Goal: Task Accomplishment & Management: Use online tool/utility

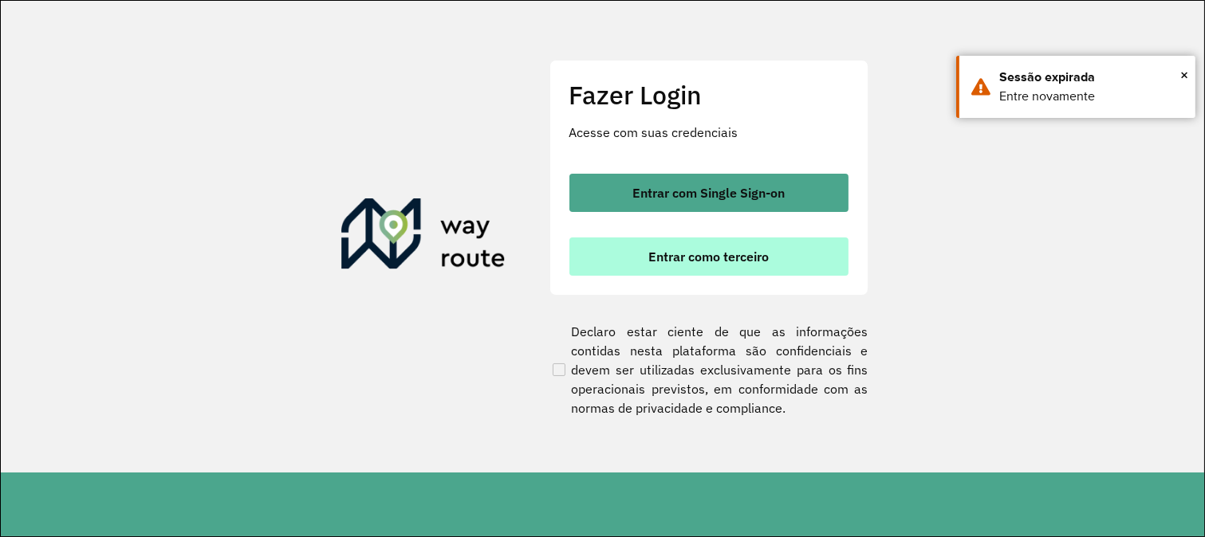
click at [680, 272] on button "Entrar como terceiro" at bounding box center [708, 257] width 279 height 38
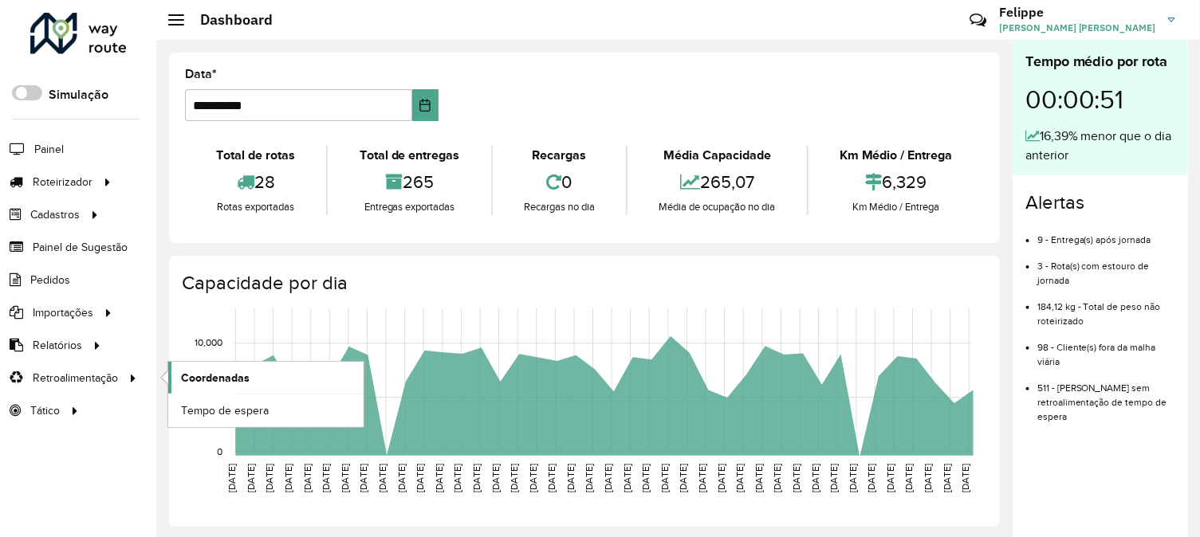
click at [277, 373] on link "Coordenadas" at bounding box center [265, 378] width 195 height 32
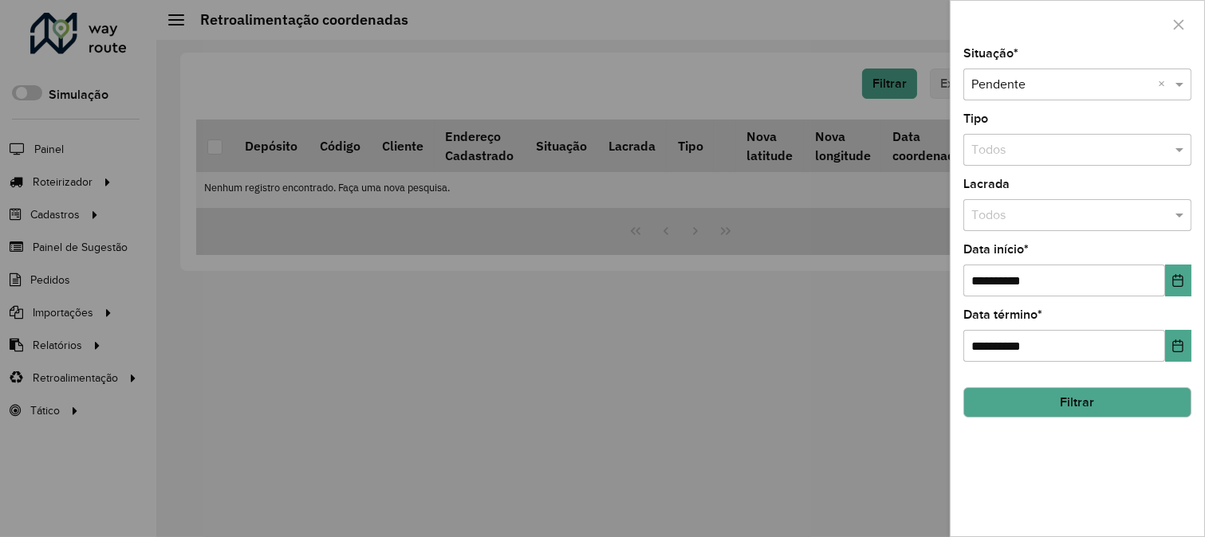
click at [1011, 405] on button "Filtrar" at bounding box center [1077, 402] width 228 height 30
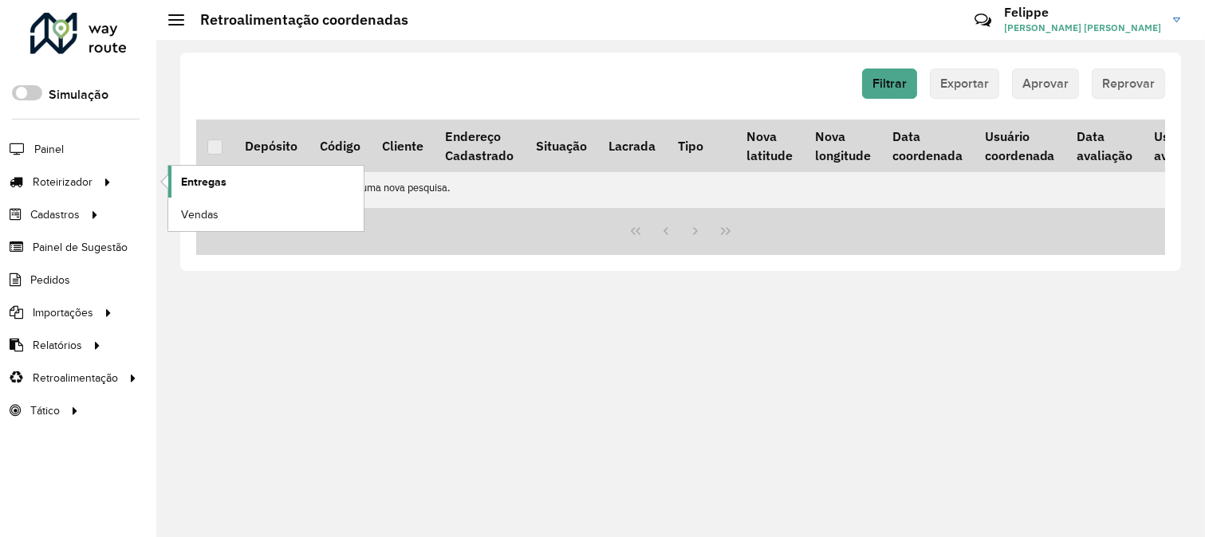
click at [226, 181] on link "Entregas" at bounding box center [265, 182] width 195 height 32
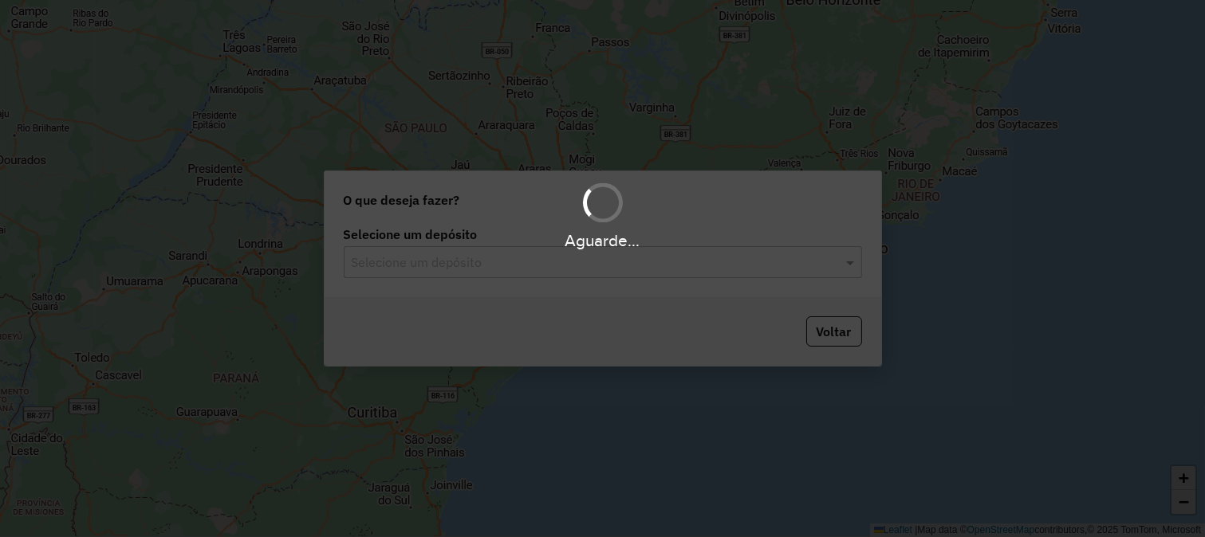
click at [655, 255] on input "text" at bounding box center [587, 263] width 470 height 19
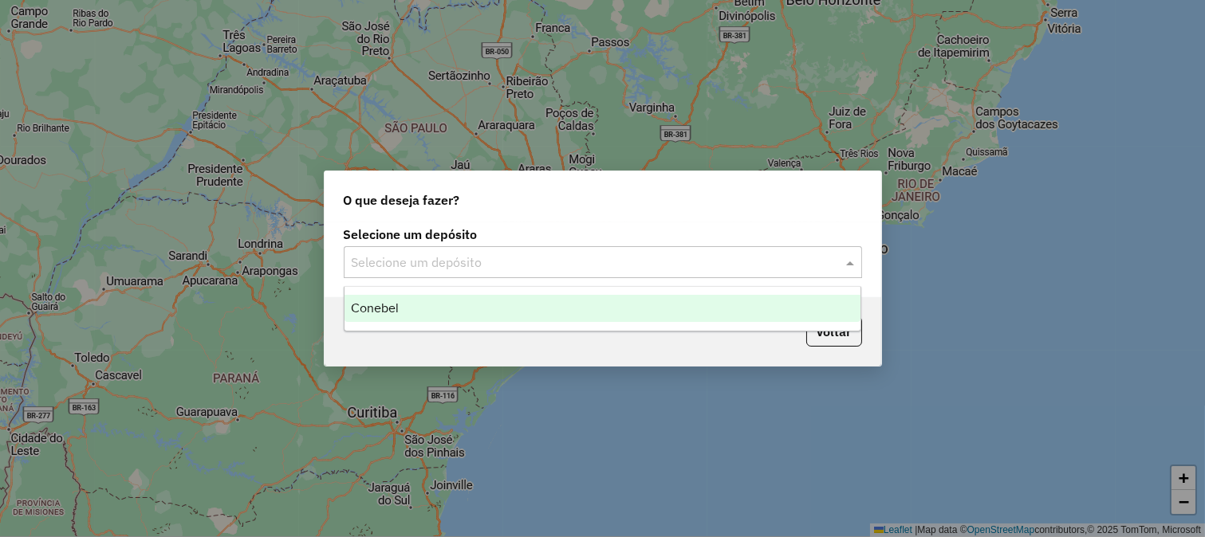
click at [623, 316] on div "Conebel" at bounding box center [602, 308] width 517 height 27
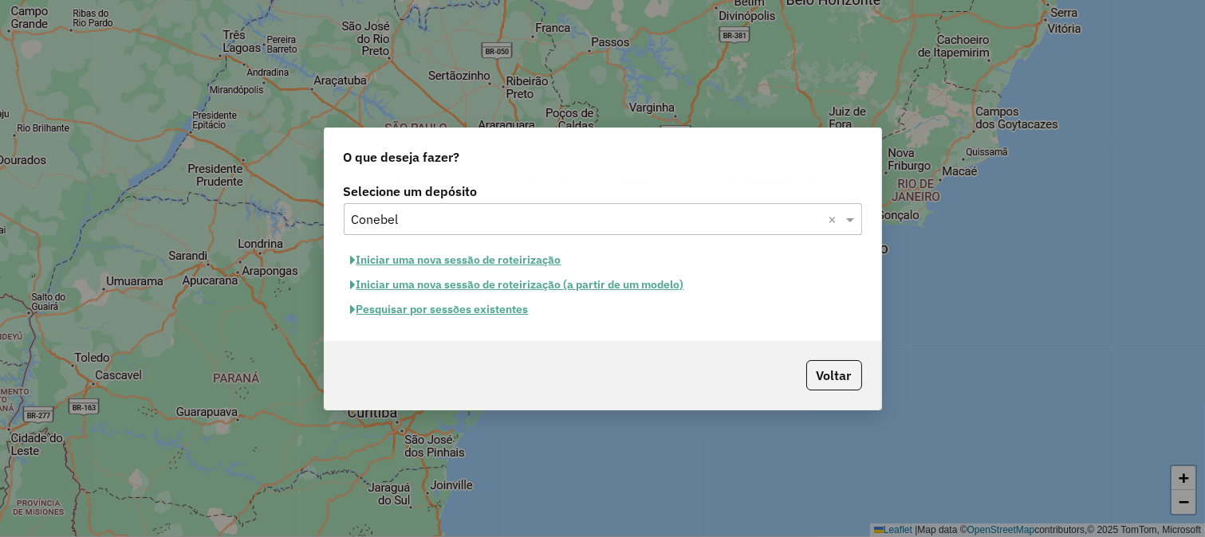
click at [534, 256] on button "Iniciar uma nova sessão de roteirização" at bounding box center [456, 260] width 225 height 25
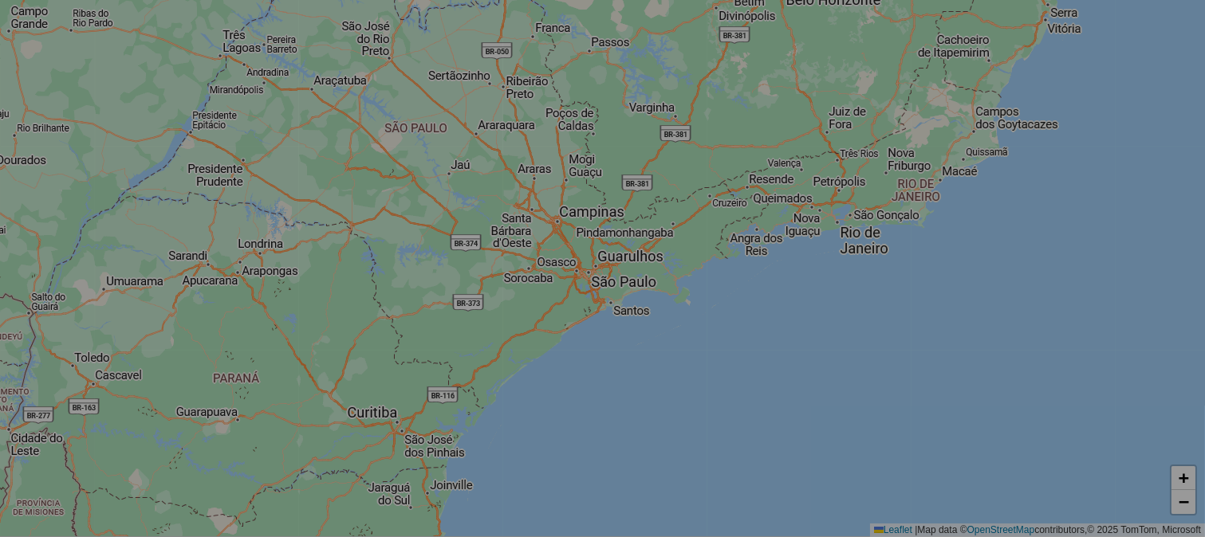
select select "*"
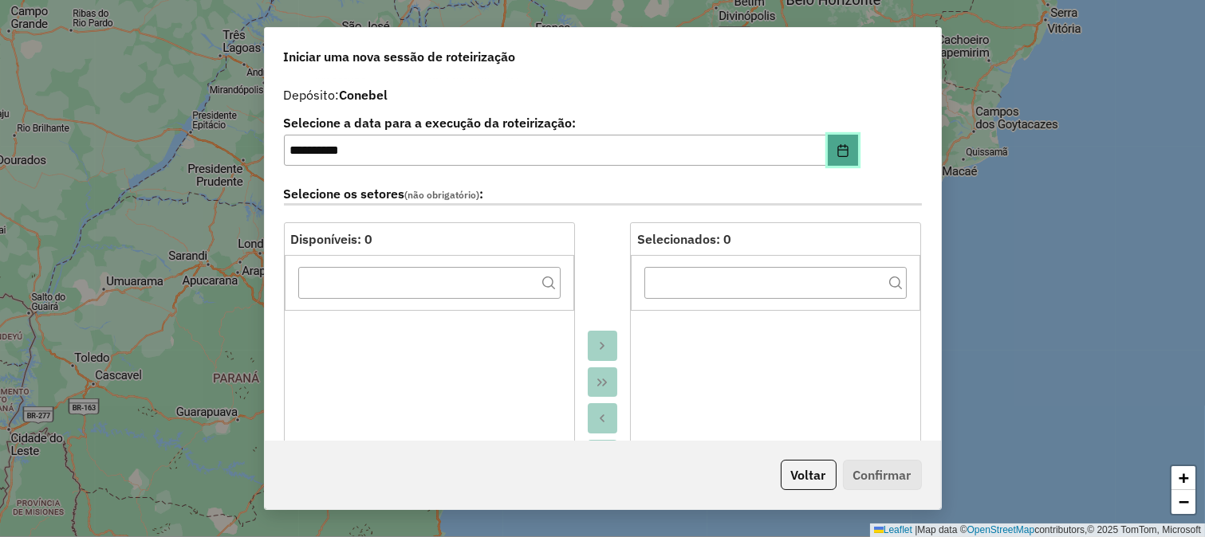
click at [848, 158] on button "Choose Date" at bounding box center [843, 151] width 30 height 32
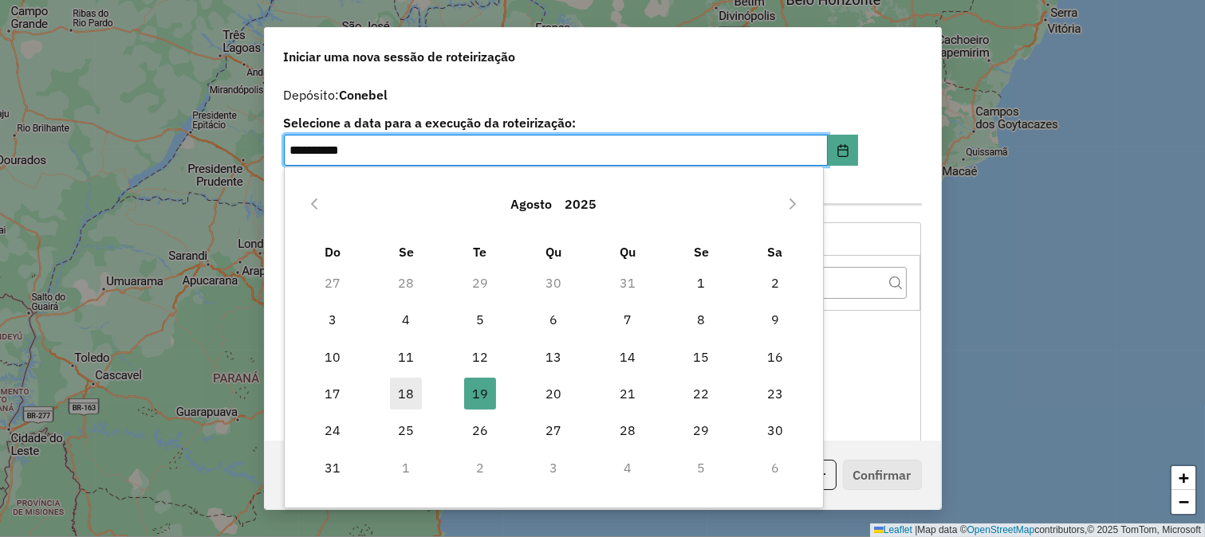
click at [419, 387] on span "18" at bounding box center [406, 394] width 32 height 32
type input "**********"
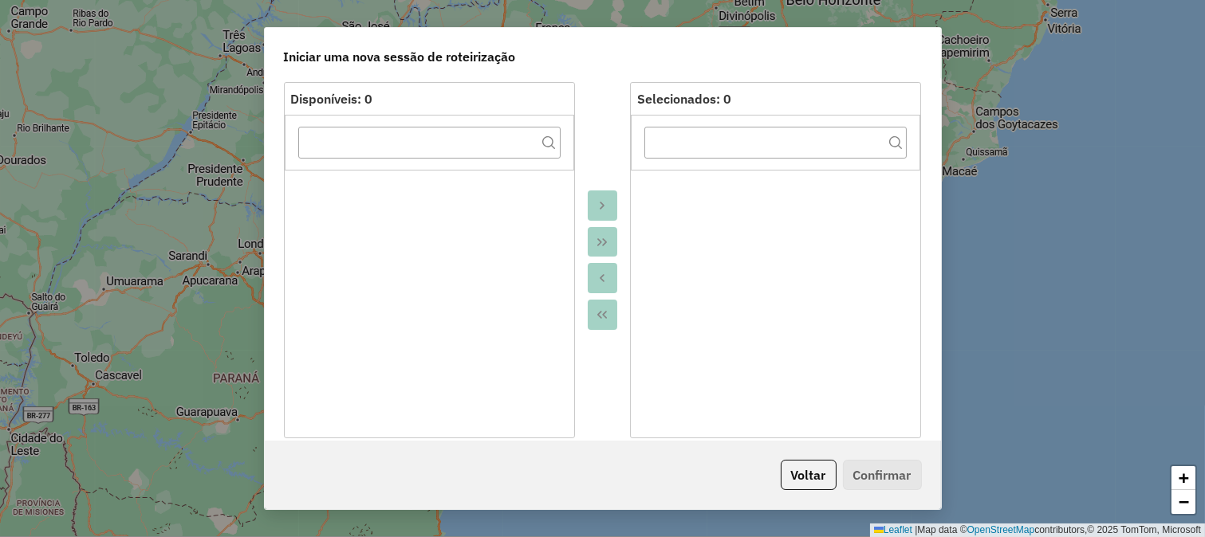
scroll to position [531, 0]
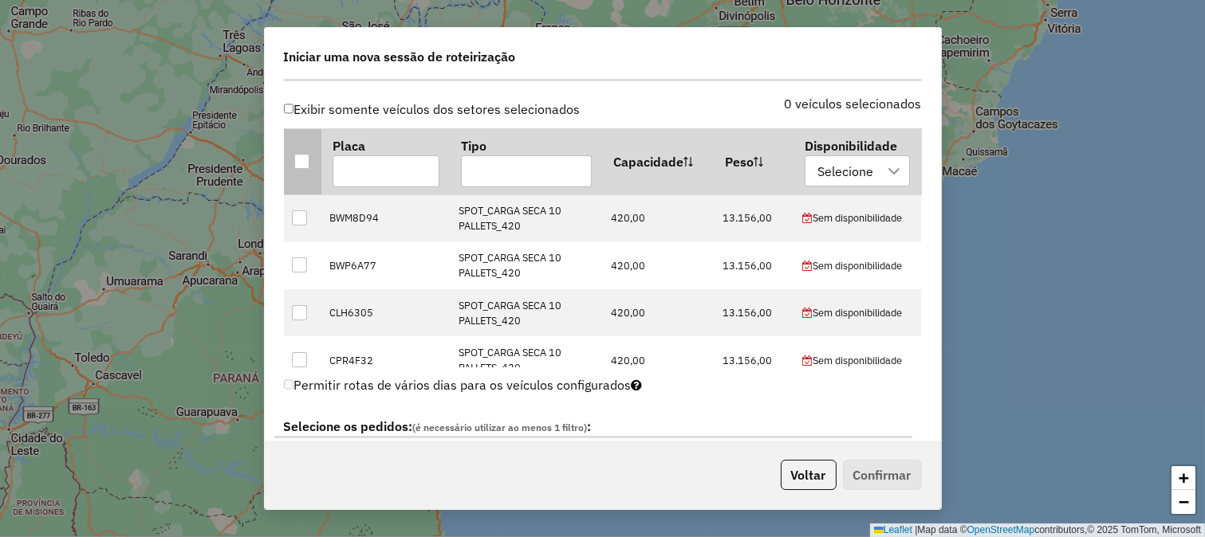
click at [291, 155] on th at bounding box center [302, 161] width 37 height 66
click at [305, 160] on div at bounding box center [301, 161] width 15 height 15
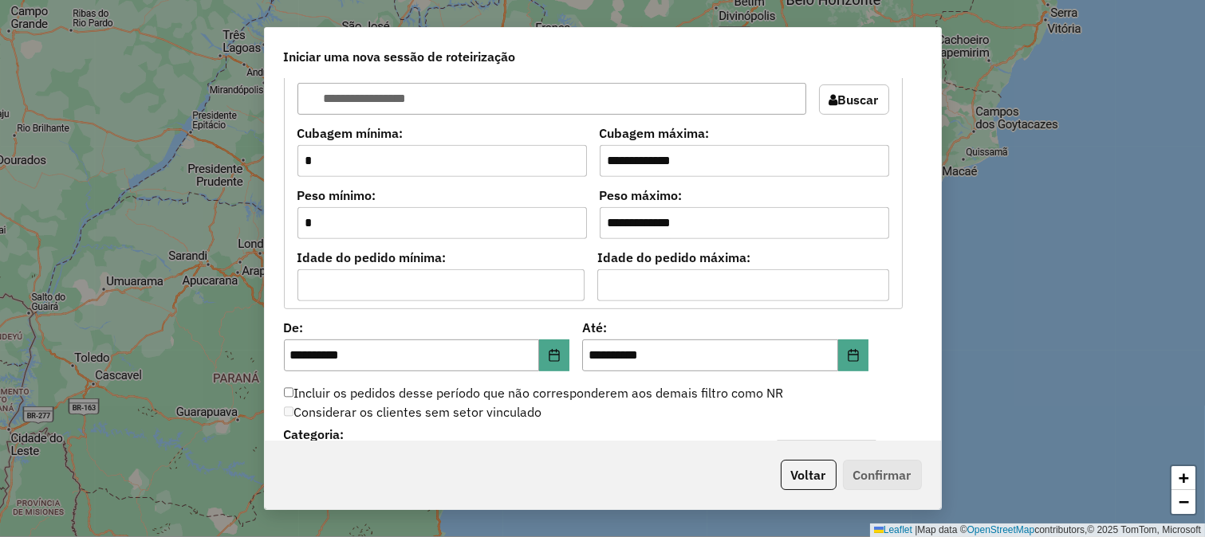
scroll to position [1417, 0]
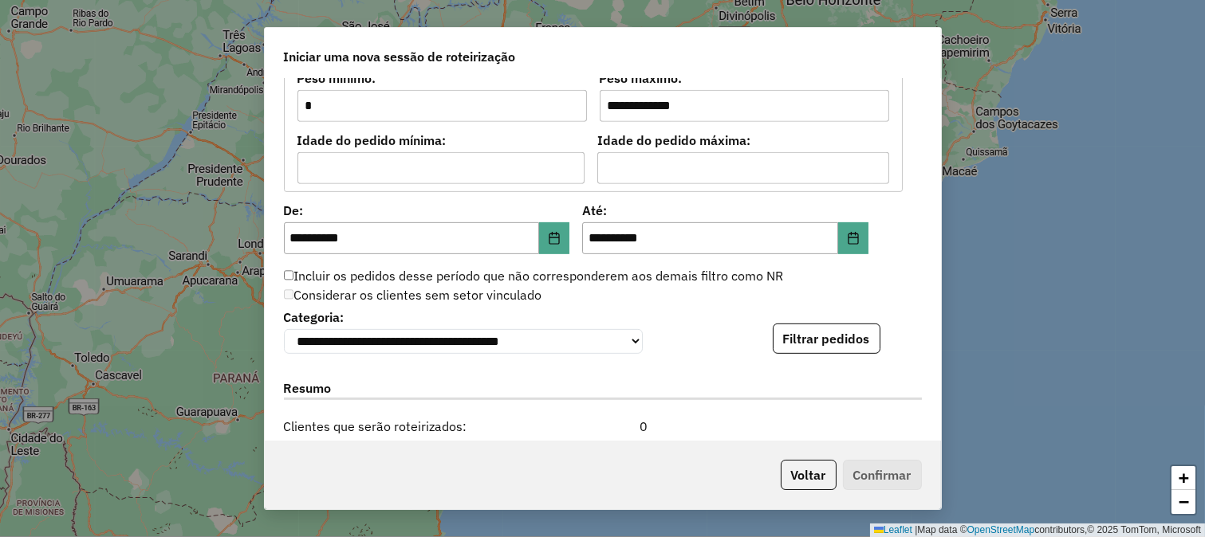
click at [552, 252] on div "**********" at bounding box center [603, 260] width 676 height 363
click at [552, 239] on icon "Choose Date" at bounding box center [554, 238] width 13 height 13
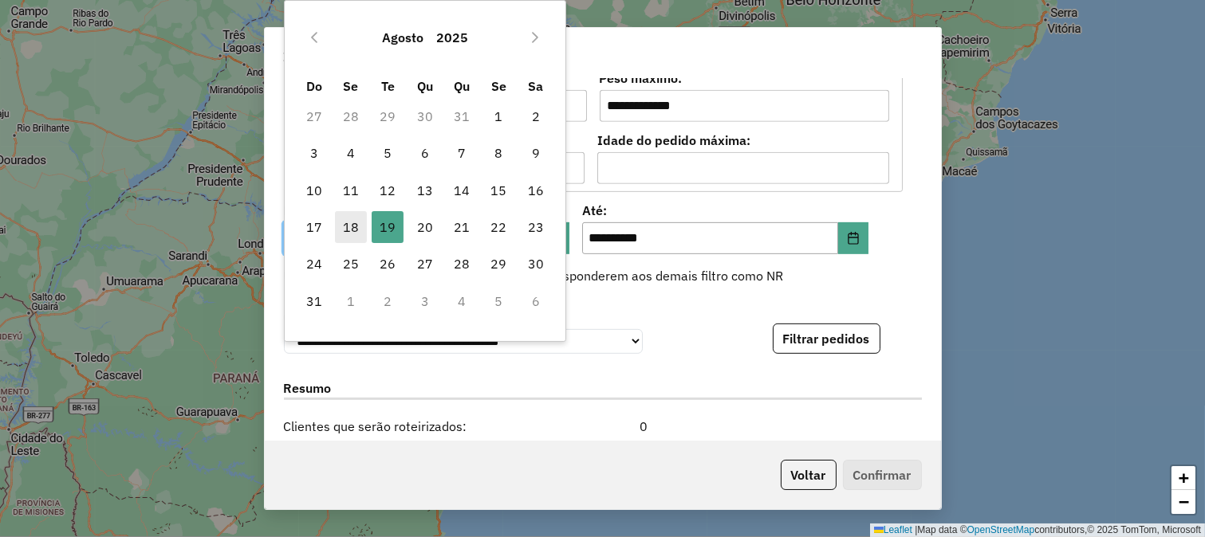
click at [357, 219] on span "18" at bounding box center [351, 227] width 32 height 32
type input "**********"
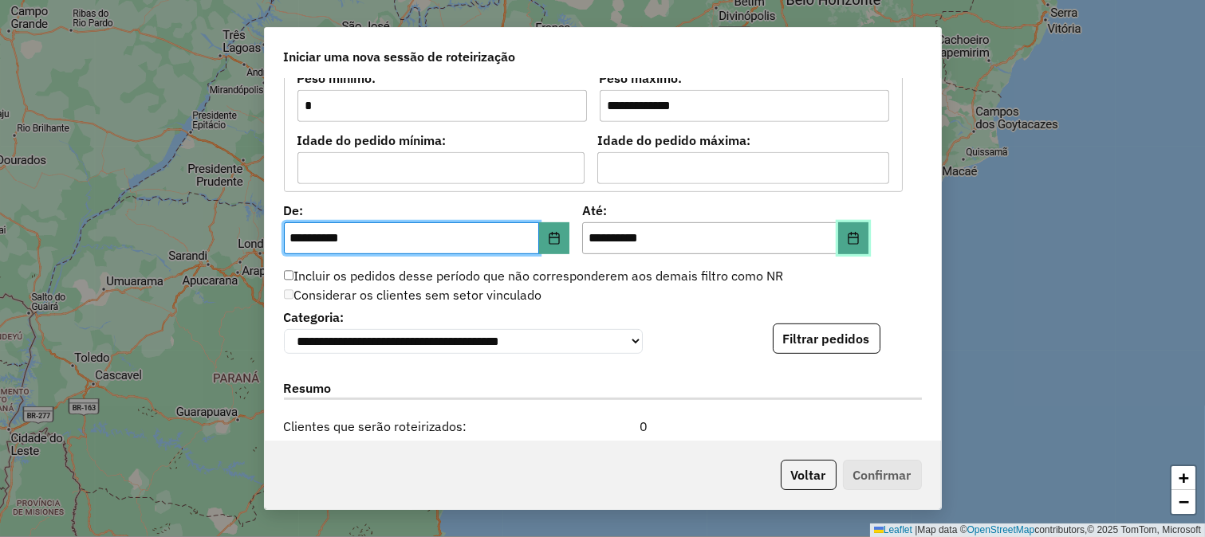
click at [841, 229] on button "Choose Date" at bounding box center [853, 238] width 30 height 32
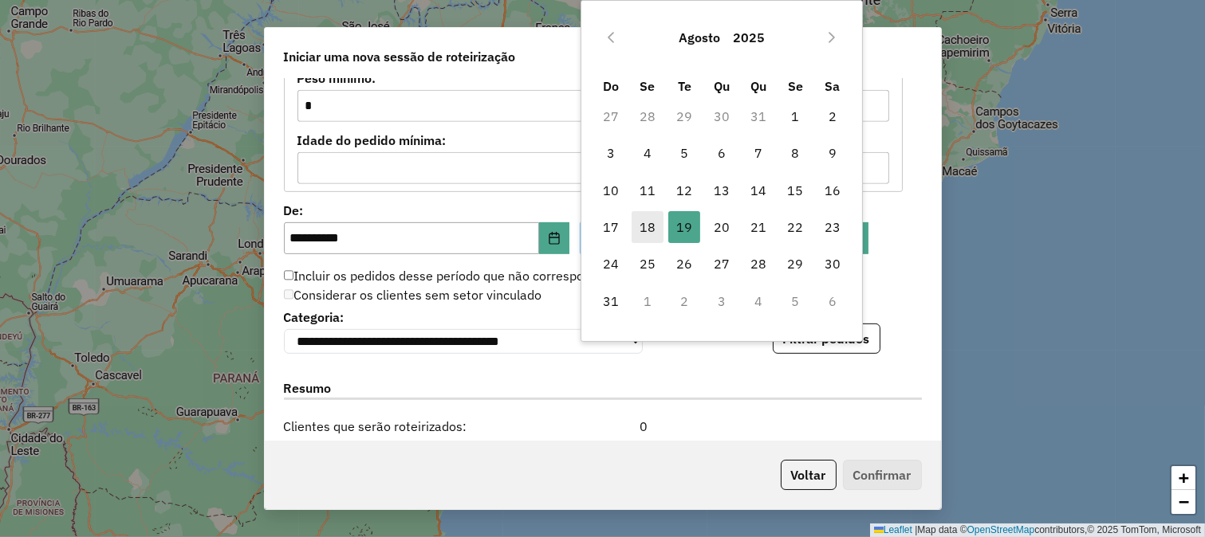
click at [647, 228] on span "18" at bounding box center [647, 227] width 32 height 32
type input "**********"
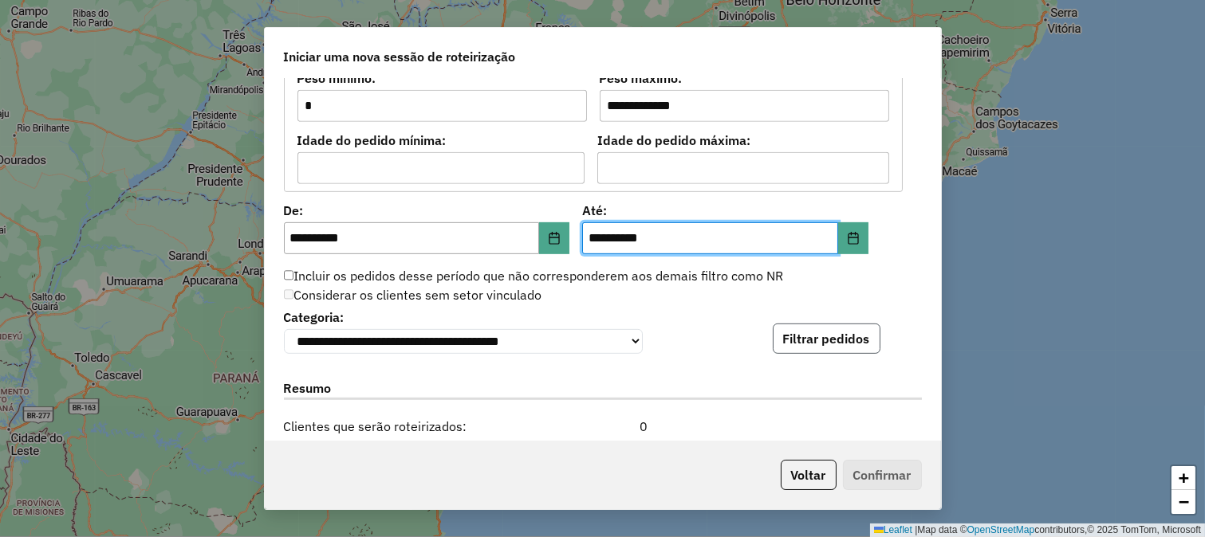
click at [808, 340] on button "Filtrar pedidos" at bounding box center [827, 339] width 108 height 30
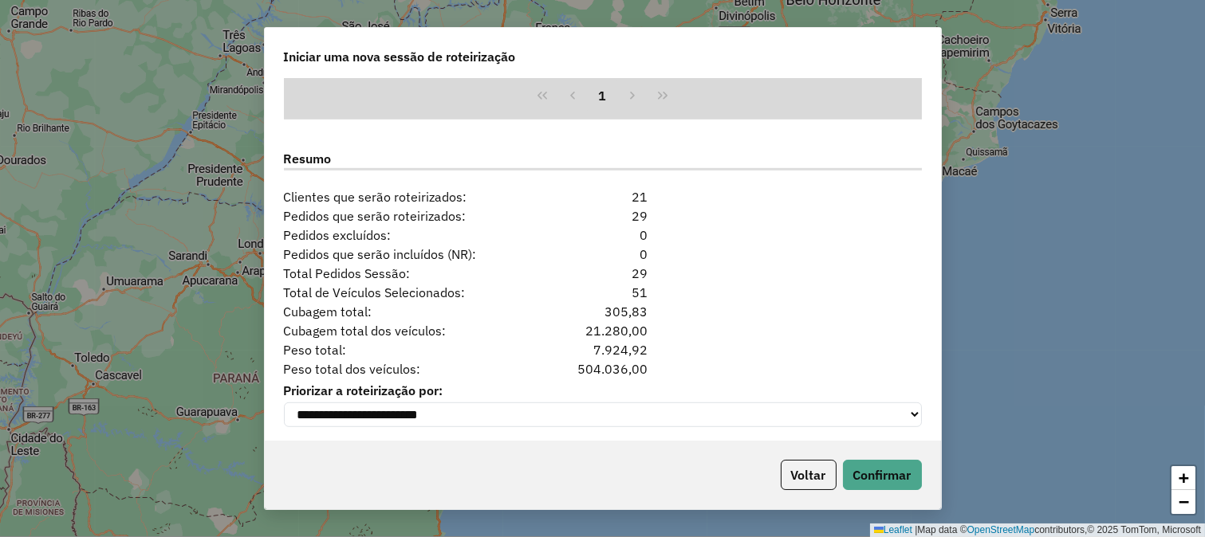
scroll to position [1986, 0]
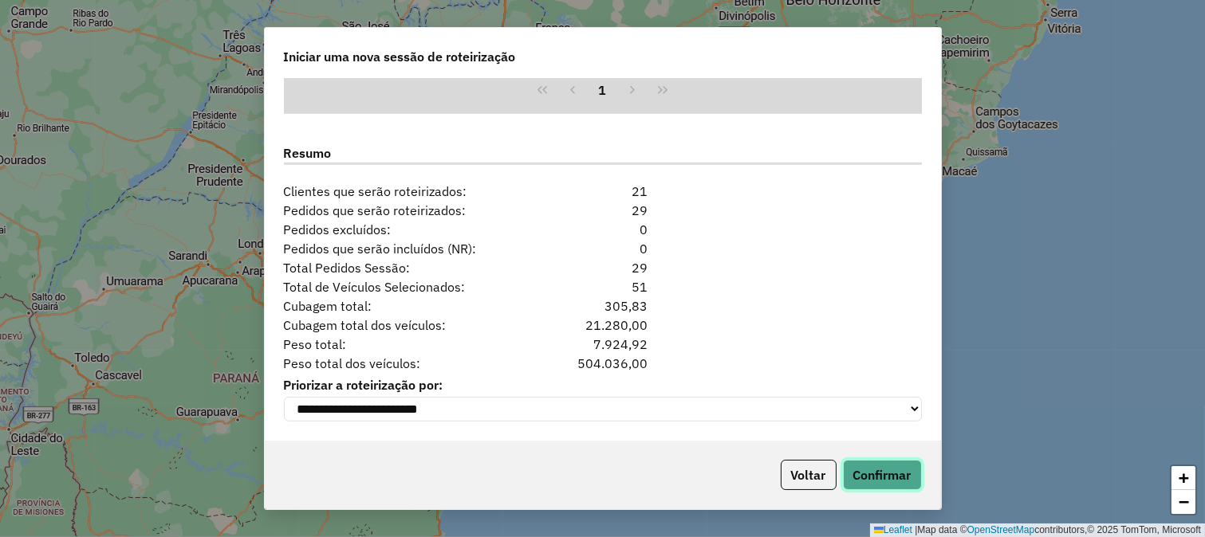
click at [875, 470] on button "Confirmar" at bounding box center [882, 475] width 79 height 30
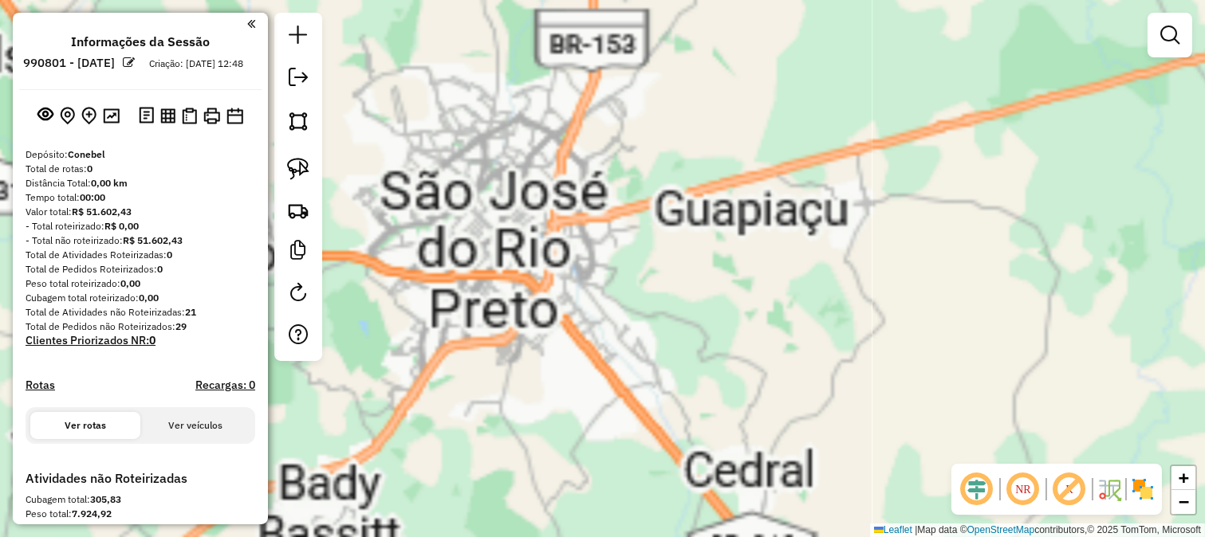
click at [595, 225] on div "Janela de atendimento Grade de atendimento Capacidade Transportadoras Veículos …" at bounding box center [602, 268] width 1205 height 537
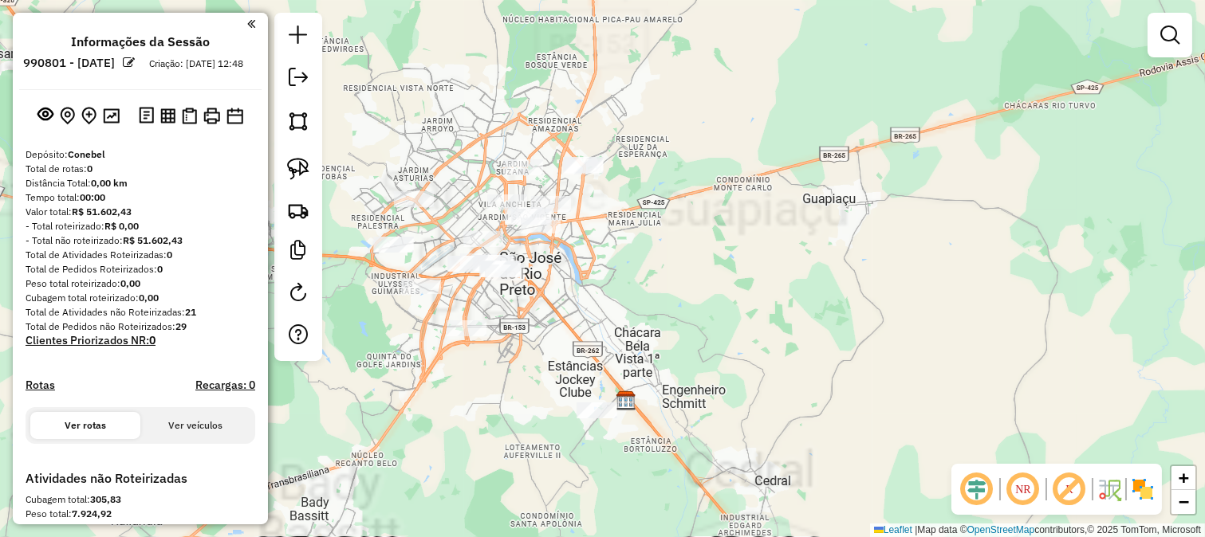
click at [692, 233] on div "Janela de atendimento Grade de atendimento Capacidade Transportadoras Veículos …" at bounding box center [602, 268] width 1205 height 537
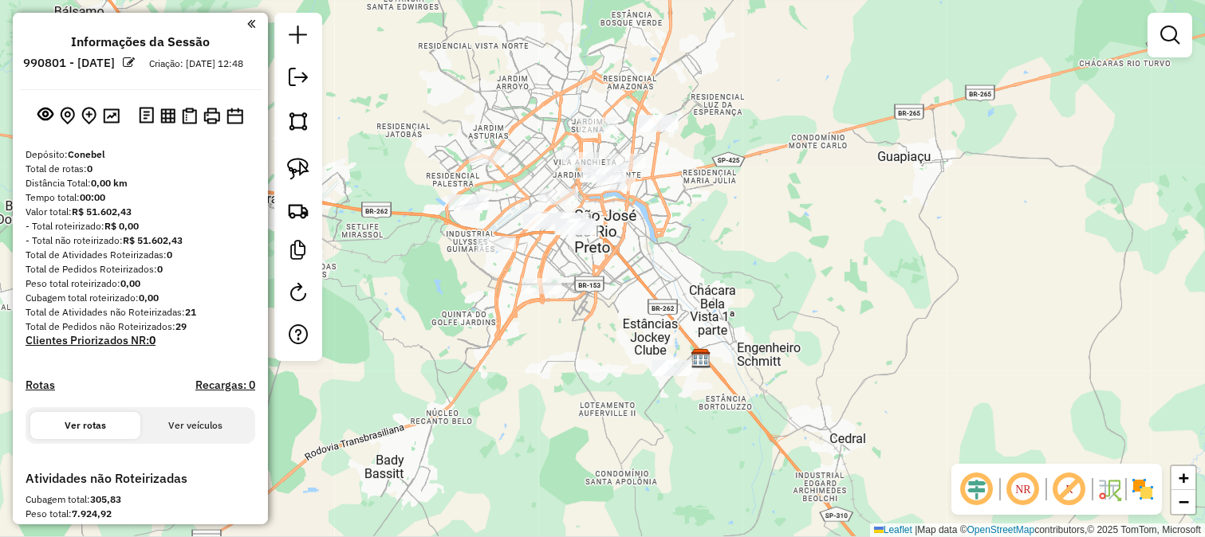
click at [482, 100] on div "Janela de atendimento Grade de atendimento Capacidade Transportadoras Veículos …" at bounding box center [602, 268] width 1205 height 537
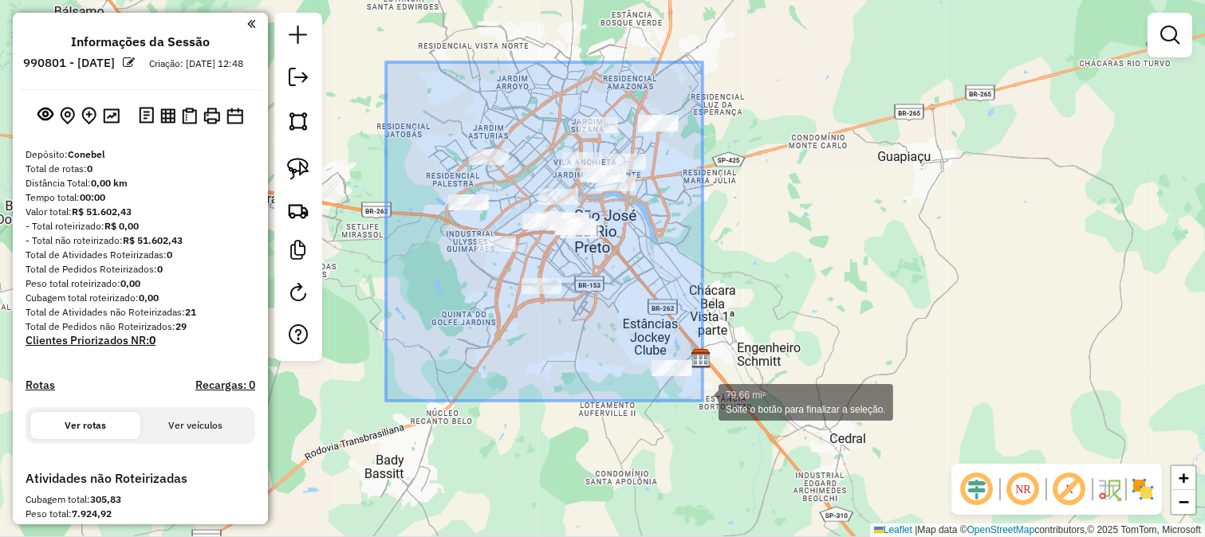
drag, startPoint x: 386, startPoint y: 62, endPoint x: 713, endPoint y: 409, distance: 476.6
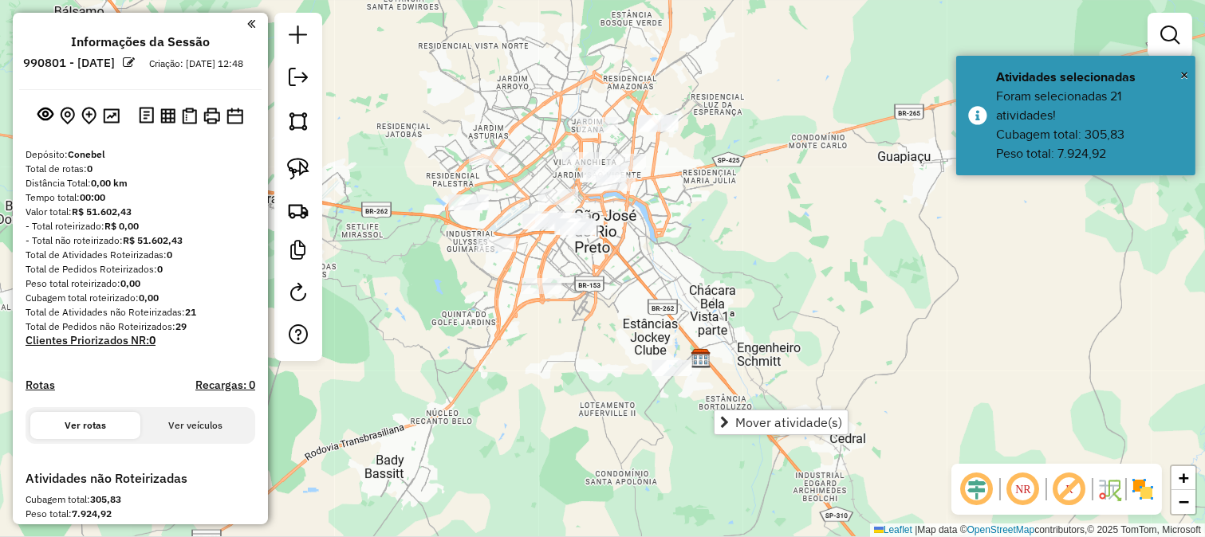
click at [387, 68] on div "Janela de atendimento Grade de atendimento Capacidade Transportadoras Veículos …" at bounding box center [602, 268] width 1205 height 537
click at [304, 113] on img at bounding box center [298, 121] width 22 height 22
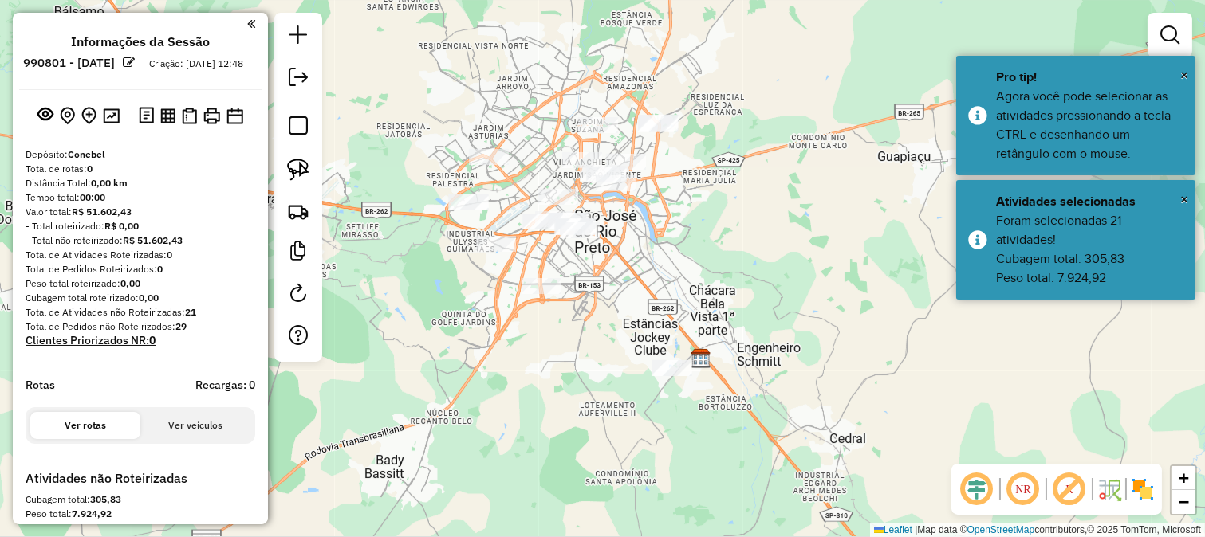
click at [587, 253] on div at bounding box center [603, 269] width 32 height 32
click at [407, 159] on div at bounding box center [423, 144] width 32 height 32
click at [427, 253] on div at bounding box center [419, 245] width 32 height 32
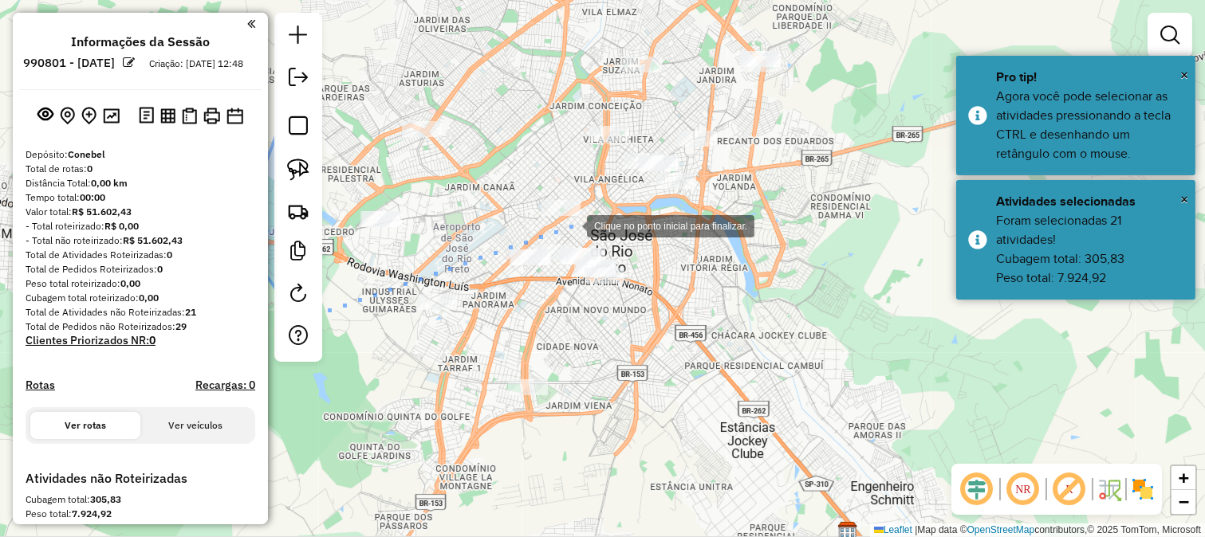
click at [571, 225] on div at bounding box center [571, 225] width 32 height 32
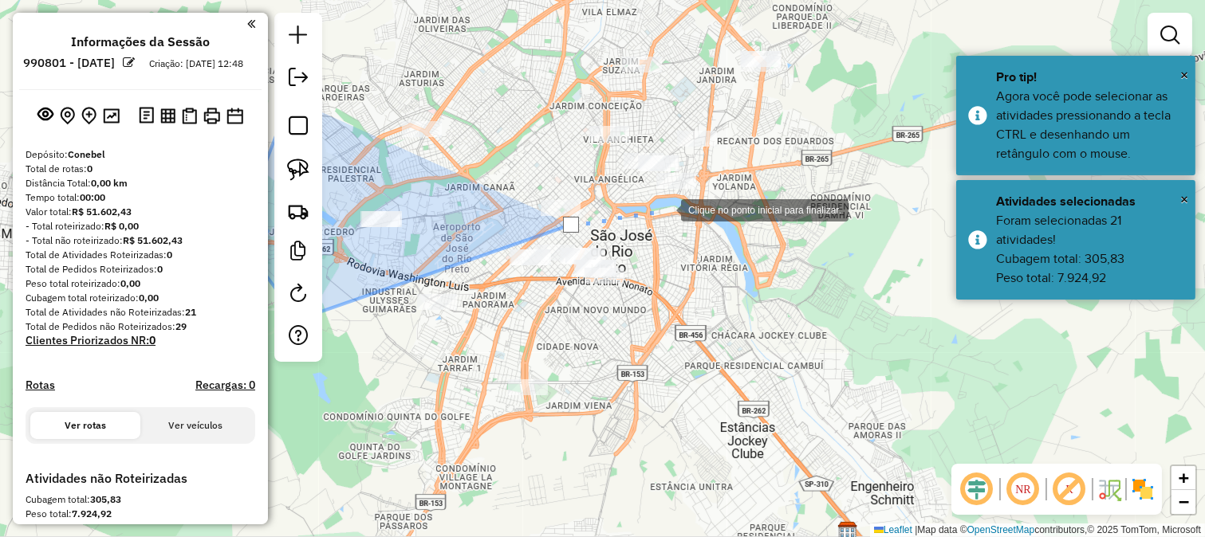
click at [665, 209] on div at bounding box center [665, 209] width 32 height 32
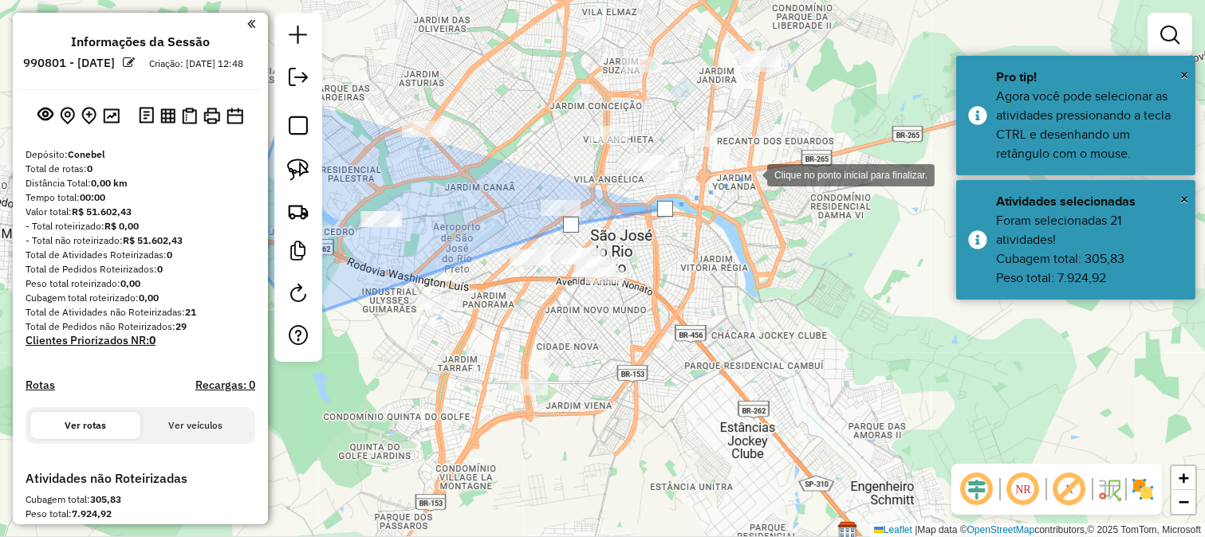
click at [751, 174] on div at bounding box center [751, 174] width 32 height 32
drag, startPoint x: 783, startPoint y: 136, endPoint x: 787, endPoint y: 177, distance: 41.7
click at [767, 174] on div at bounding box center [751, 174] width 32 height 32
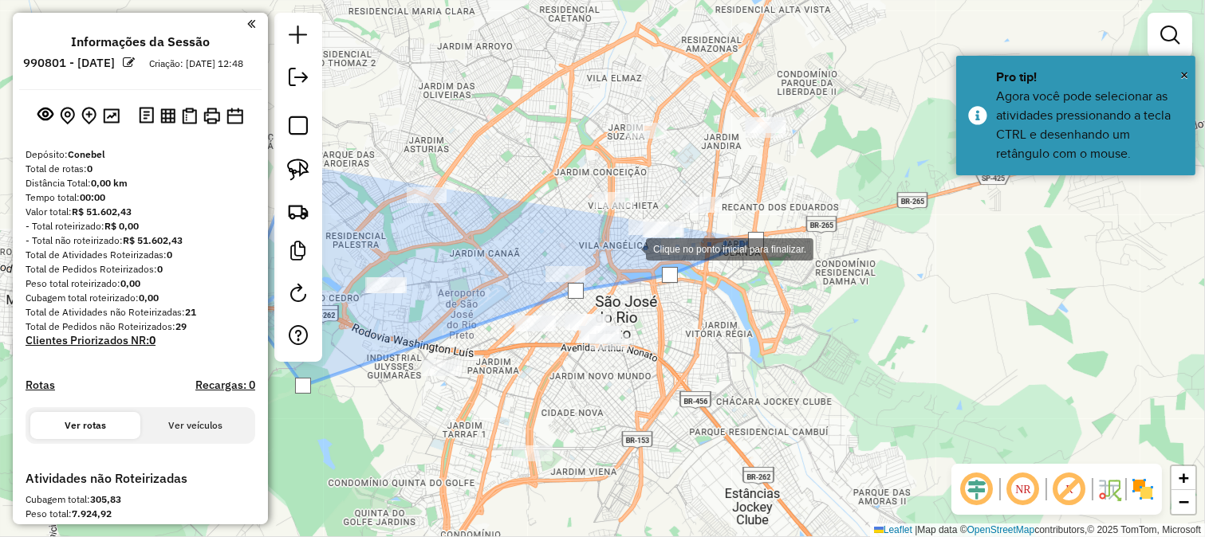
click at [628, 248] on div at bounding box center [630, 248] width 32 height 32
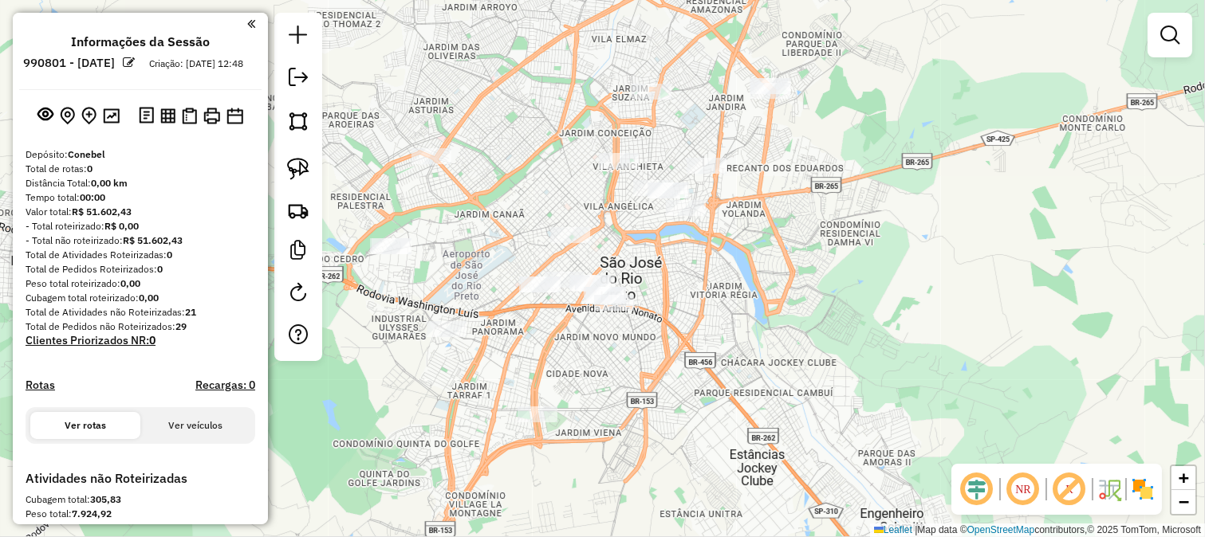
drag, startPoint x: 640, startPoint y: 241, endPoint x: 636, endPoint y: 140, distance: 100.5
click at [636, 158] on div "Janela de atendimento Grade de atendimento Capacidade Transportadoras Veículos …" at bounding box center [602, 268] width 1205 height 537
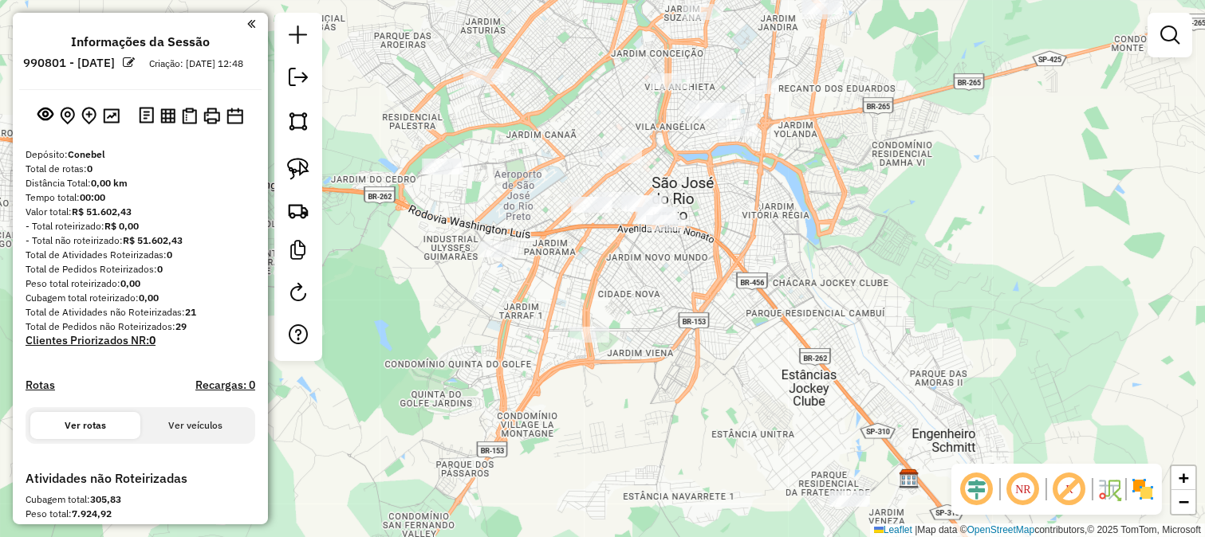
drag, startPoint x: 666, startPoint y: 196, endPoint x: 746, endPoint y: 212, distance: 82.1
click at [746, 212] on div "Janela de atendimento Grade de atendimento Capacidade Transportadoras Veículos …" at bounding box center [602, 268] width 1205 height 537
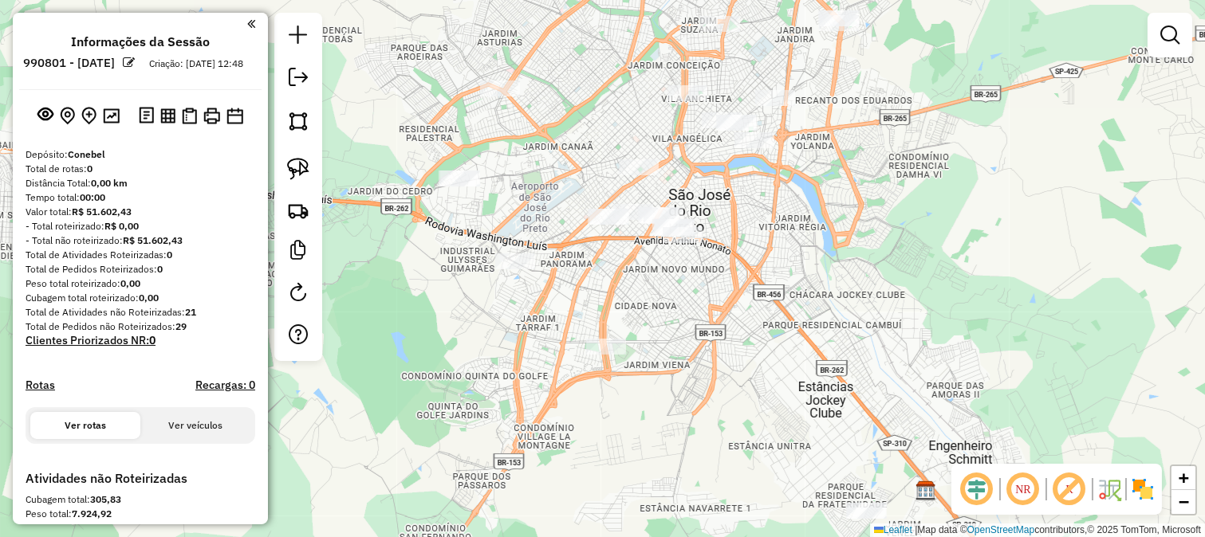
drag, startPoint x: 529, startPoint y: 165, endPoint x: 523, endPoint y: 245, distance: 80.0
click at [523, 245] on div "Janela de atendimento Grade de atendimento Capacidade Transportadoras Veículos …" at bounding box center [602, 268] width 1205 height 537
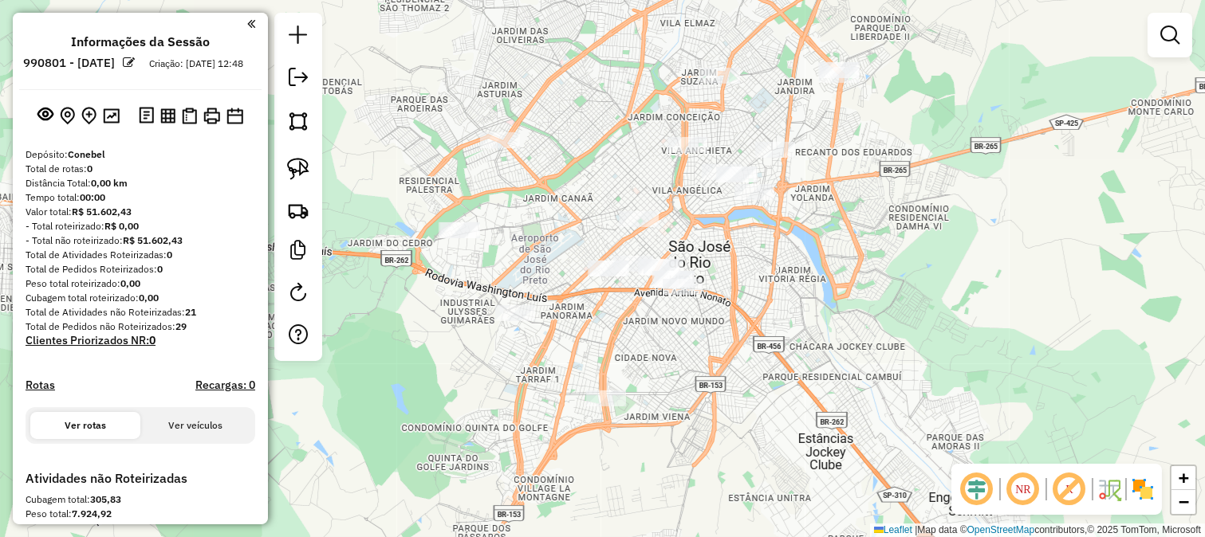
drag, startPoint x: 643, startPoint y: 136, endPoint x: 617, endPoint y: 179, distance: 50.7
click at [618, 183] on div "Janela de atendimento Grade de atendimento Capacidade Transportadoras Veículos …" at bounding box center [602, 268] width 1205 height 537
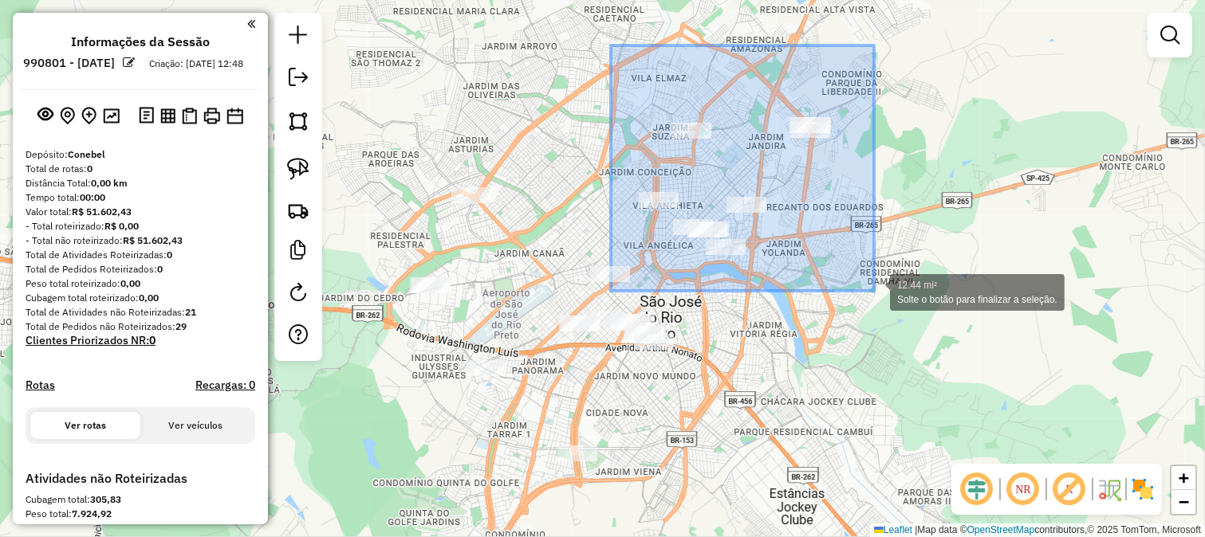
drag, startPoint x: 623, startPoint y: 85, endPoint x: 874, endPoint y: 291, distance: 324.6
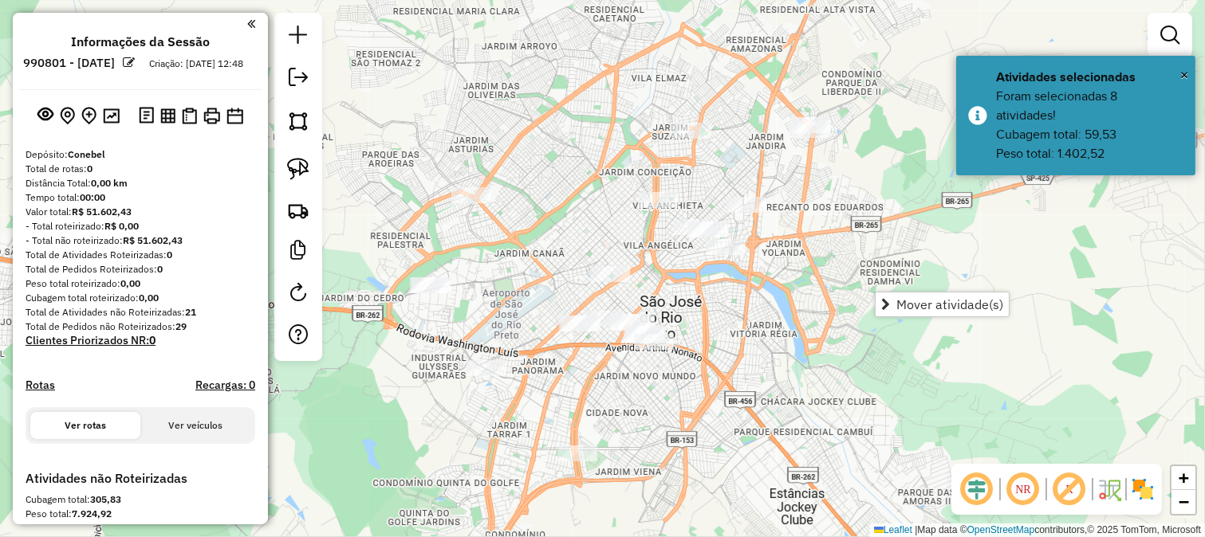
click at [773, 269] on div "Janela de atendimento Grade de atendimento Capacidade Transportadoras Veículos …" at bounding box center [602, 268] width 1205 height 537
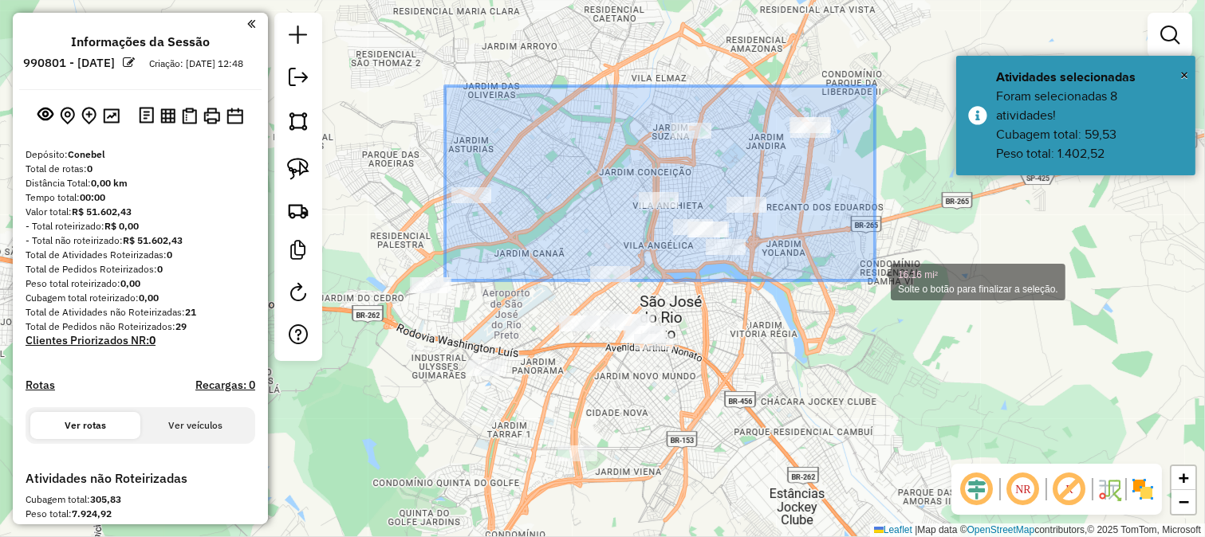
drag, startPoint x: 450, startPoint y: 92, endPoint x: 875, endPoint y: 281, distance: 464.8
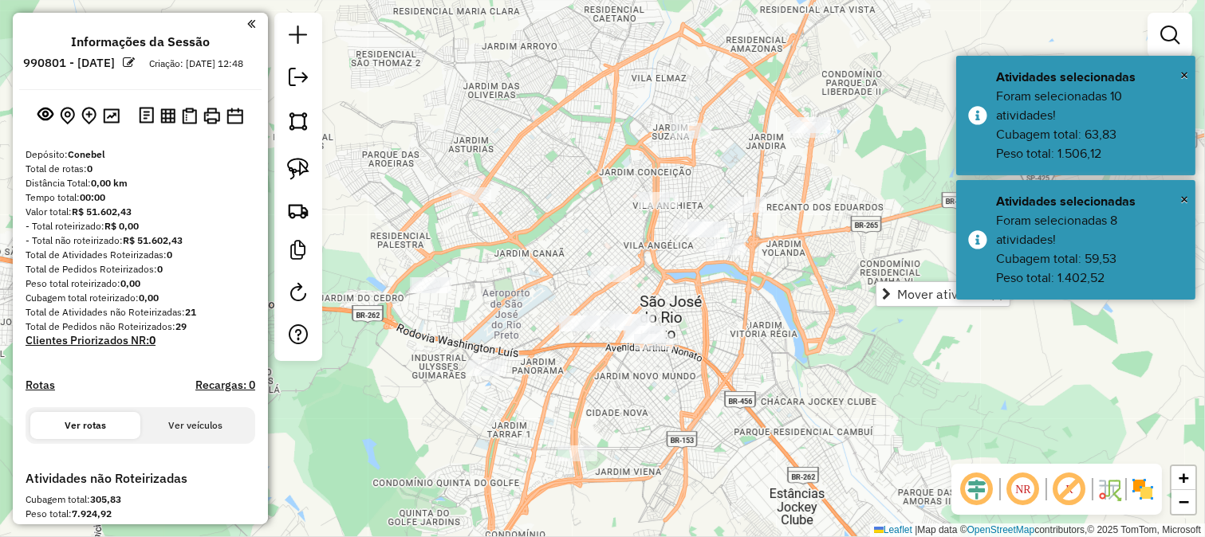
click at [800, 277] on div "Janela de atendimento Grade de atendimento Capacidade Transportadoras Veículos …" at bounding box center [602, 268] width 1205 height 537
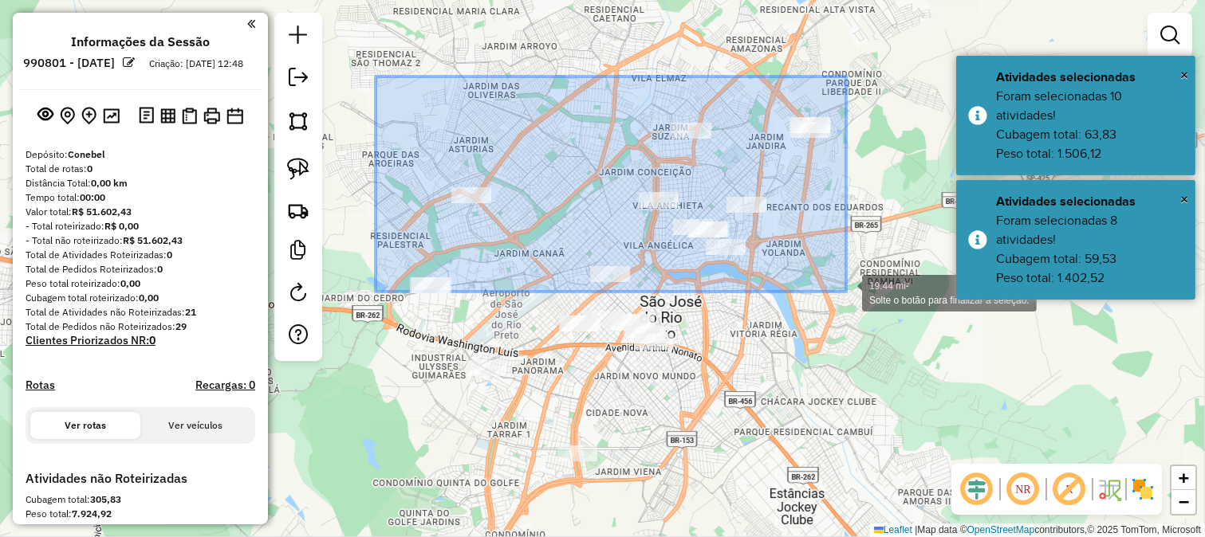
drag, startPoint x: 376, startPoint y: 77, endPoint x: 846, endPoint y: 292, distance: 517.3
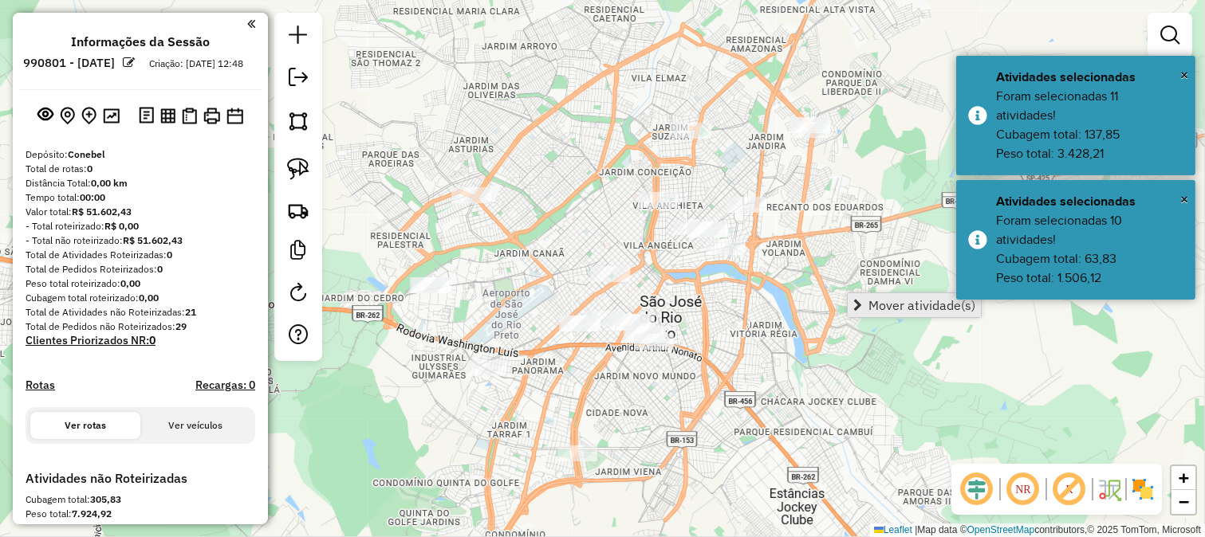
click at [866, 298] on link "Mover atividade(s)" at bounding box center [914, 305] width 133 height 24
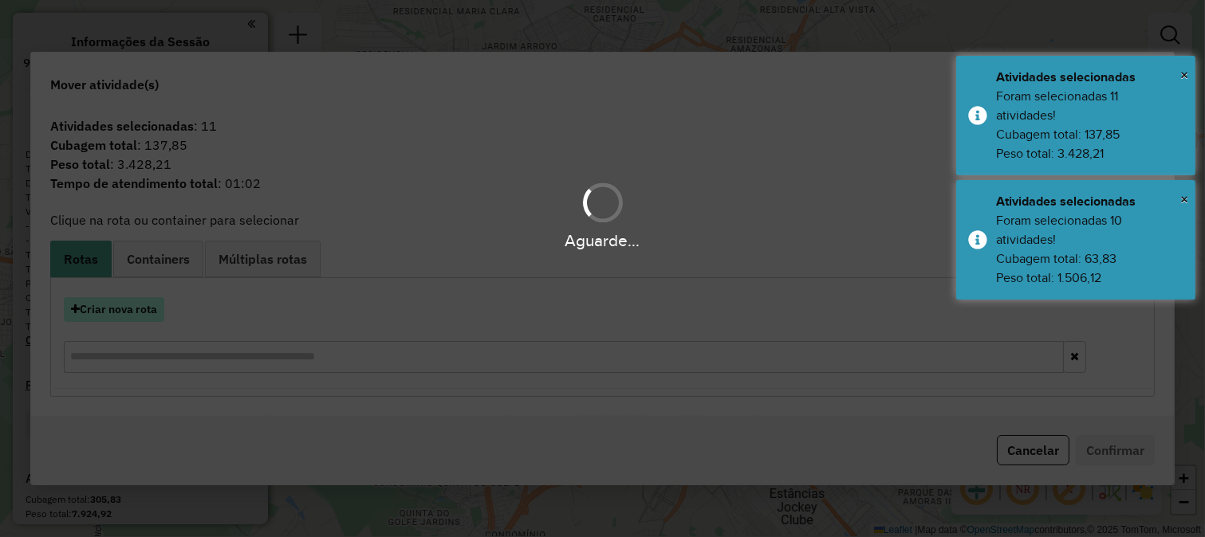
click at [131, 305] on button "Criar nova rota" at bounding box center [114, 309] width 100 height 25
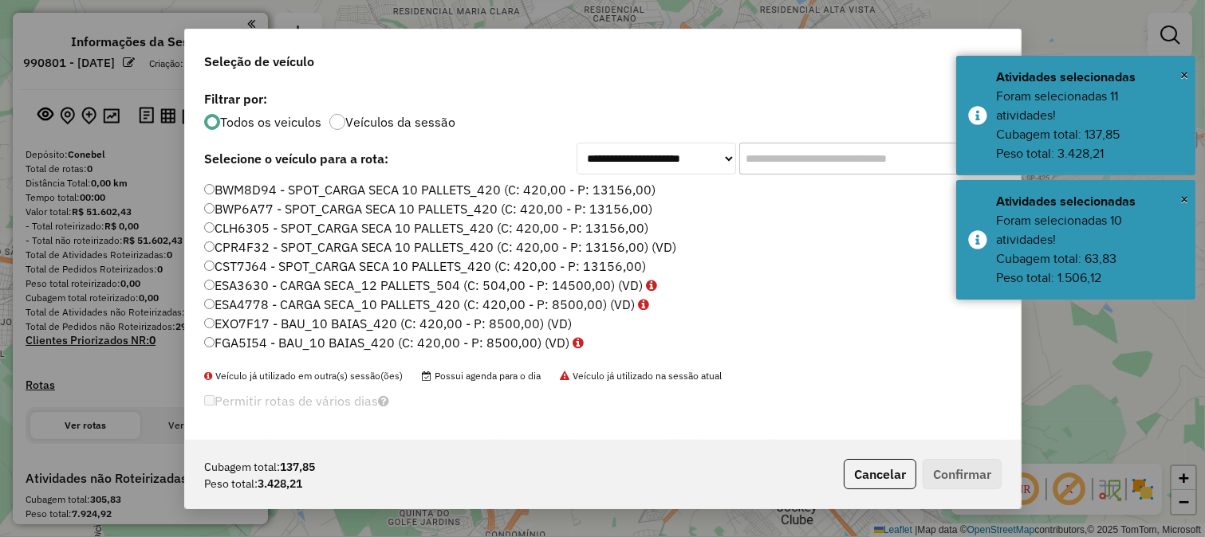
scroll to position [9, 4]
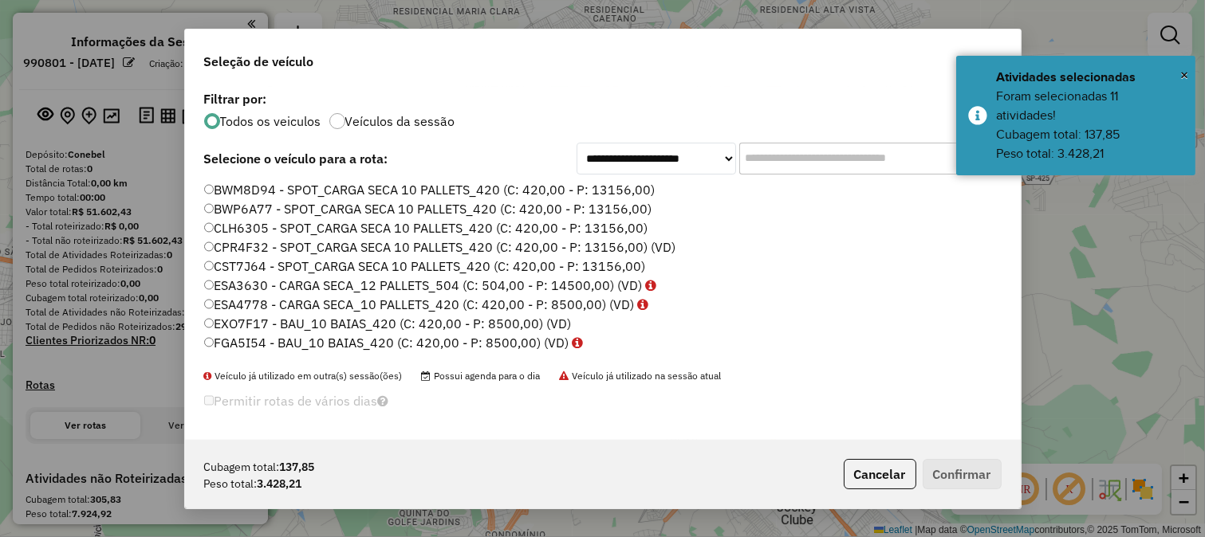
click at [746, 163] on input "text" at bounding box center [858, 159] width 239 height 32
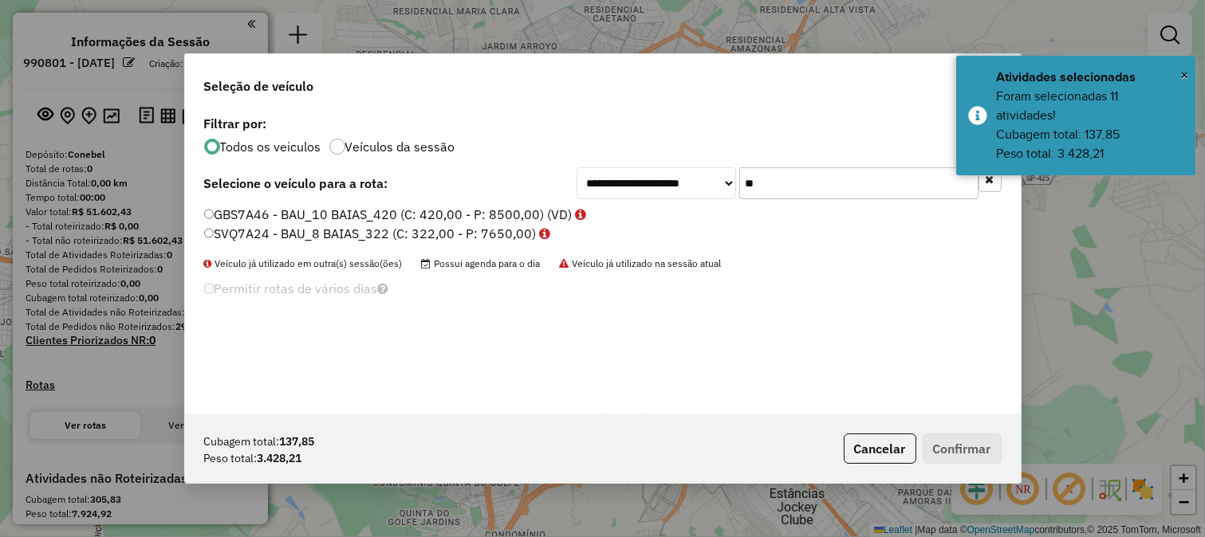
type input "**"
click at [525, 225] on label "SVQ7A24 - BAU_8 BAIAS_322 (C: 322,00 - P: 7650,00)" at bounding box center [377, 233] width 347 height 19
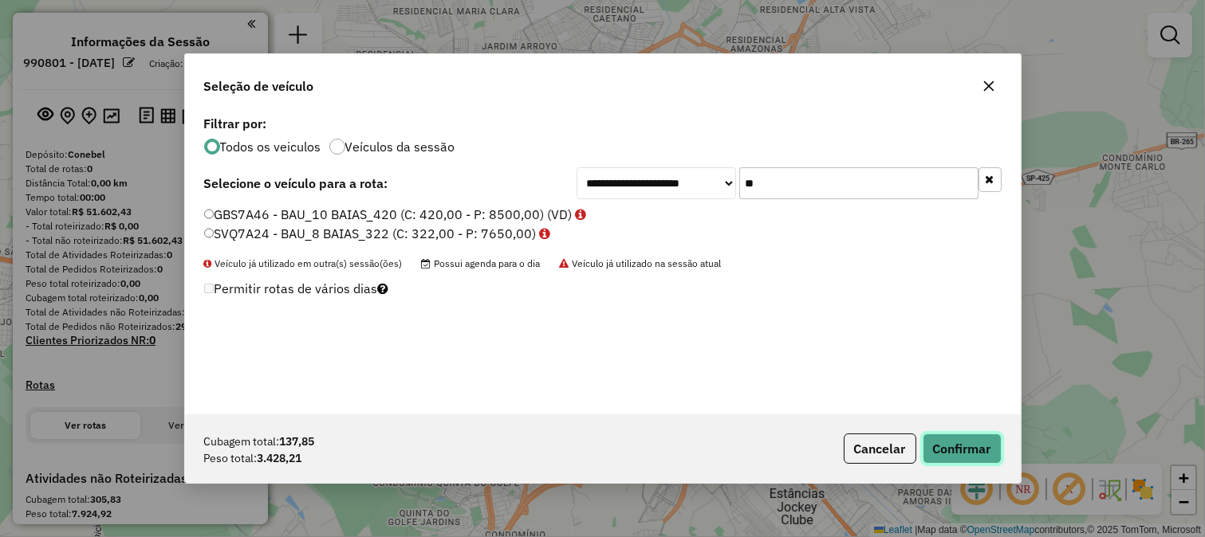
click at [981, 445] on button "Confirmar" at bounding box center [961, 449] width 79 height 30
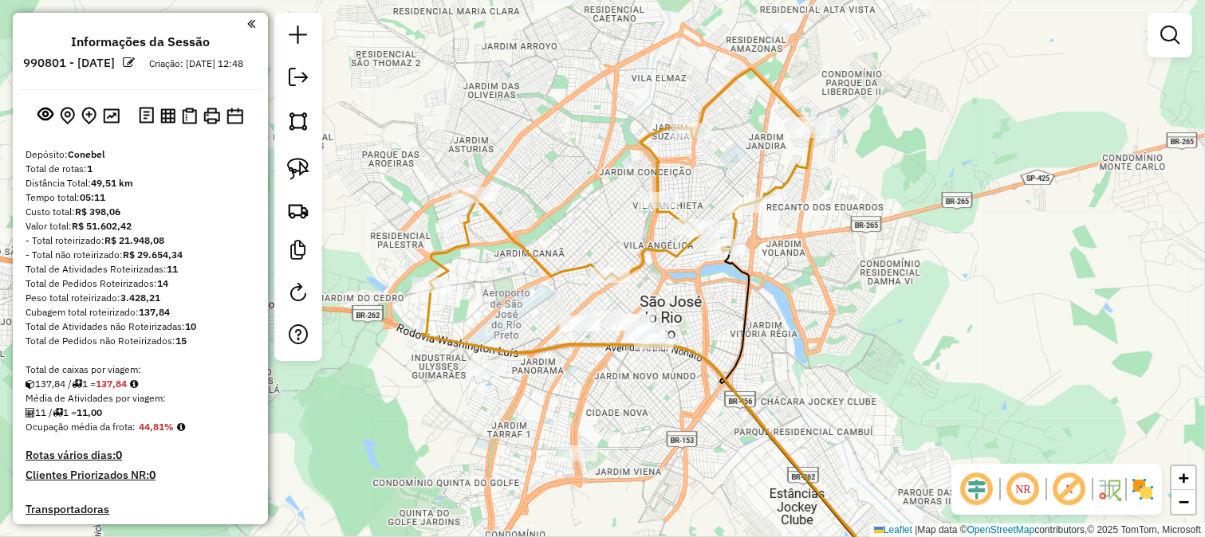
drag, startPoint x: 754, startPoint y: 274, endPoint x: 817, endPoint y: 147, distance: 141.6
click at [815, 247] on icon at bounding box center [808, 419] width 177 height 344
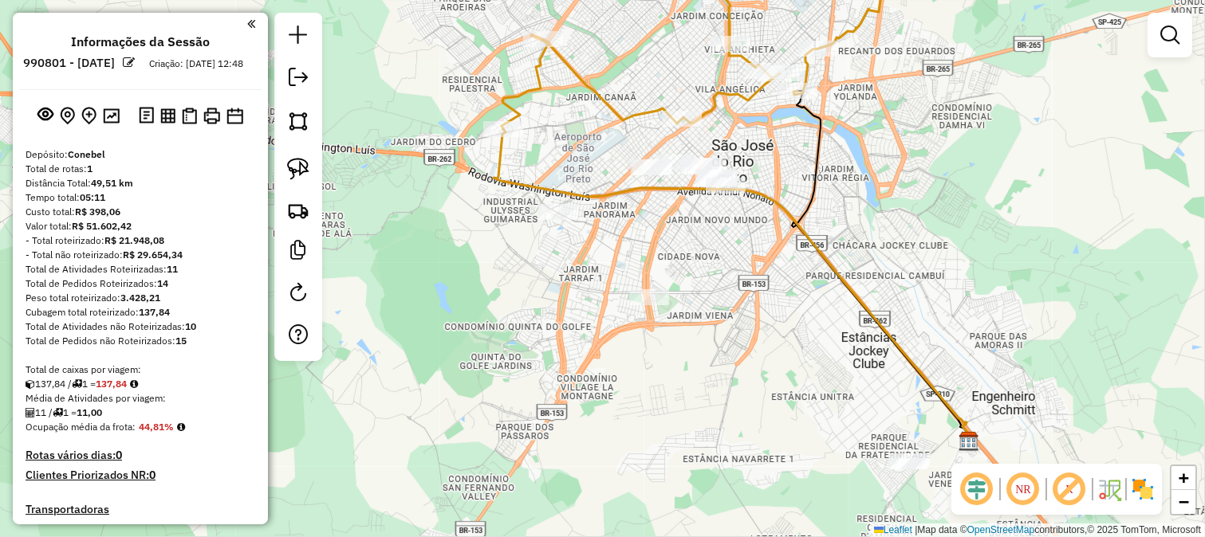
click at [989, 490] on em at bounding box center [977, 489] width 38 height 38
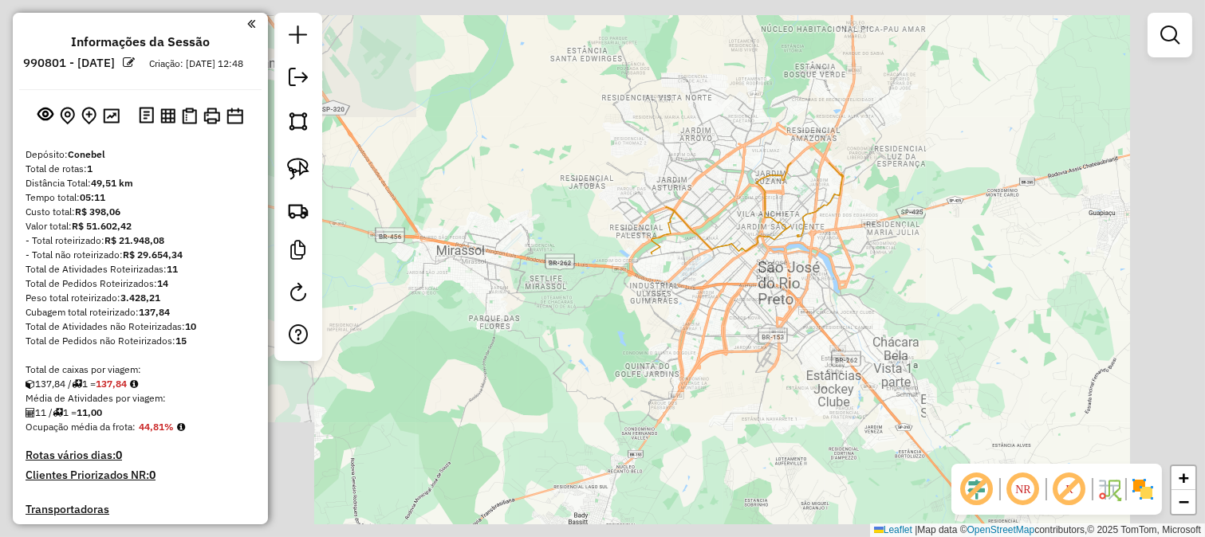
click at [786, 369] on div "Janela de atendimento Grade de atendimento Capacidade Transportadoras Veículos …" at bounding box center [602, 268] width 1205 height 537
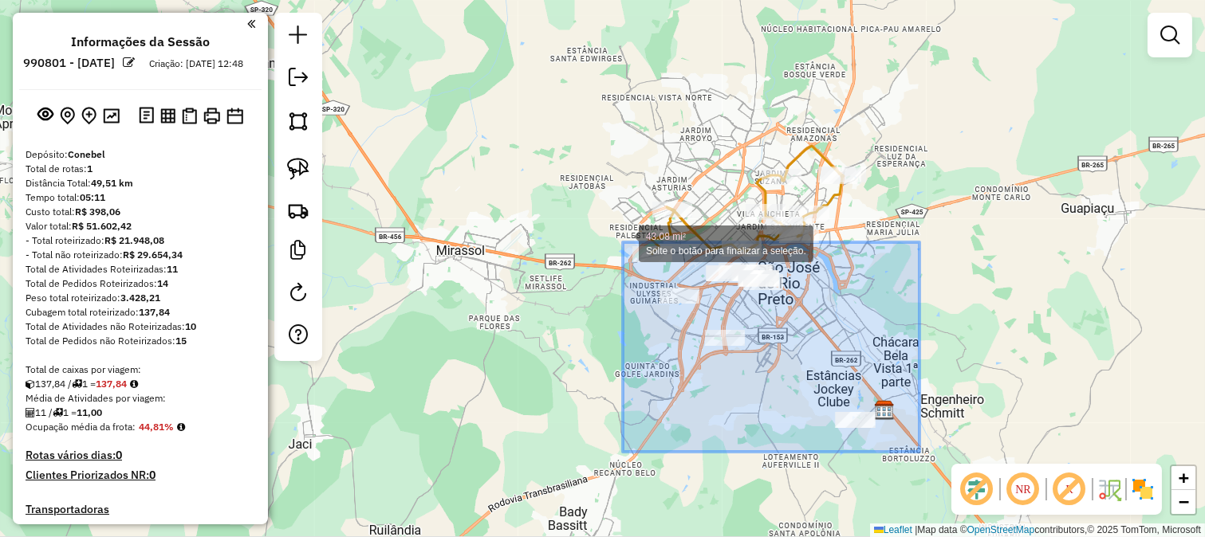
drag, startPoint x: 919, startPoint y: 452, endPoint x: 623, endPoint y: 242, distance: 363.2
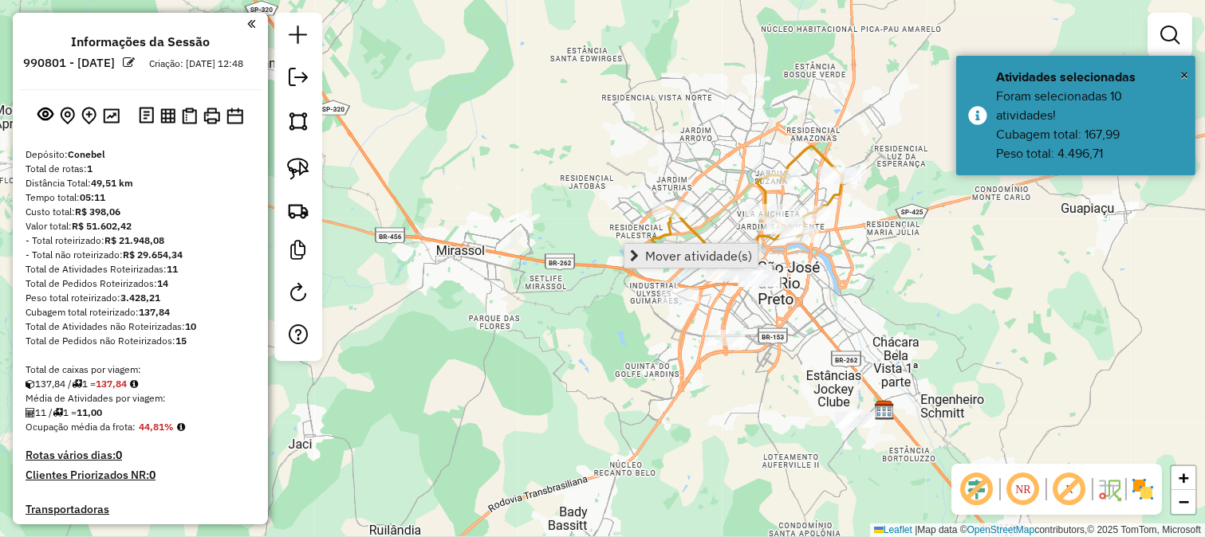
click at [694, 250] on span "Mover atividade(s)" at bounding box center [698, 256] width 107 height 13
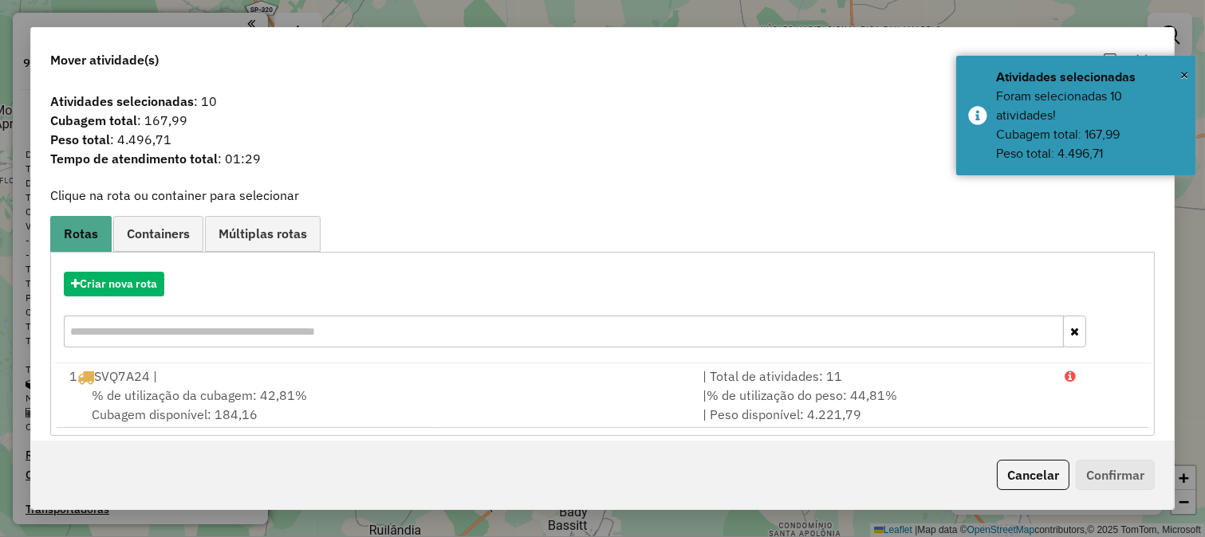
click at [137, 280] on hb-app "Aguarde... Pop-up bloqueado! Seu navegador bloqueou automáticamente a abertura …" at bounding box center [602, 268] width 1205 height 537
click at [137, 280] on button "Criar nova rota" at bounding box center [114, 284] width 100 height 25
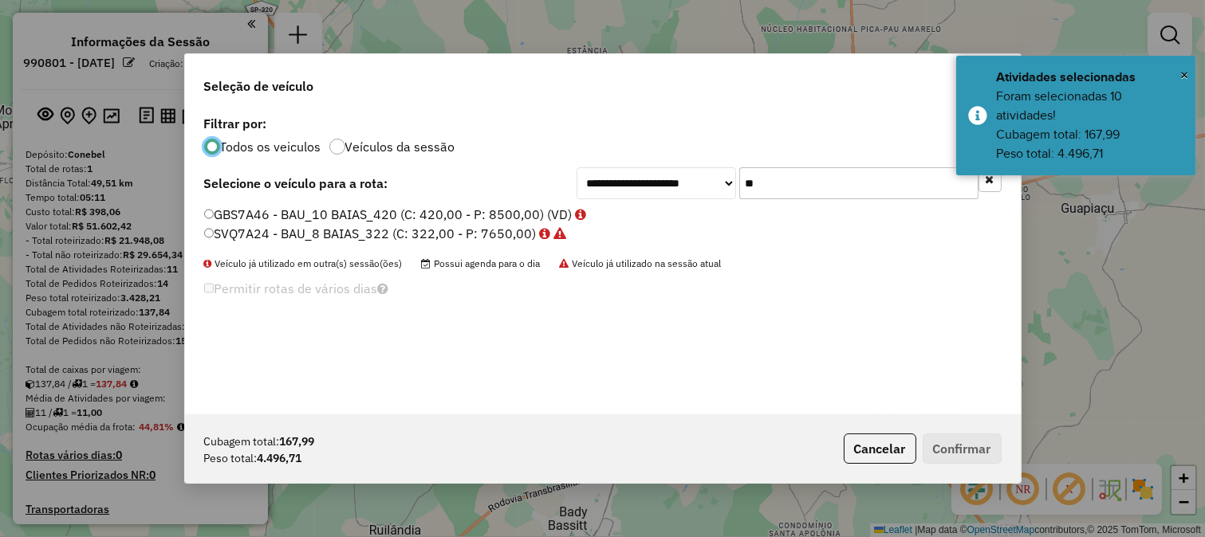
click at [802, 171] on input "**" at bounding box center [858, 183] width 239 height 32
type input "**"
click at [512, 241] on label "SWO3B94 - BAU_8 BAIAS_322 (C: 322,00 - P: 7650,00)" at bounding box center [379, 233] width 350 height 19
click at [978, 470] on div "Cubagem total: 167,99 Peso total: 4.496,71 Cancelar Confirmar" at bounding box center [603, 449] width 836 height 69
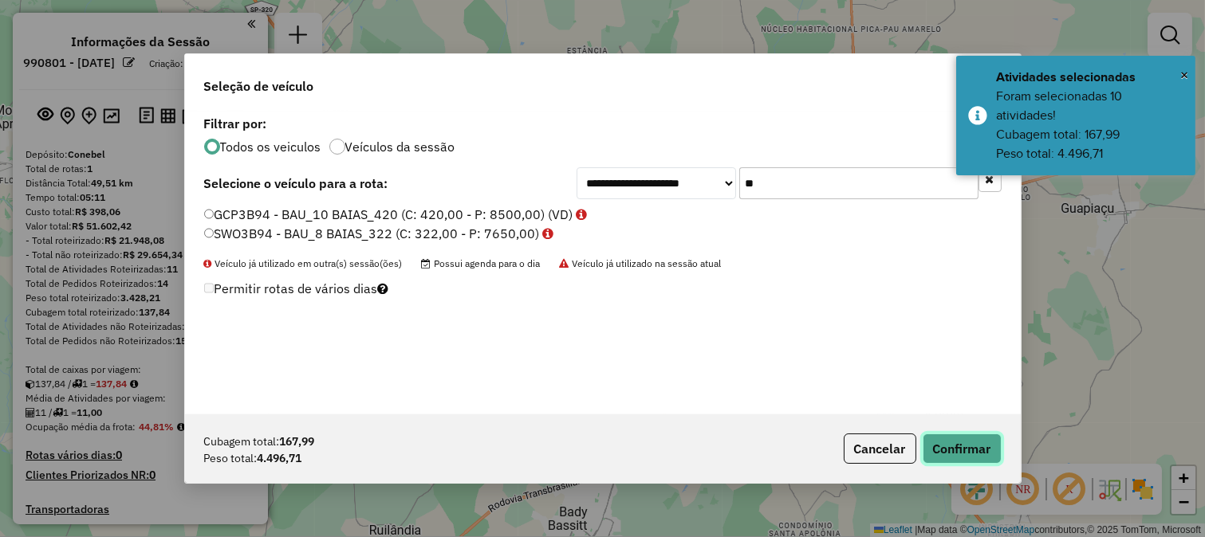
click at [965, 442] on button "Confirmar" at bounding box center [961, 449] width 79 height 30
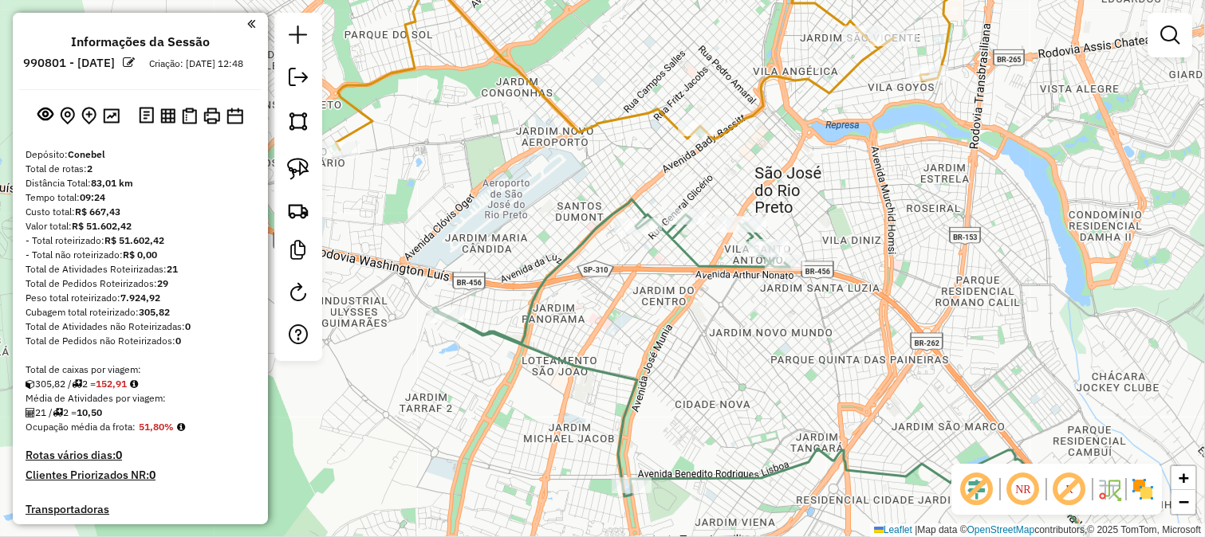
click at [690, 250] on icon at bounding box center [783, 395] width 700 height 392
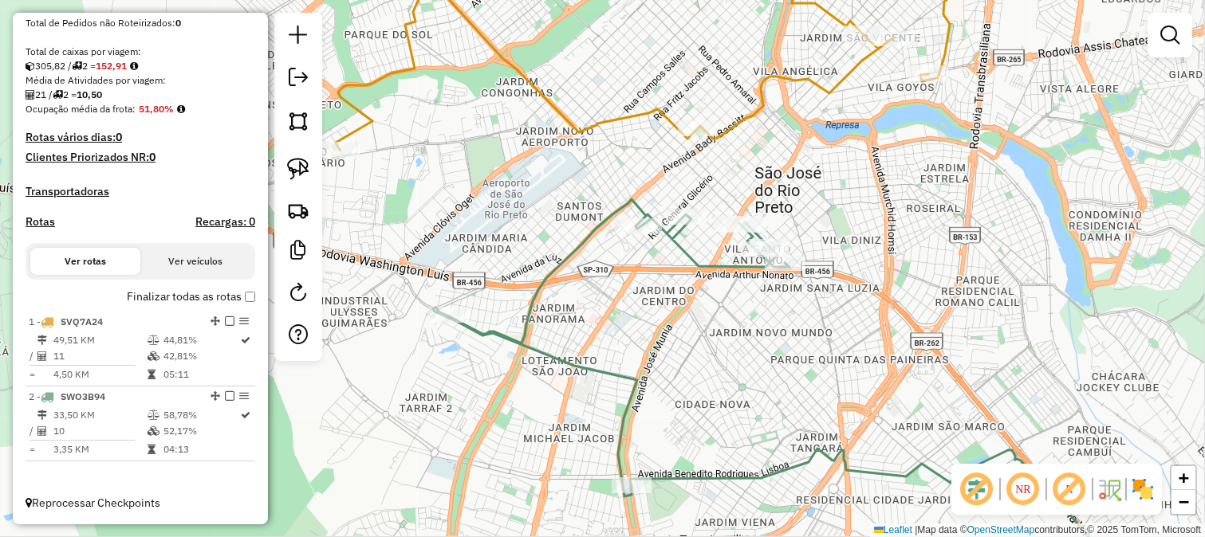
select select "**********"
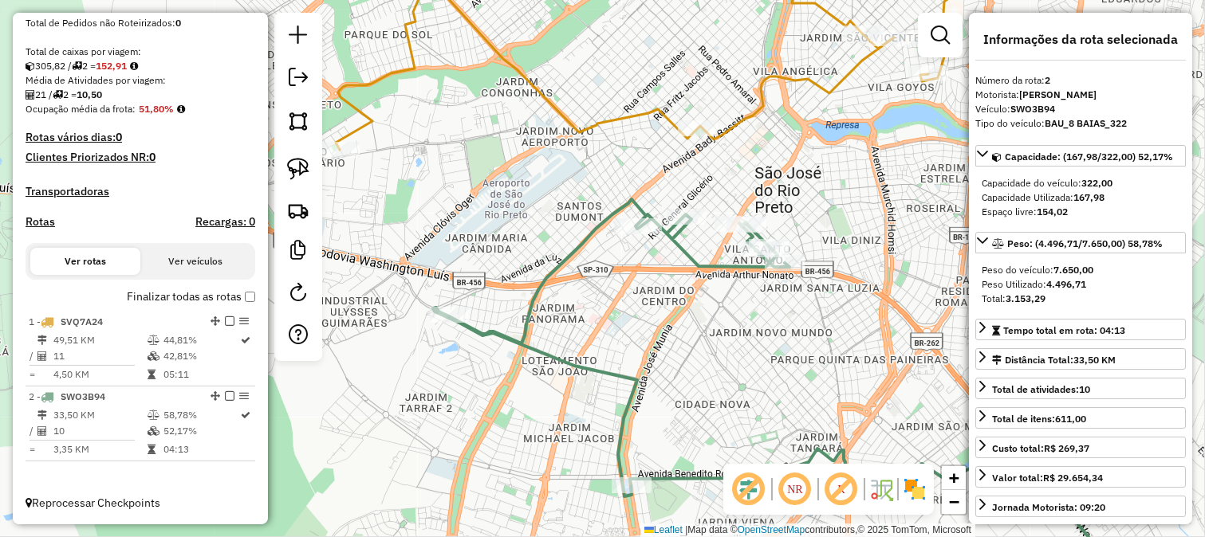
click at [671, 335] on icon at bounding box center [783, 395] width 700 height 392
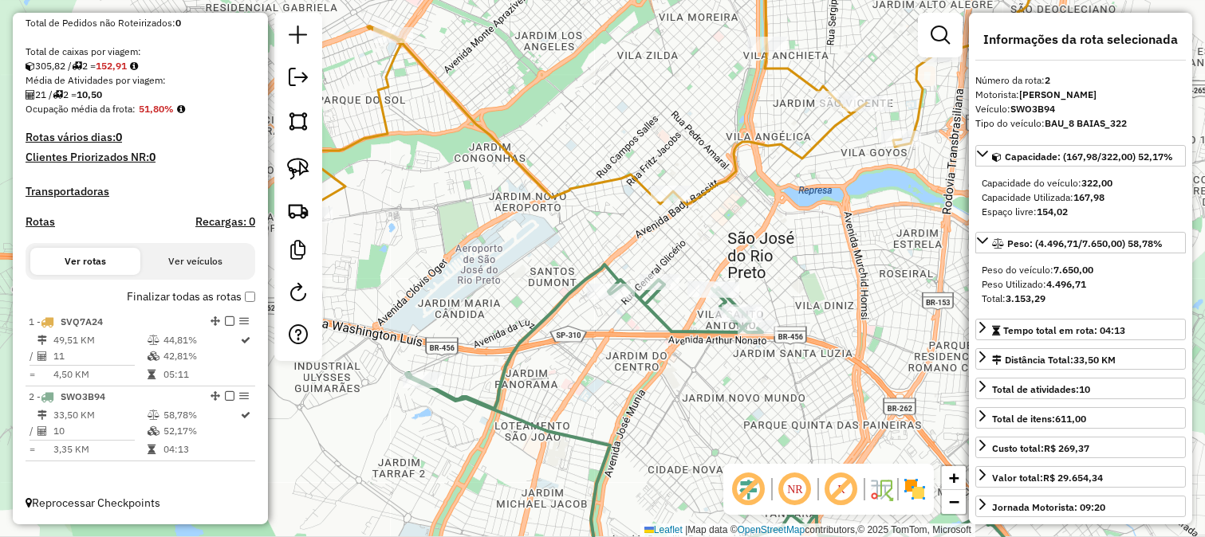
click at [722, 195] on div "Janela de atendimento Grade de atendimento Capacidade Transportadoras Veículos …" at bounding box center [602, 268] width 1205 height 537
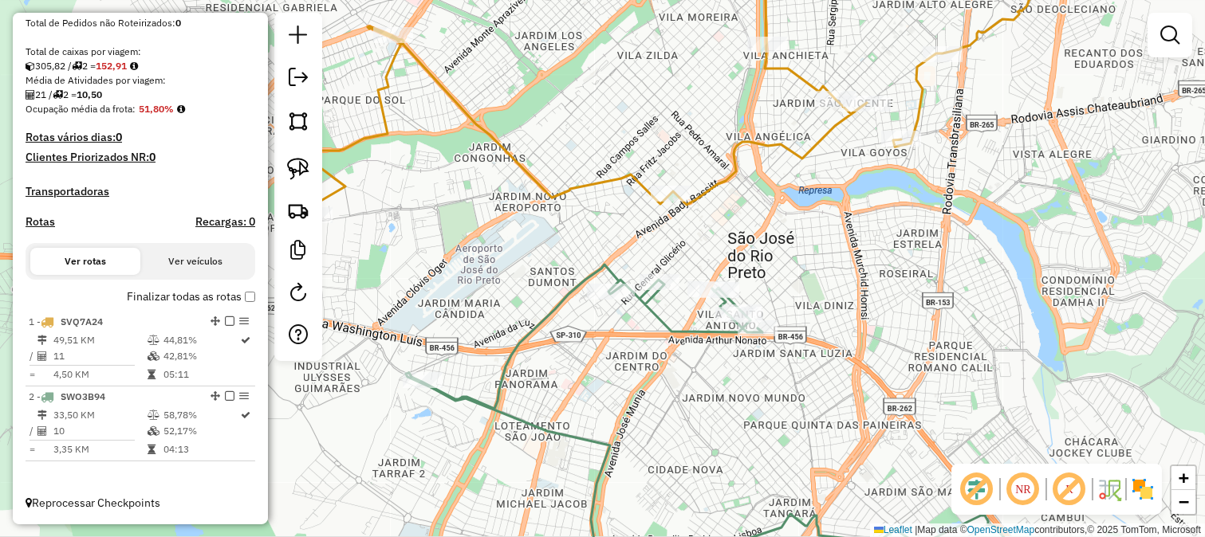
click at [722, 187] on icon at bounding box center [689, 81] width 760 height 269
select select "**********"
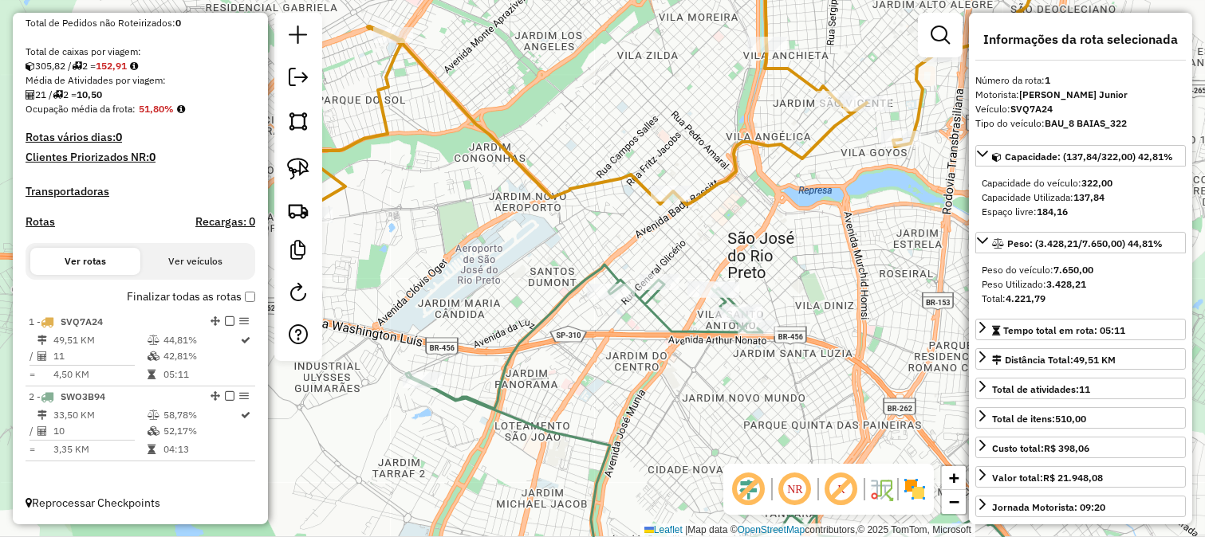
click at [720, 233] on div "Janela de atendimento Grade de atendimento Capacidade Transportadoras Veículos …" at bounding box center [602, 268] width 1205 height 537
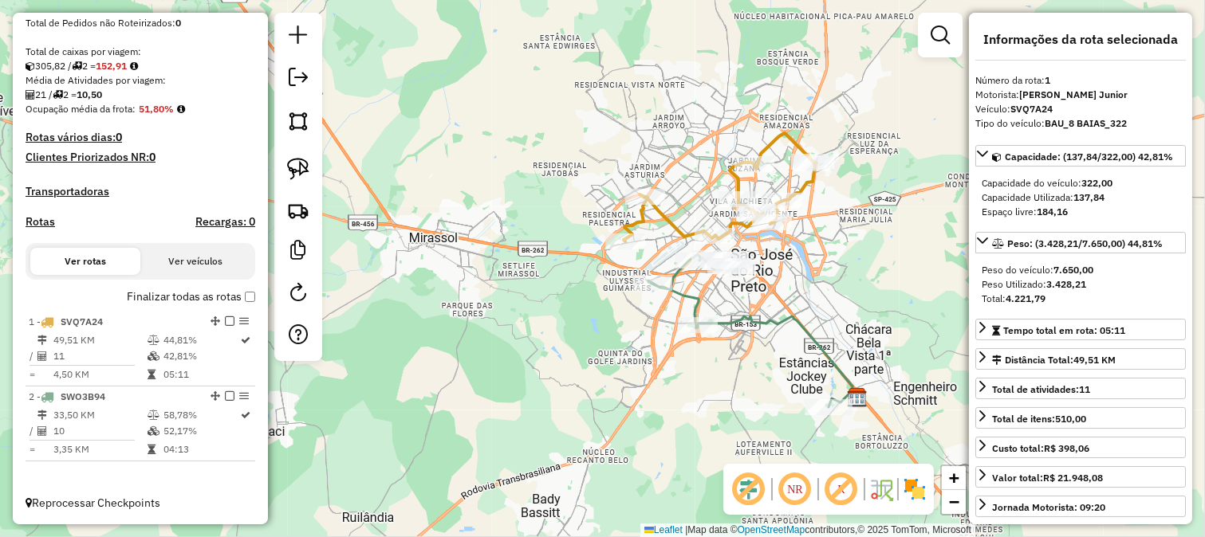
click at [750, 300] on div "Janela de atendimento Grade de atendimento Capacidade Transportadoras Veículos …" at bounding box center [602, 268] width 1205 height 537
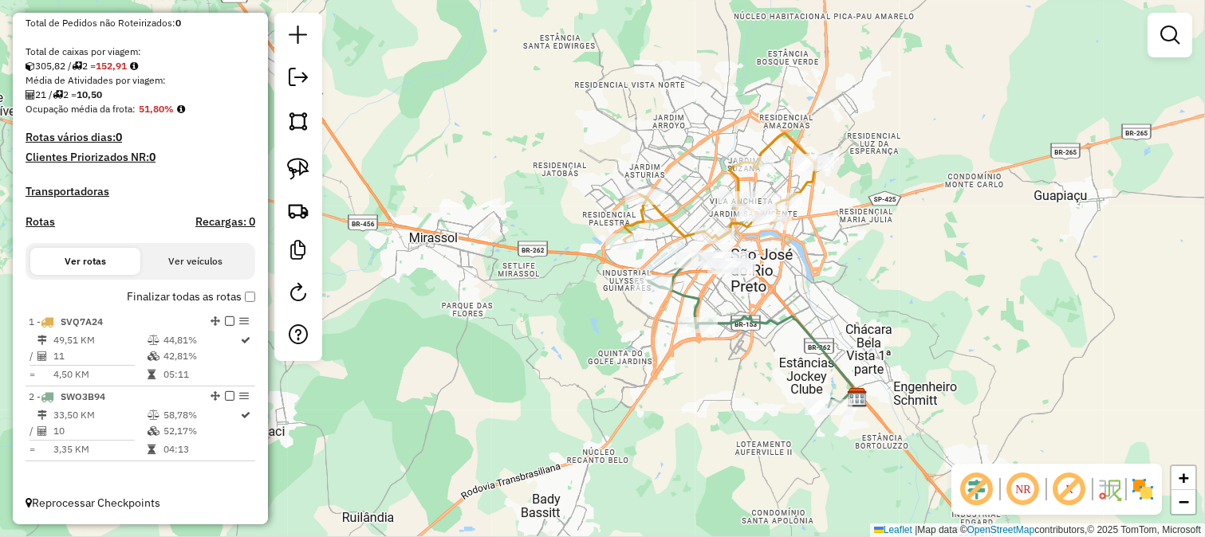
click at [726, 298] on div "Janela de atendimento Grade de atendimento Capacidade Transportadoras Veículos …" at bounding box center [602, 268] width 1205 height 537
click at [319, 81] on div at bounding box center [298, 187] width 48 height 348
click at [303, 76] on em at bounding box center [298, 77] width 19 height 19
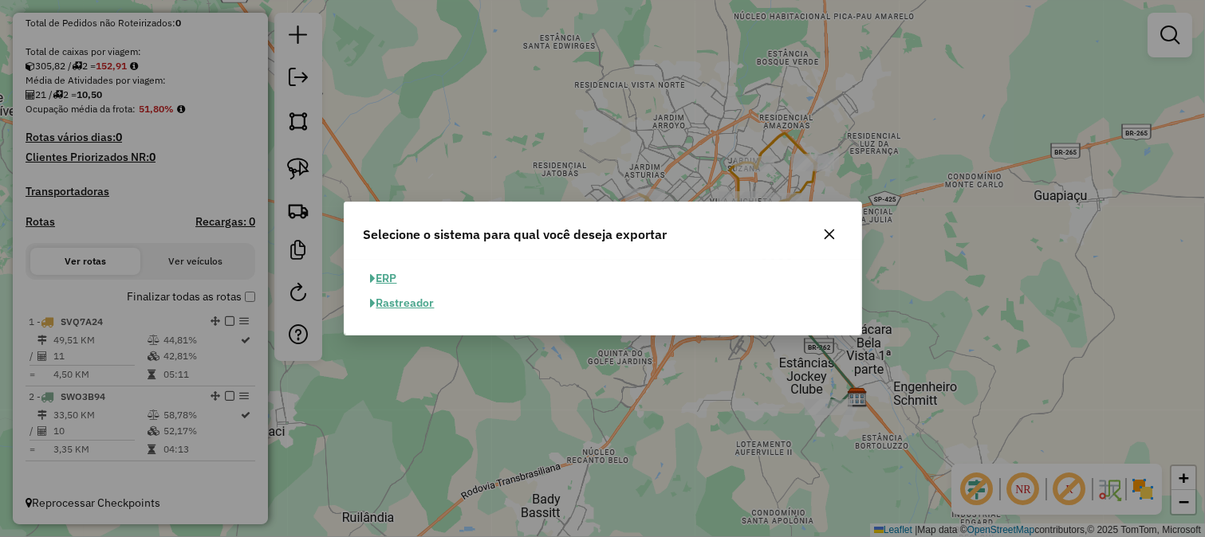
click at [401, 273] on button "ERP" at bounding box center [384, 278] width 41 height 25
select select "**"
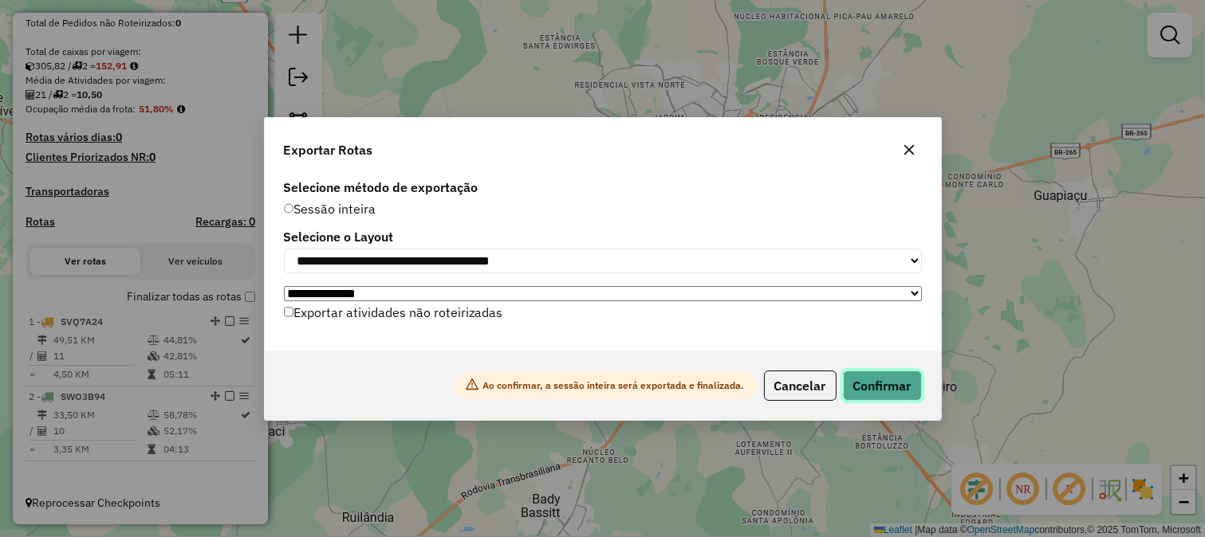
click at [891, 380] on button "Confirmar" at bounding box center [882, 386] width 79 height 30
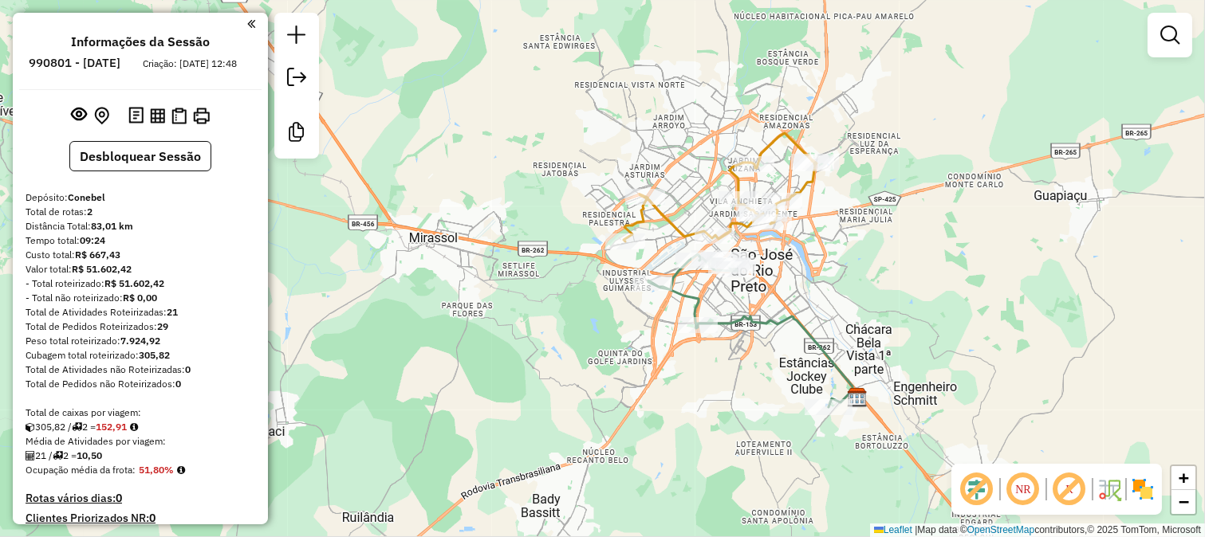
scroll to position [265, 0]
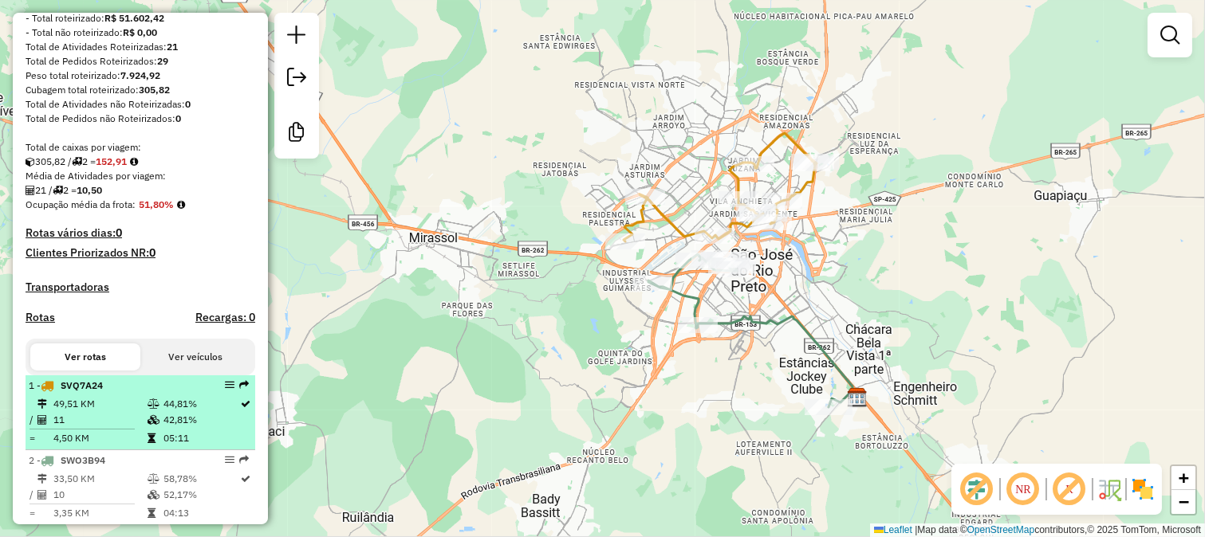
click at [147, 409] on icon at bounding box center [153, 404] width 12 height 10
select select "**********"
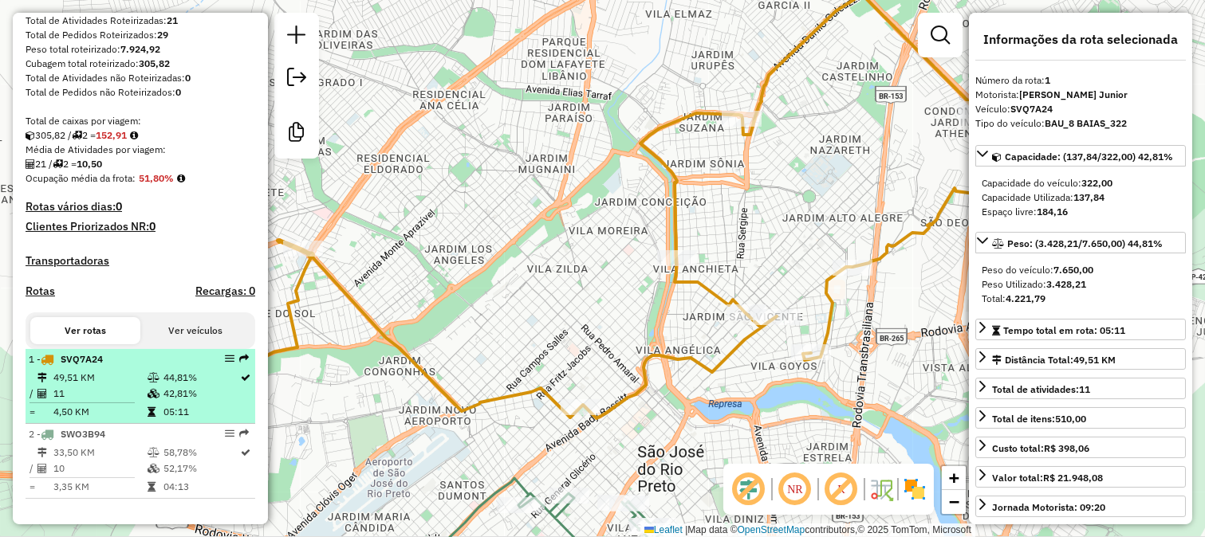
scroll to position [306, 0]
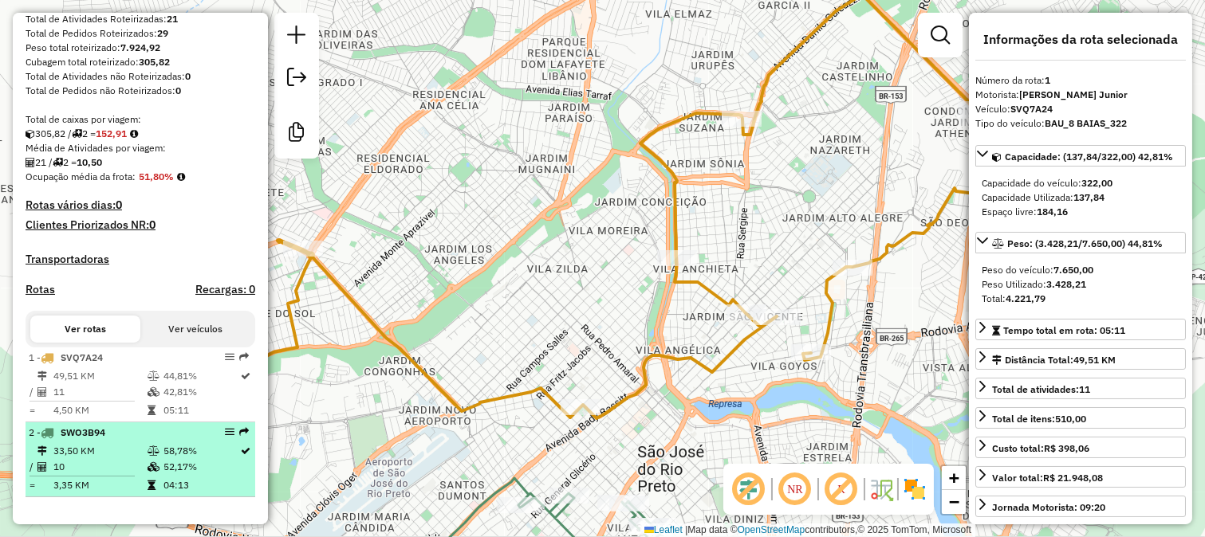
click at [112, 423] on ul "1 - SVQ7A24 49,51 KM 44,81% / 11 42,81% = 4,50 KM 05:11 2 - SWO3B94 33,50 KM 58…" at bounding box center [141, 423] width 230 height 150
drag, startPoint x: 106, startPoint y: 466, endPoint x: 130, endPoint y: 458, distance: 25.2
click at [106, 466] on td "10" at bounding box center [100, 467] width 94 height 16
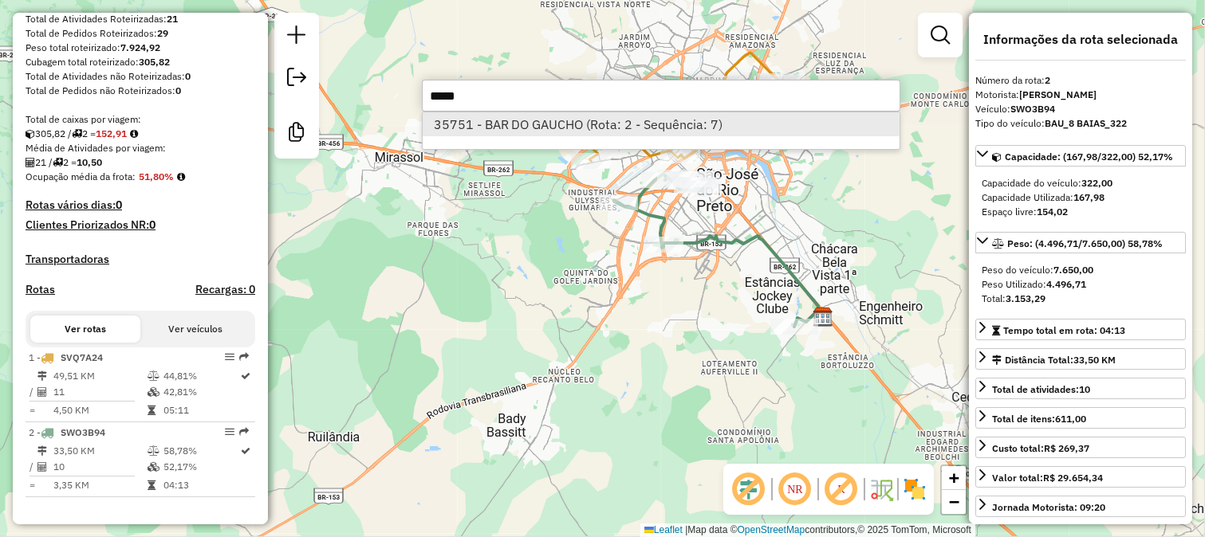
type input "*****"
click at [663, 118] on li "35751 - BAR DO GAUCHO (Rota: 2 - Sequência: 7)" at bounding box center [661, 124] width 477 height 24
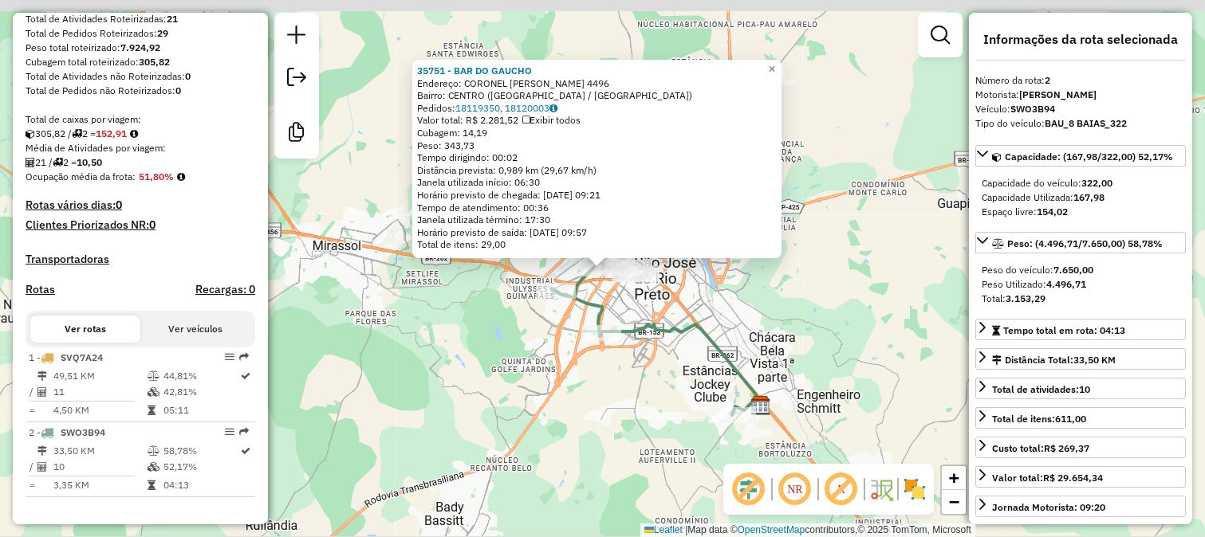
scroll to position [307, 0]
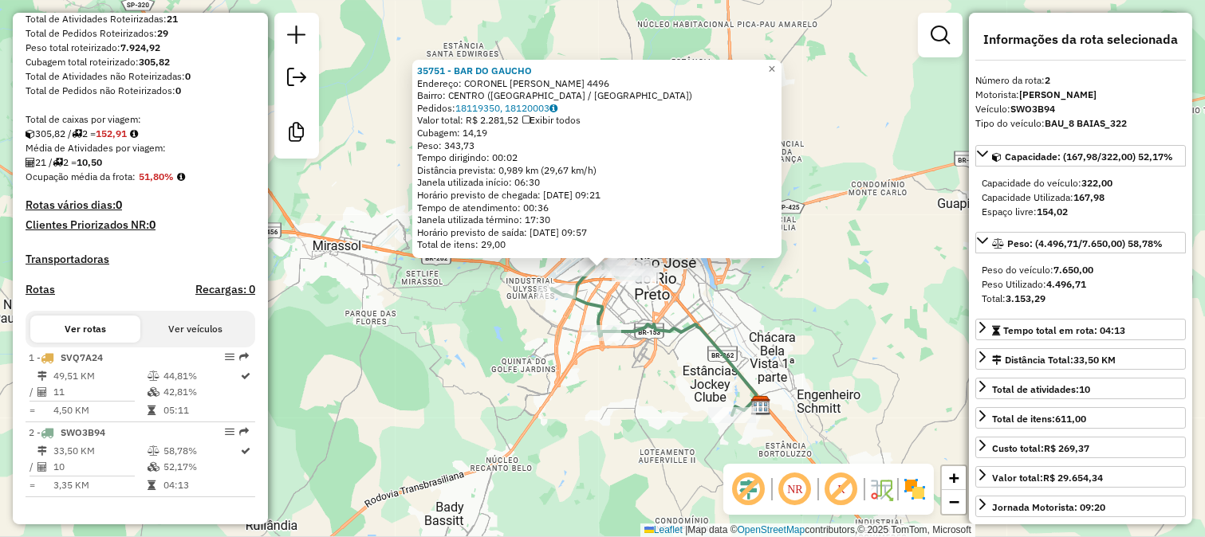
click at [640, 400] on div "35751 - BAR DO GAUCHO Endereço: CORONEL SPINOLA DE CASTRO 4496 Bairro: CENTRO (…" at bounding box center [602, 268] width 1205 height 537
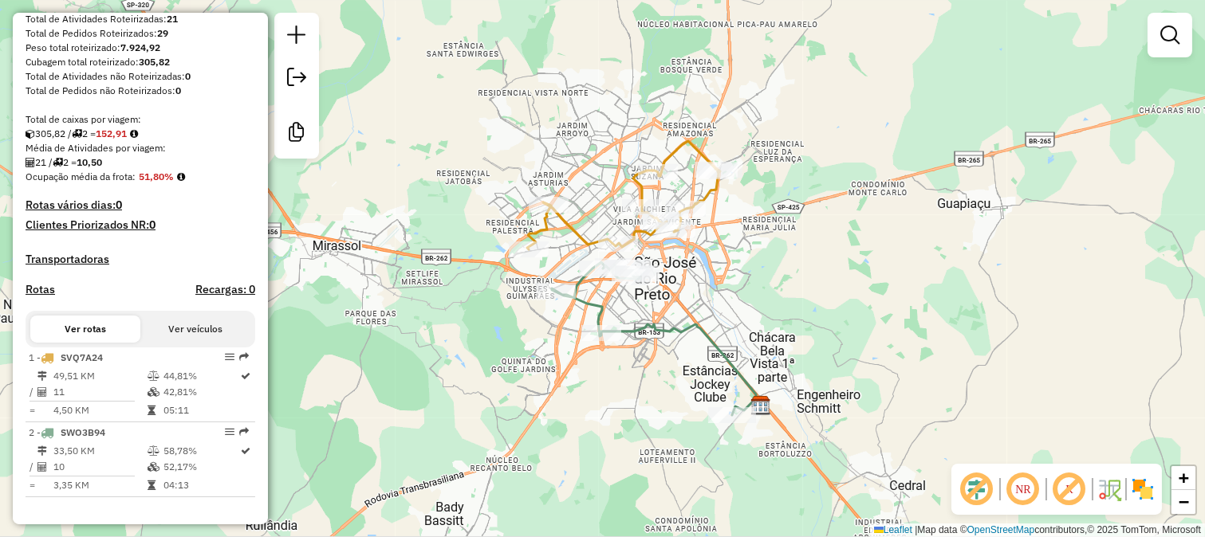
click at [706, 526] on div "Janela de atendimento Grade de atendimento Capacidade Transportadoras Veículos …" at bounding box center [602, 268] width 1205 height 537
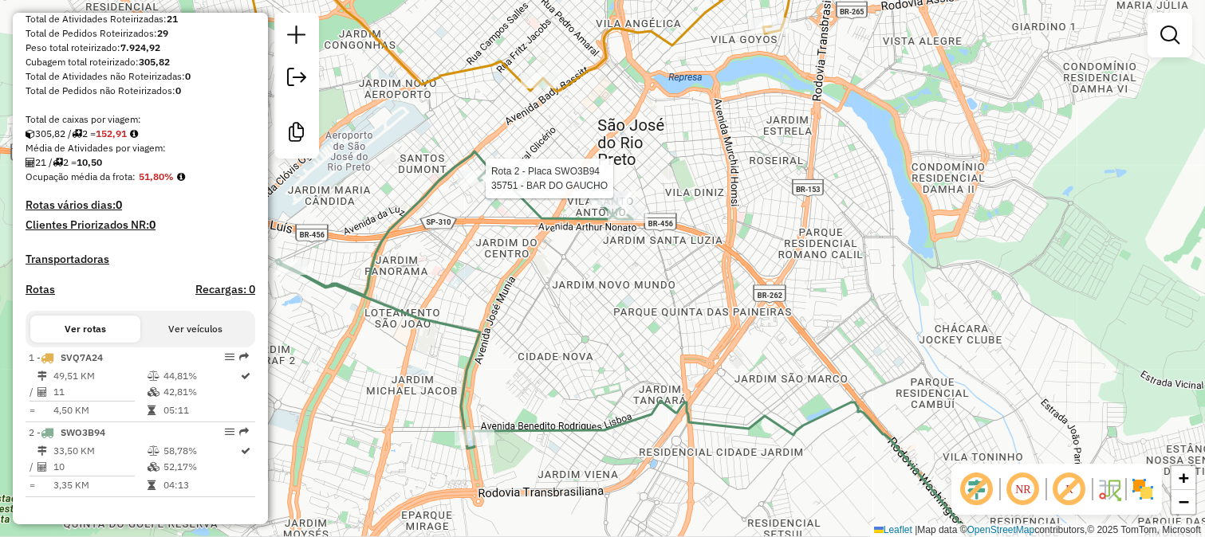
select select "**********"
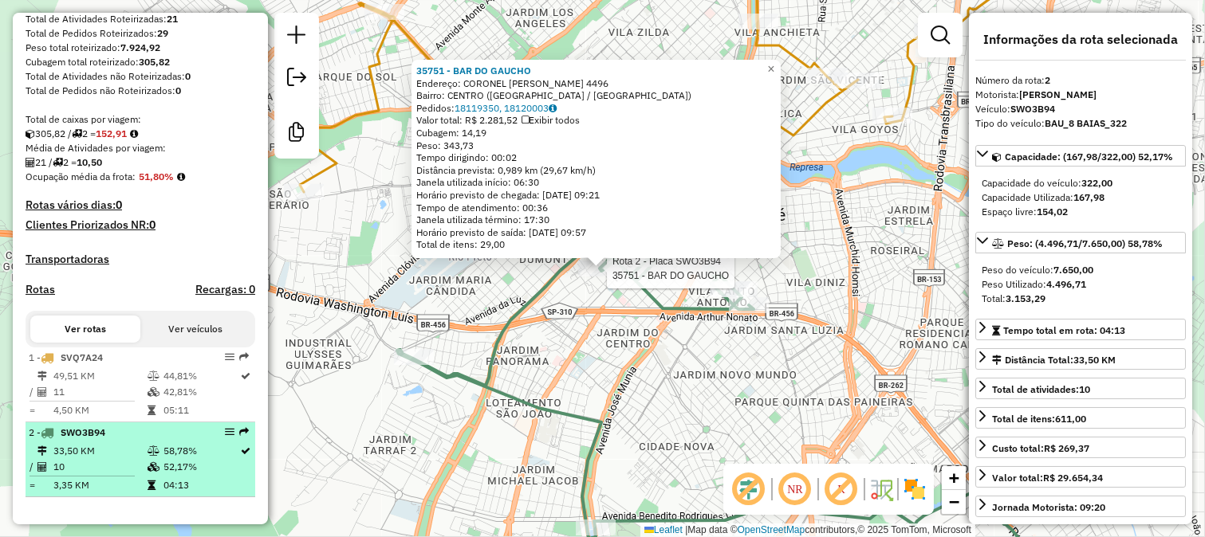
click at [182, 429] on div "2 - SWO3B94" at bounding box center [113, 433] width 169 height 14
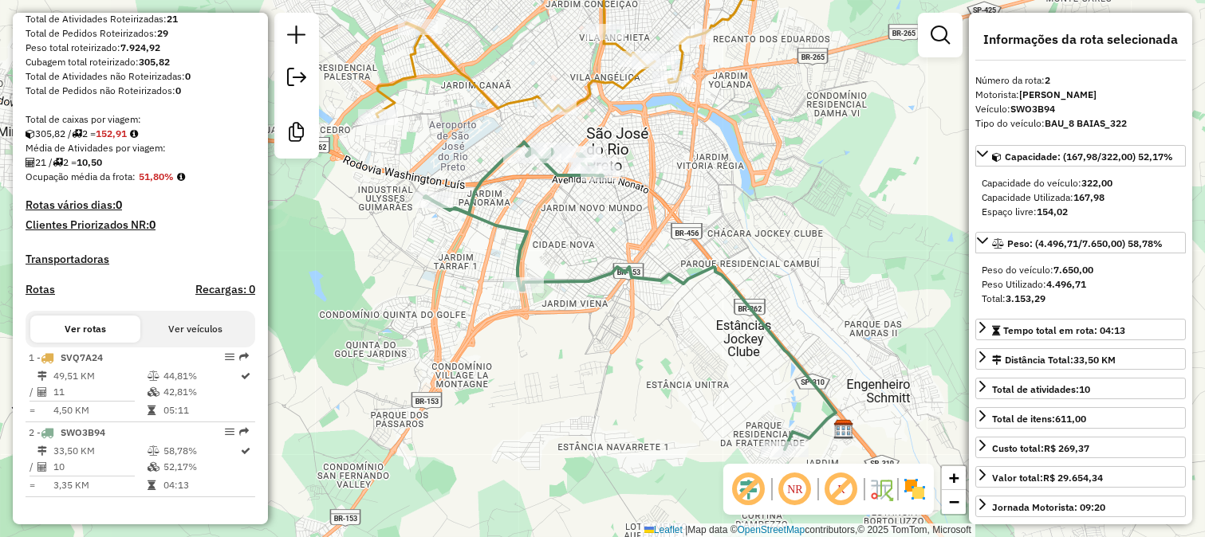
drag, startPoint x: 586, startPoint y: 207, endPoint x: 592, endPoint y: 246, distance: 38.8
click at [592, 246] on div "Janela de atendimento Grade de atendimento Capacidade Transportadoras Veículos …" at bounding box center [602, 268] width 1205 height 537
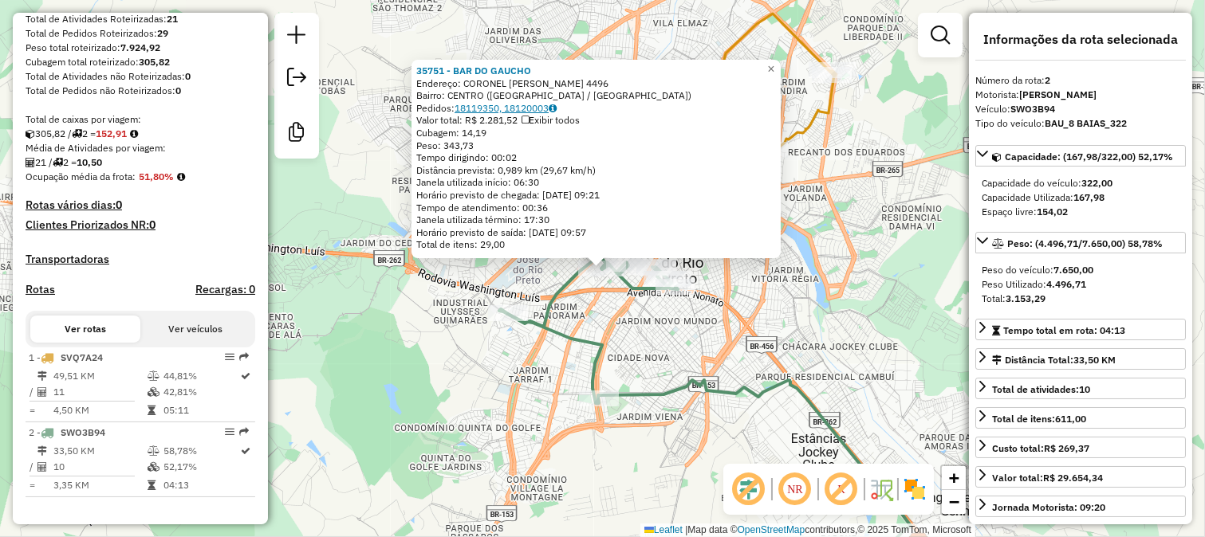
click at [500, 113] on link "18119350, 18120003" at bounding box center [505, 108] width 102 height 12
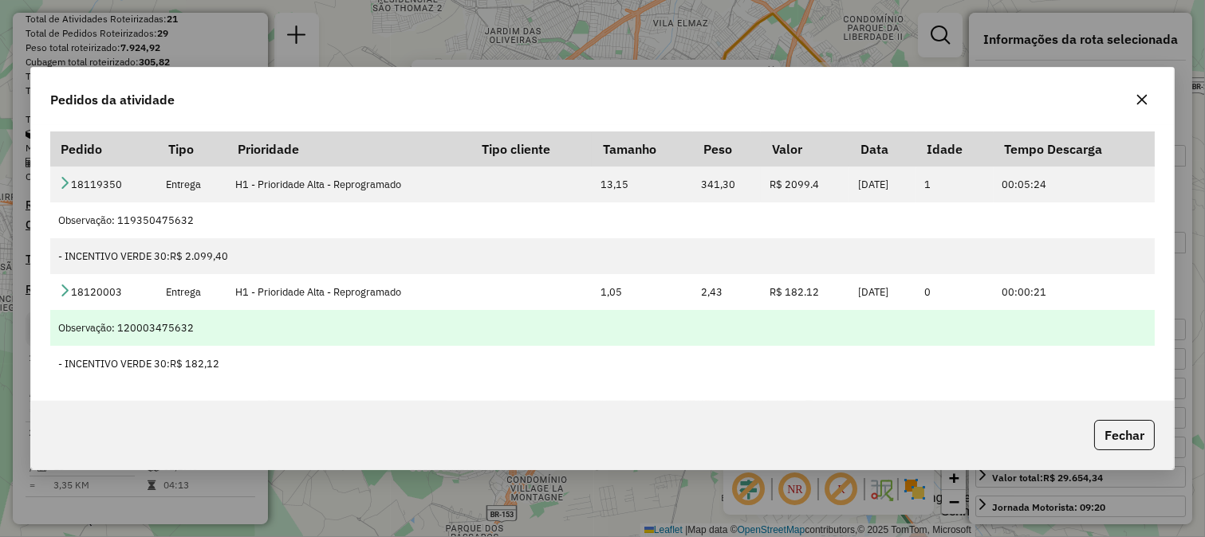
click at [415, 343] on td "Observação: 120003475632" at bounding box center [602, 328] width 1104 height 36
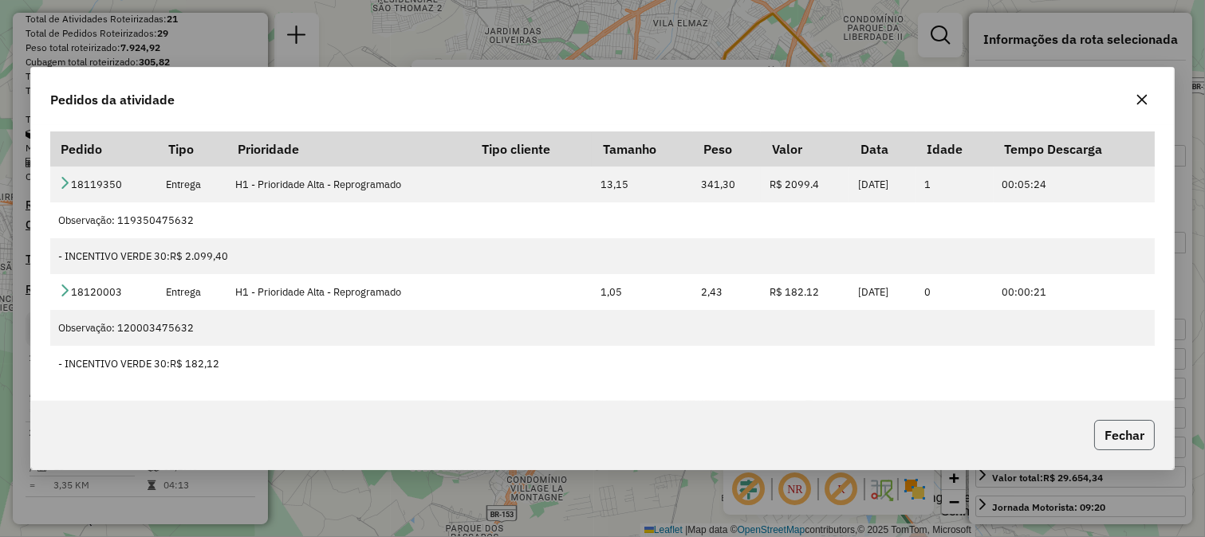
click at [1117, 431] on button "Fechar" at bounding box center [1124, 435] width 61 height 30
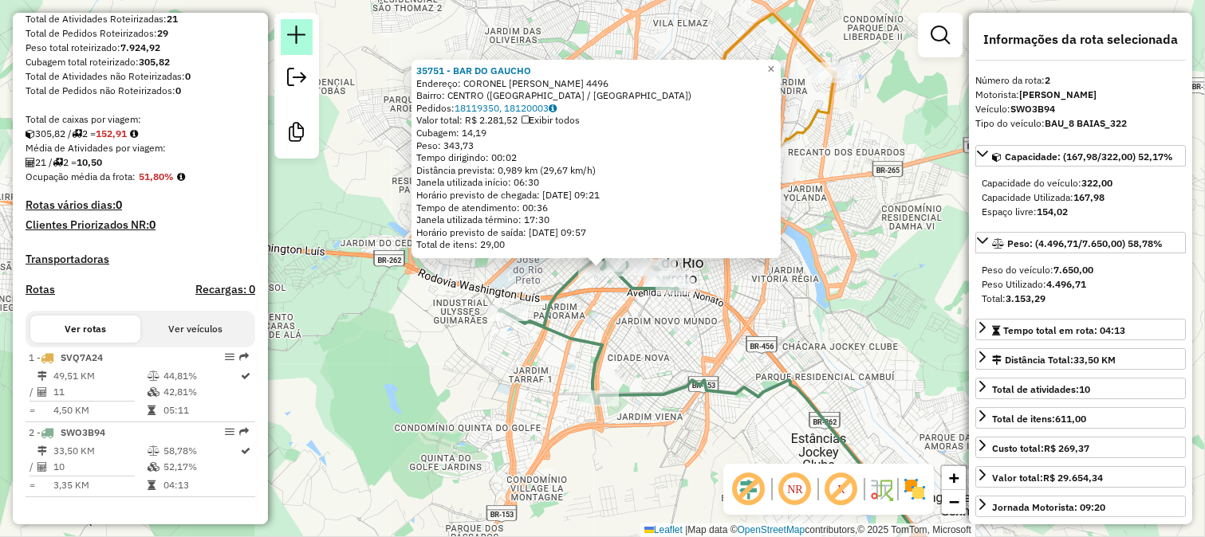
click at [307, 48] on link at bounding box center [297, 37] width 32 height 36
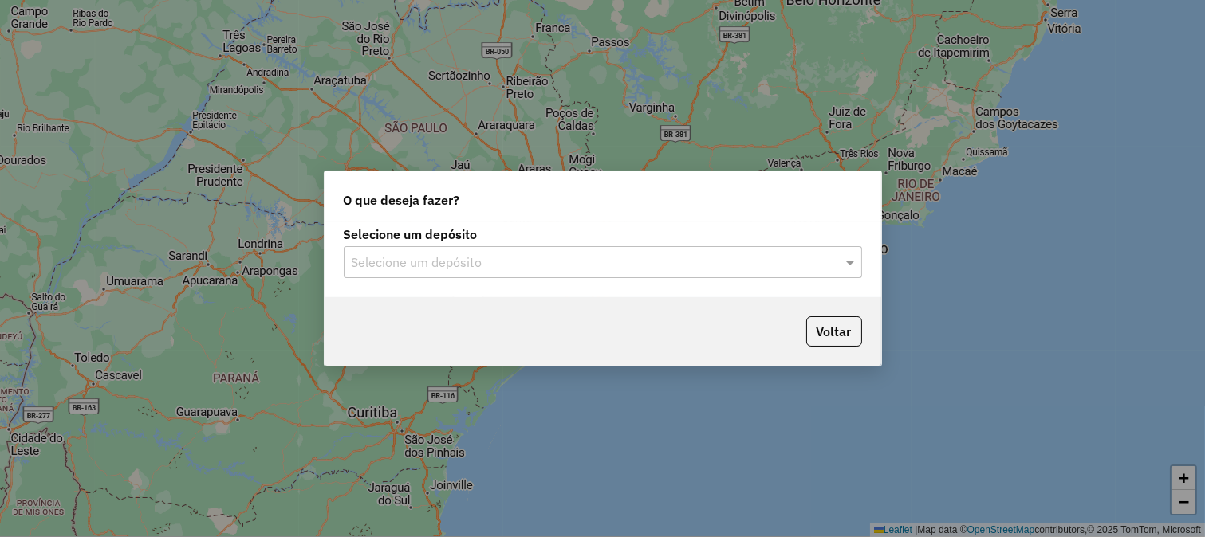
click at [470, 277] on div "Selecione um depósito" at bounding box center [603, 262] width 518 height 32
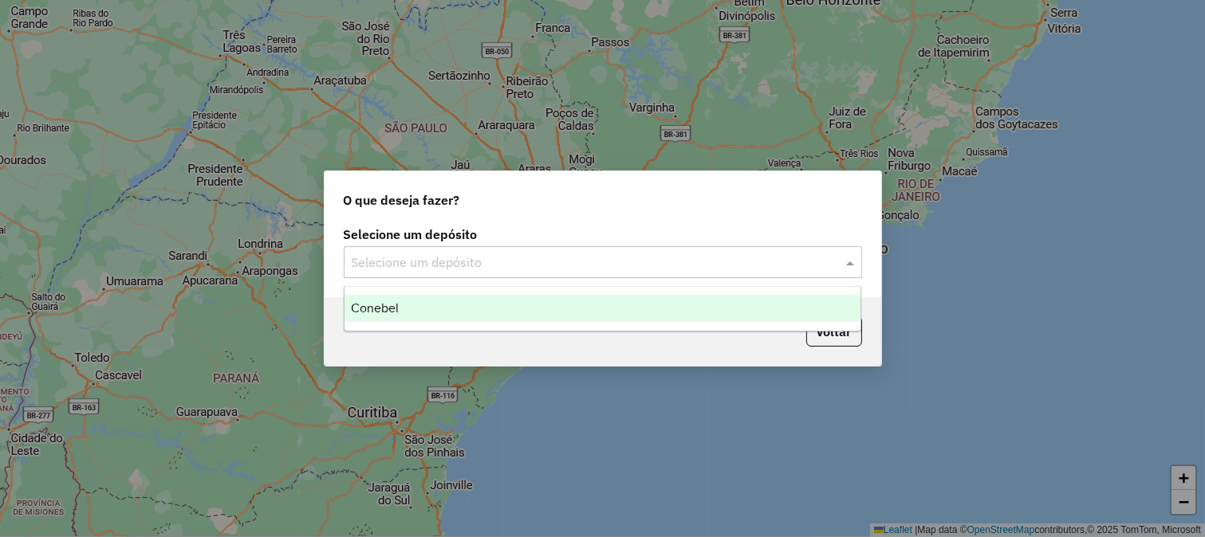
click at [472, 319] on div "Conebel" at bounding box center [602, 308] width 517 height 27
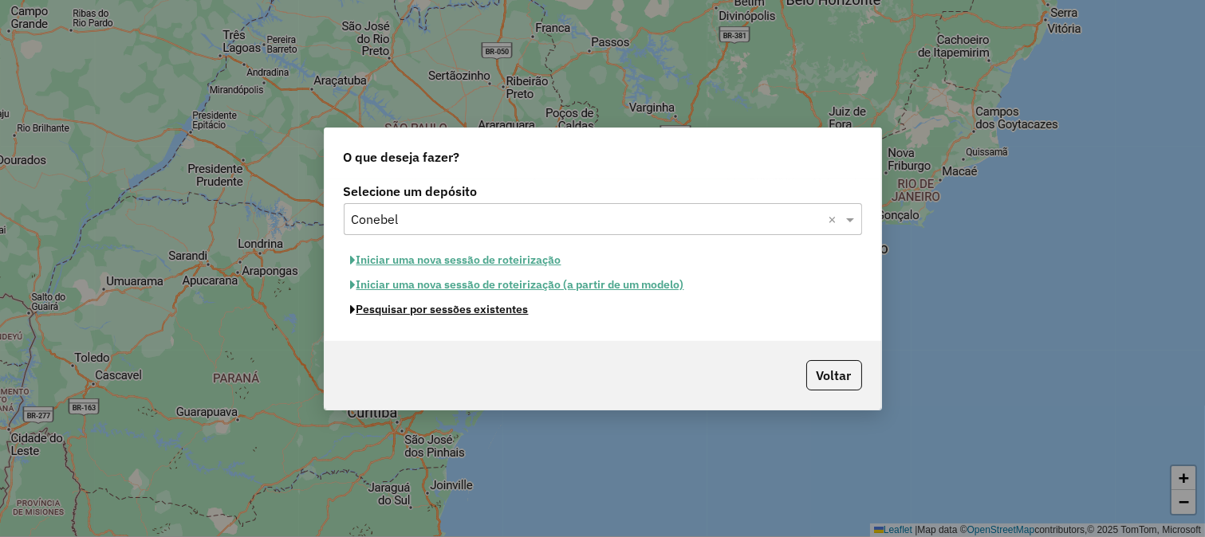
click at [474, 313] on button "Pesquisar por sessões existentes" at bounding box center [440, 309] width 192 height 25
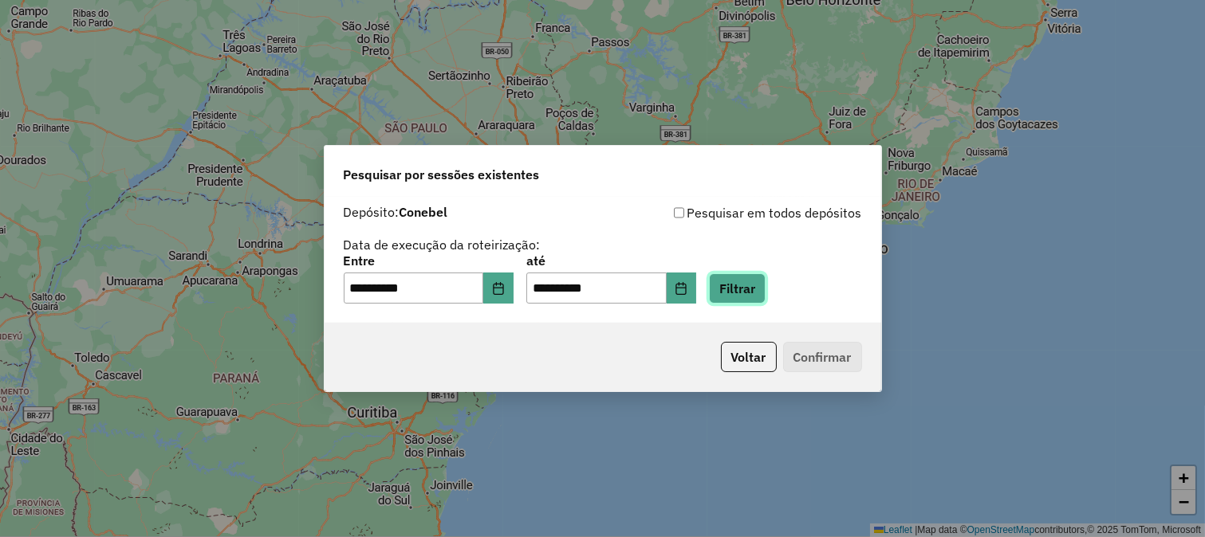
click at [765, 288] on button "Filtrar" at bounding box center [737, 288] width 57 height 30
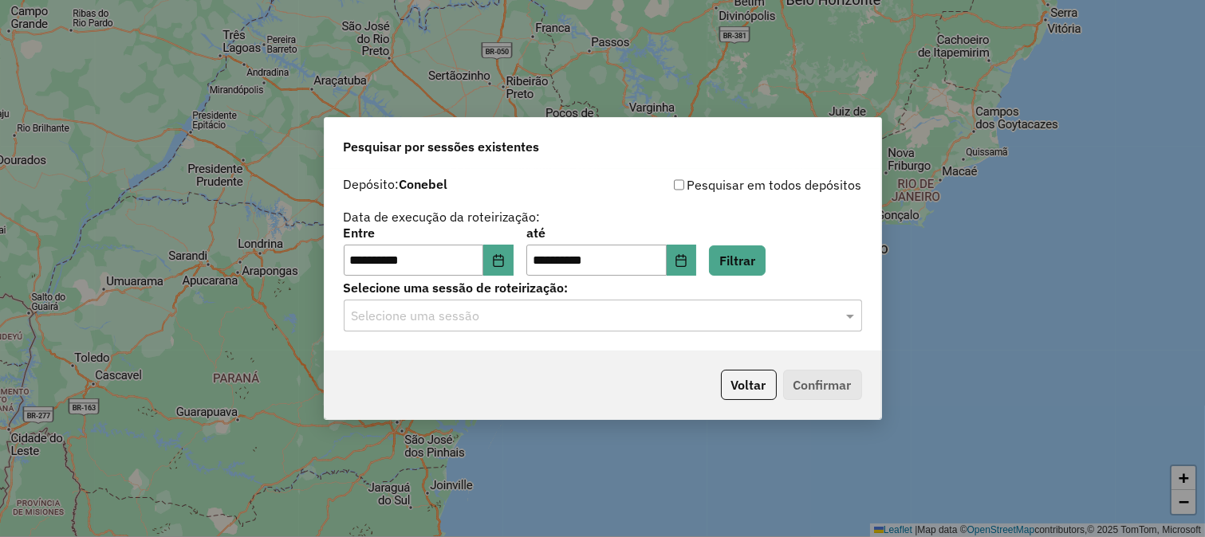
click at [606, 323] on input "text" at bounding box center [587, 316] width 470 height 19
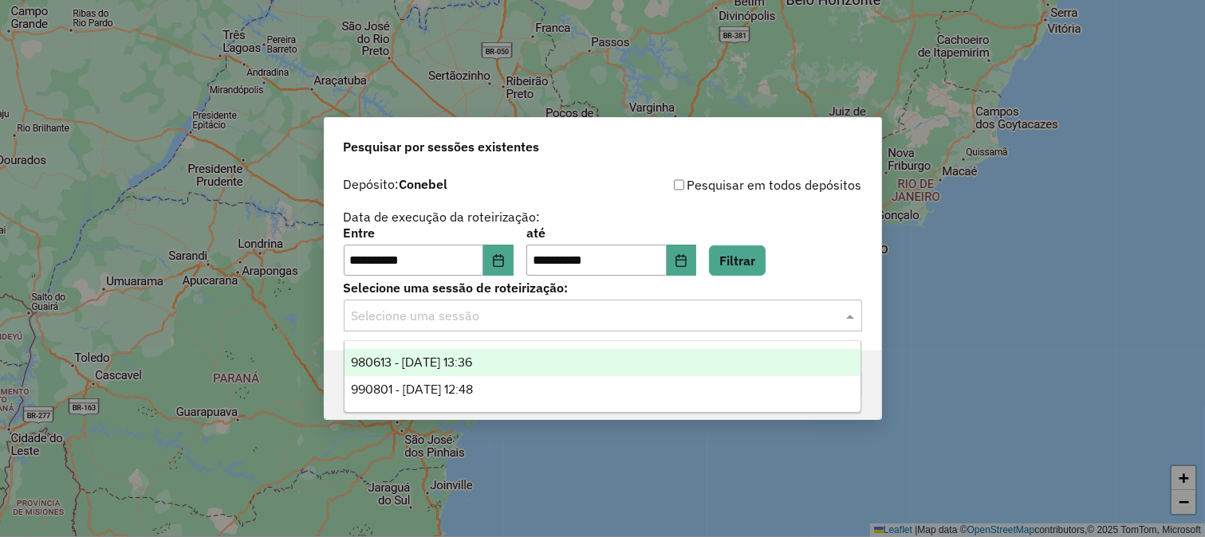
click at [503, 357] on div "980613 - 18/08/2025 13:36" at bounding box center [602, 362] width 517 height 27
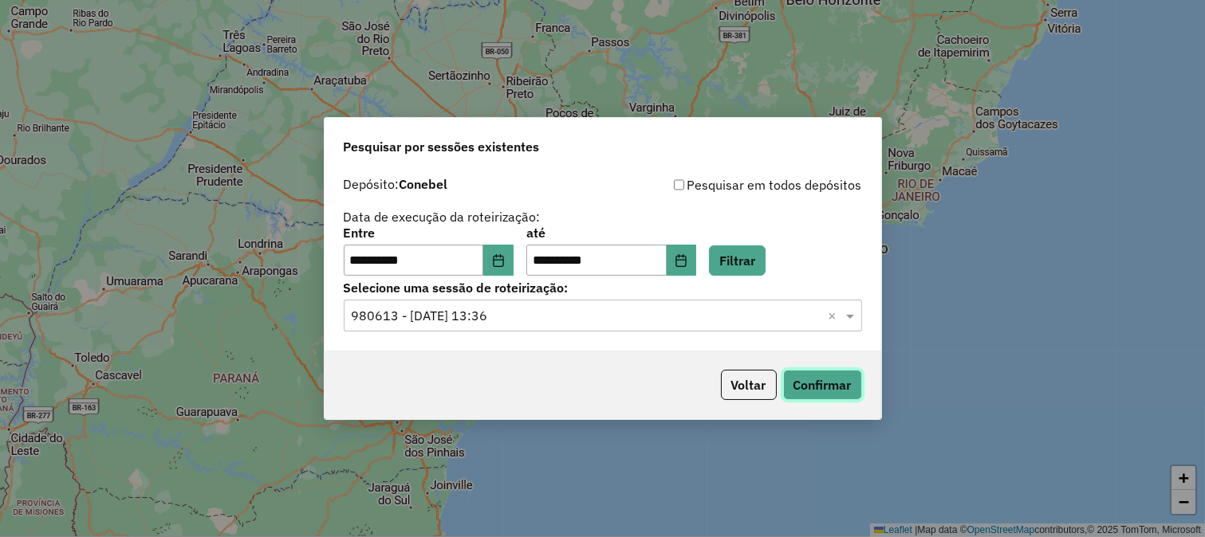
click at [831, 388] on button "Confirmar" at bounding box center [822, 385] width 79 height 30
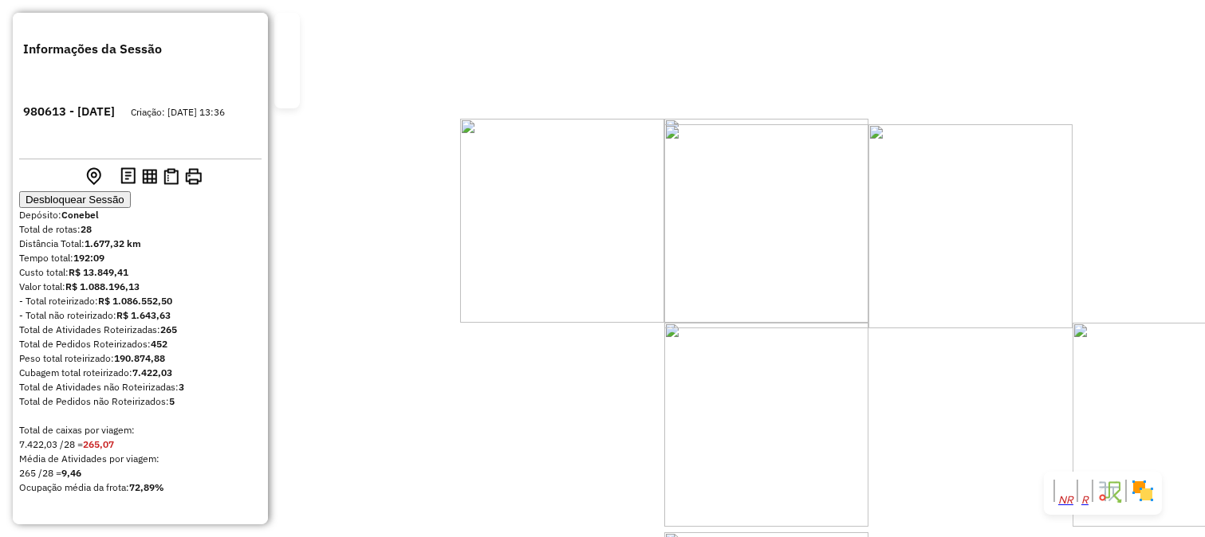
click at [1032, 267] on div "Janela de atendimento Grade de atendimento Capacidade Transportadoras Veículos …" at bounding box center [602, 268] width 1205 height 537
select select "**********"
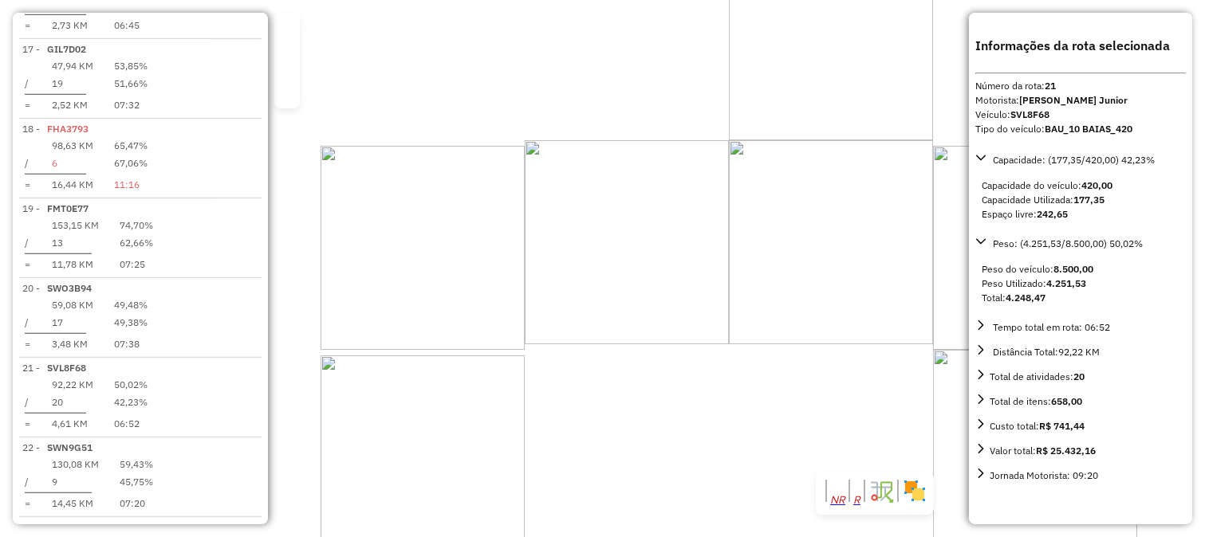
scroll to position [2159, 0]
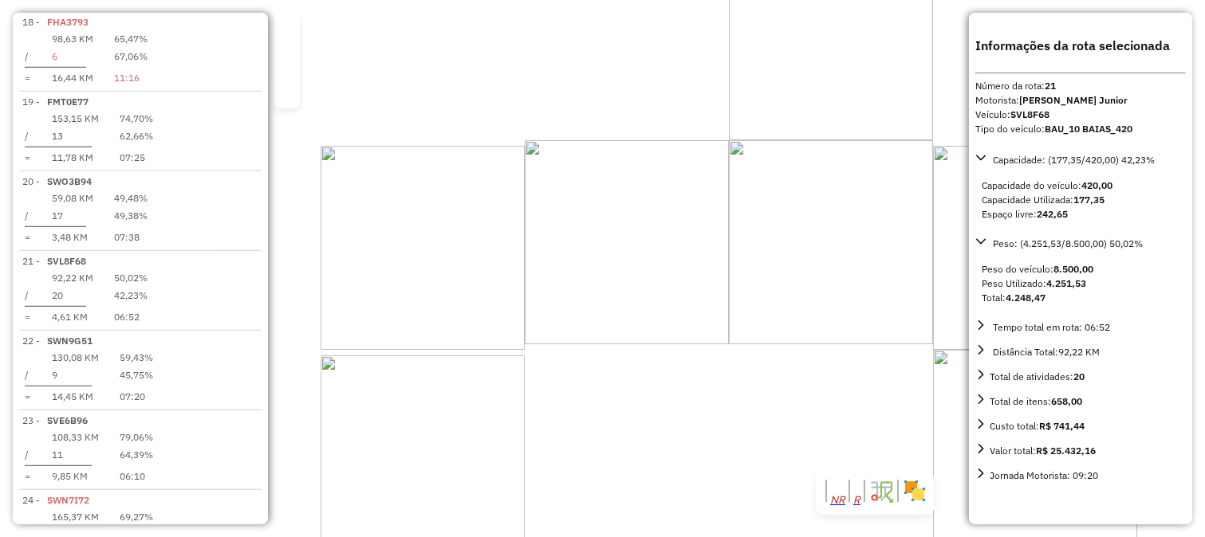
click at [822, 495] on em at bounding box center [822, 500] width 0 height 10
drag, startPoint x: 559, startPoint y: 134, endPoint x: 706, endPoint y: 228, distance: 174.3
drag, startPoint x: 682, startPoint y: 202, endPoint x: 632, endPoint y: 235, distance: 60.4
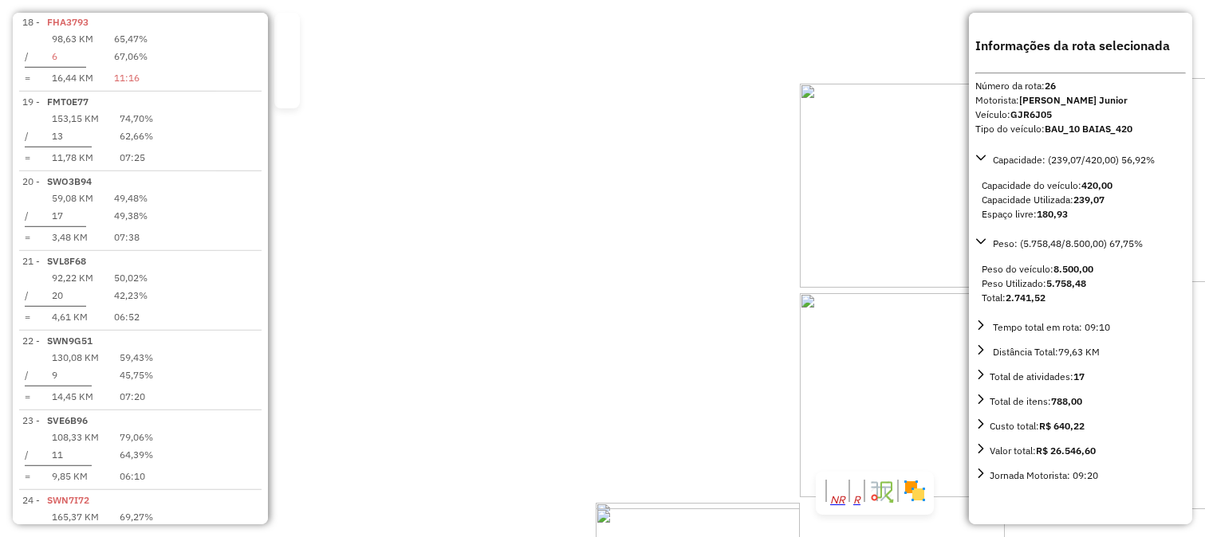
click at [632, 235] on div "Rota 21 - Placa SVL8F68 3328 - BAR DO VALDIR G Janela de atendimento Grade de a…" at bounding box center [602, 268] width 1205 height 537
drag, startPoint x: 517, startPoint y: 301, endPoint x: 600, endPoint y: 304, distance: 83.0
click at [600, 304] on div "Rota 21 - Placa SVL8F68 3328 - BAR DO VALDIR G Janela de atendimento Grade de a…" at bounding box center [602, 268] width 1205 height 537
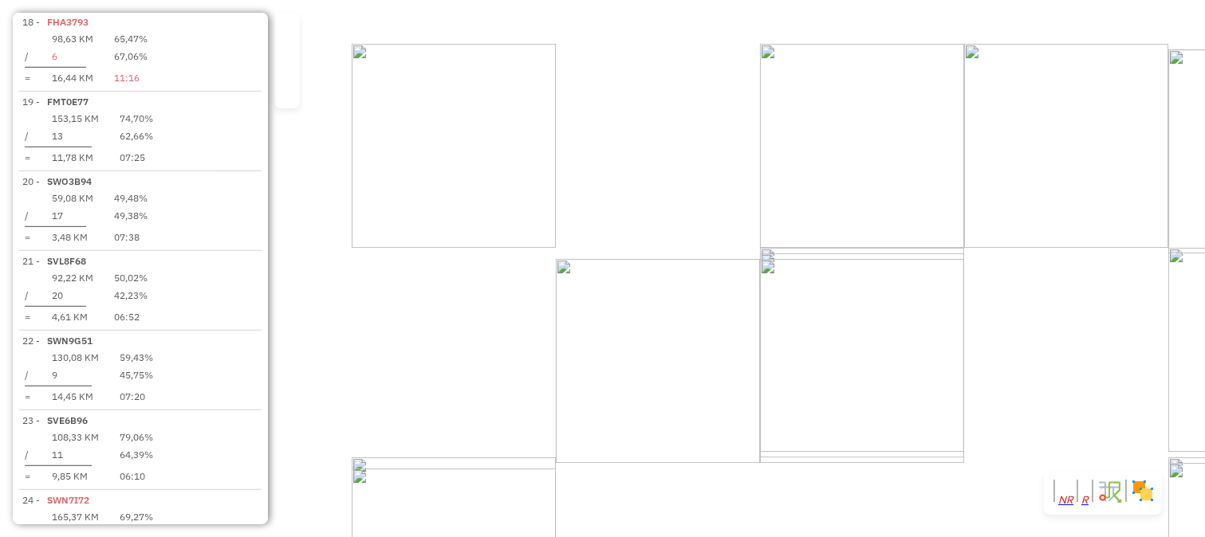
drag, startPoint x: 724, startPoint y: 439, endPoint x: 698, endPoint y: 328, distance: 113.7
click at [700, 328] on div "Janela de atendimento Grade de atendimento Capacidade Transportadoras Veículos …" at bounding box center [602, 268] width 1205 height 537
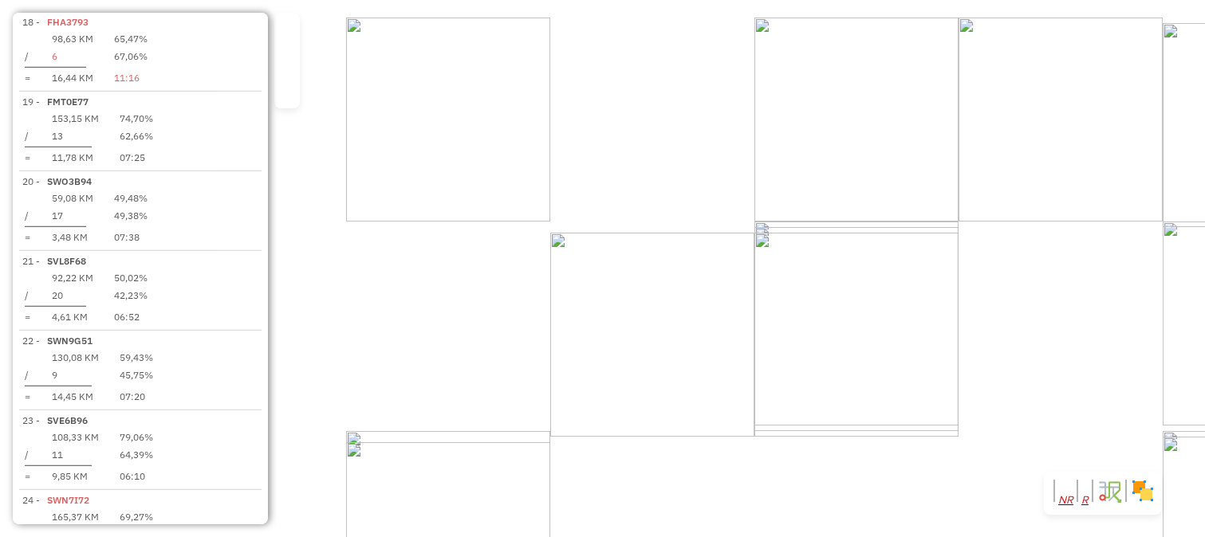
select select "**********"
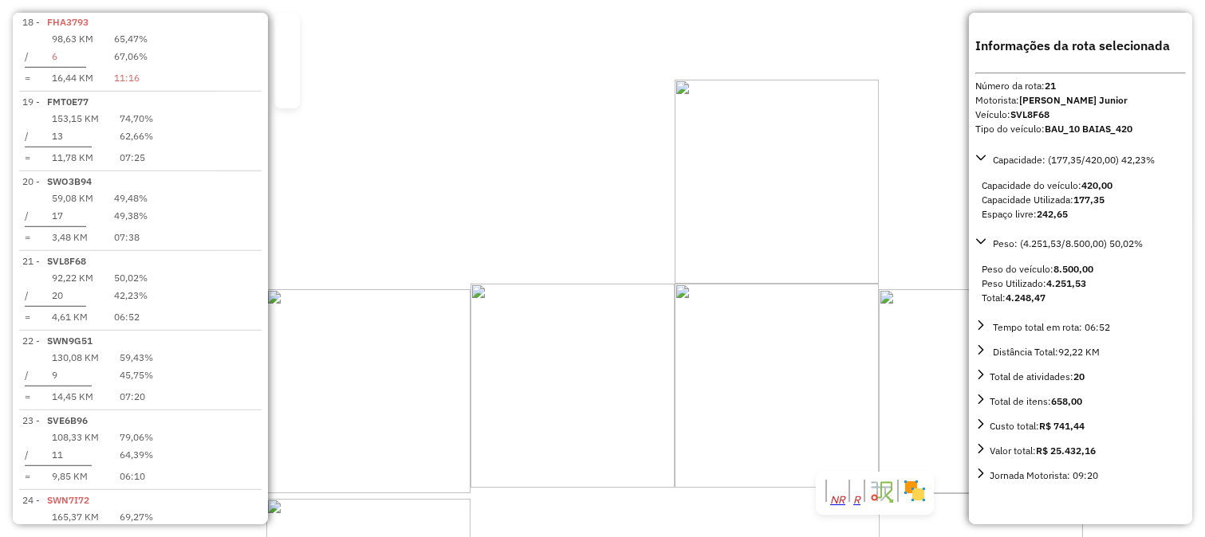
click at [553, 307] on div "84035 - S F TERRA SERTANEJA Endereço: VEREADOR [PERSON_NAME] 1 Bairro: ESTANCIA…" at bounding box center [602, 268] width 1205 height 537
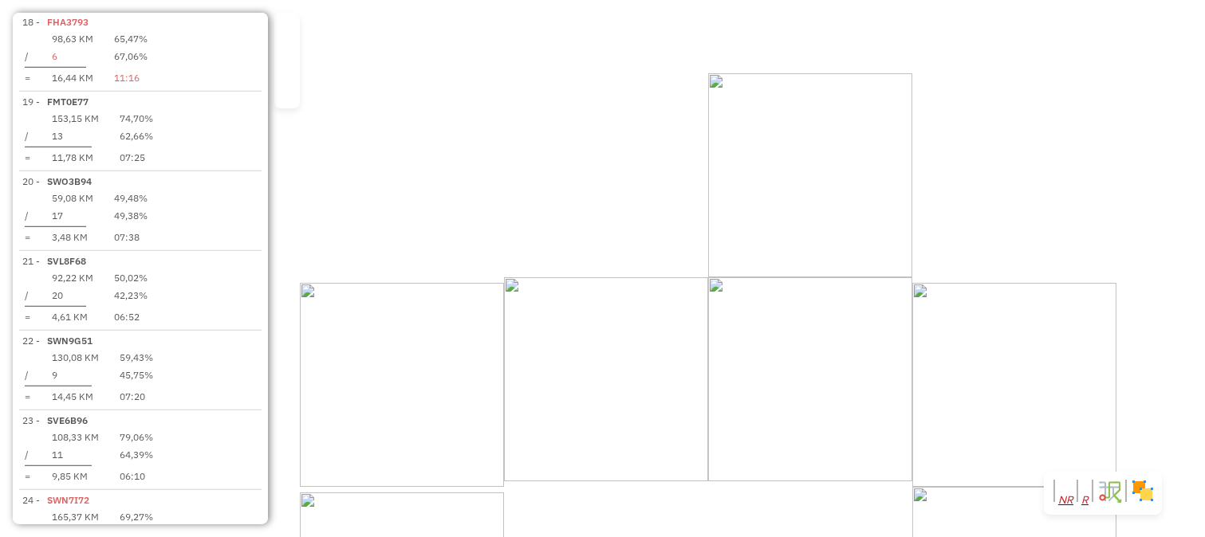
drag, startPoint x: 534, startPoint y: 299, endPoint x: 619, endPoint y: 296, distance: 85.4
click at [620, 298] on div "Janela de atendimento Grade de atendimento Capacidade Transportadoras Veículos …" at bounding box center [602, 268] width 1205 height 537
click at [533, 204] on div "Janela de atendimento Grade de atendimento Capacidade Transportadoras Veículos …" at bounding box center [602, 268] width 1205 height 537
select select "**********"
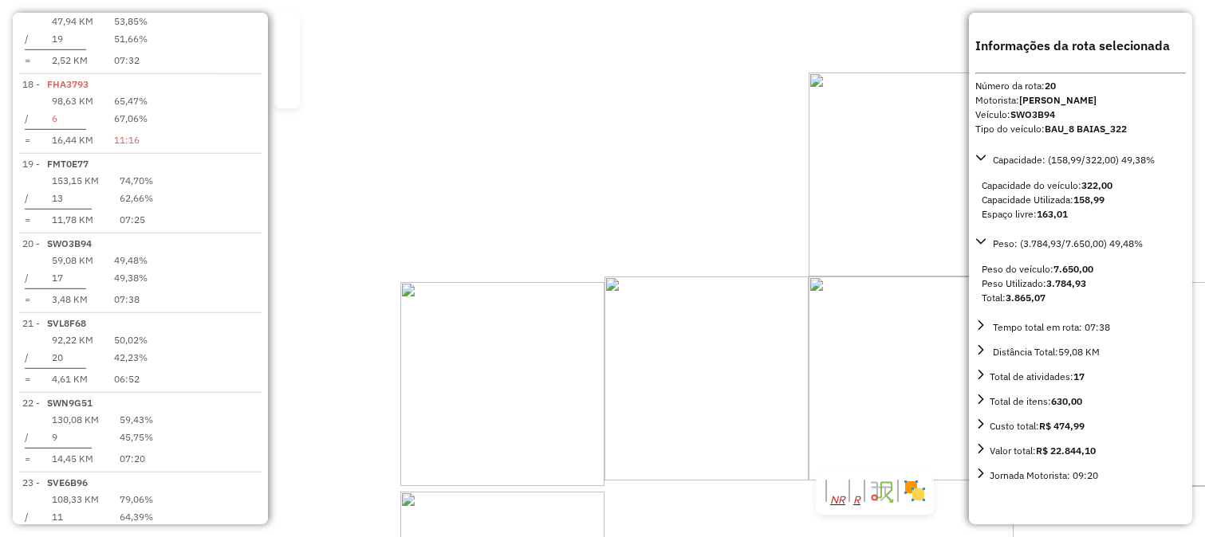
scroll to position [2085, 0]
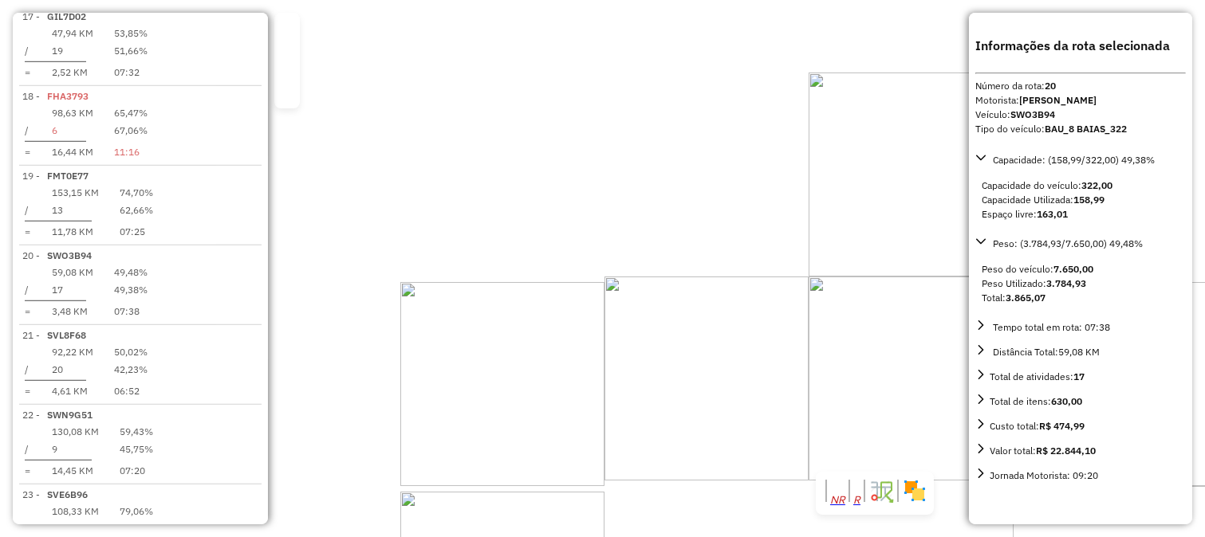
drag, startPoint x: 514, startPoint y: 206, endPoint x: 690, endPoint y: 217, distance: 176.6
click at [690, 217] on div "Janela de atendimento Grade de atendimento Capacidade Transportadoras Veículos …" at bounding box center [602, 268] width 1205 height 537
drag, startPoint x: 734, startPoint y: 222, endPoint x: 763, endPoint y: 218, distance: 29.8
click at [763, 218] on div "Janela de atendimento Grade de atendimento Capacidade Transportadoras Veículos …" at bounding box center [602, 268] width 1205 height 537
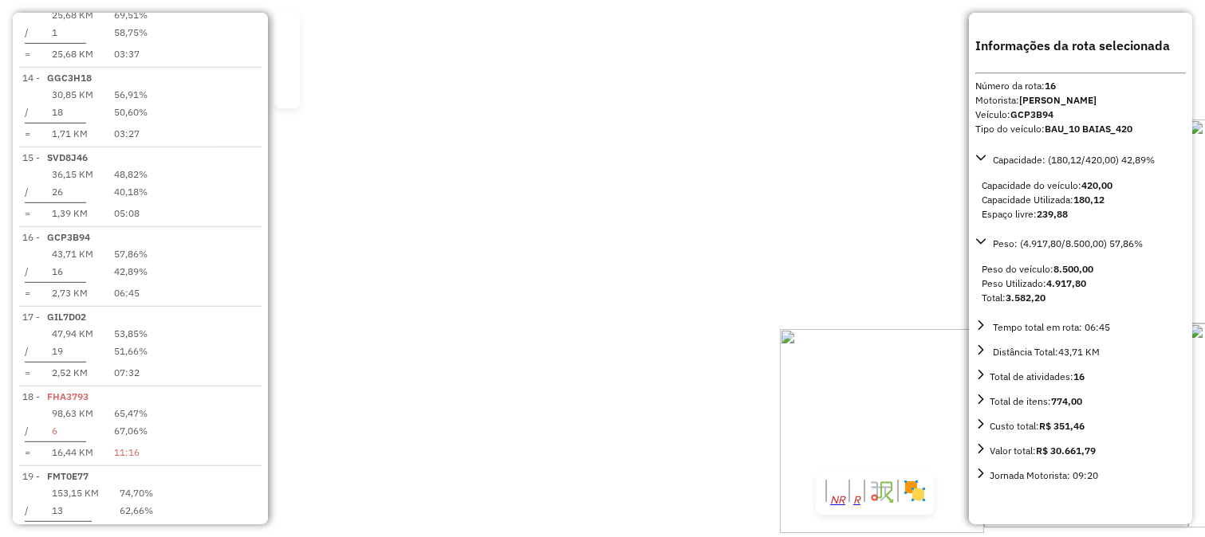
click at [568, 323] on div "99993 - BAR DO BARBA Endereço: MOACIR MENDONCA 310 Bairro: [GEOGRAPHIC_DATA] ([…" at bounding box center [602, 268] width 1205 height 537
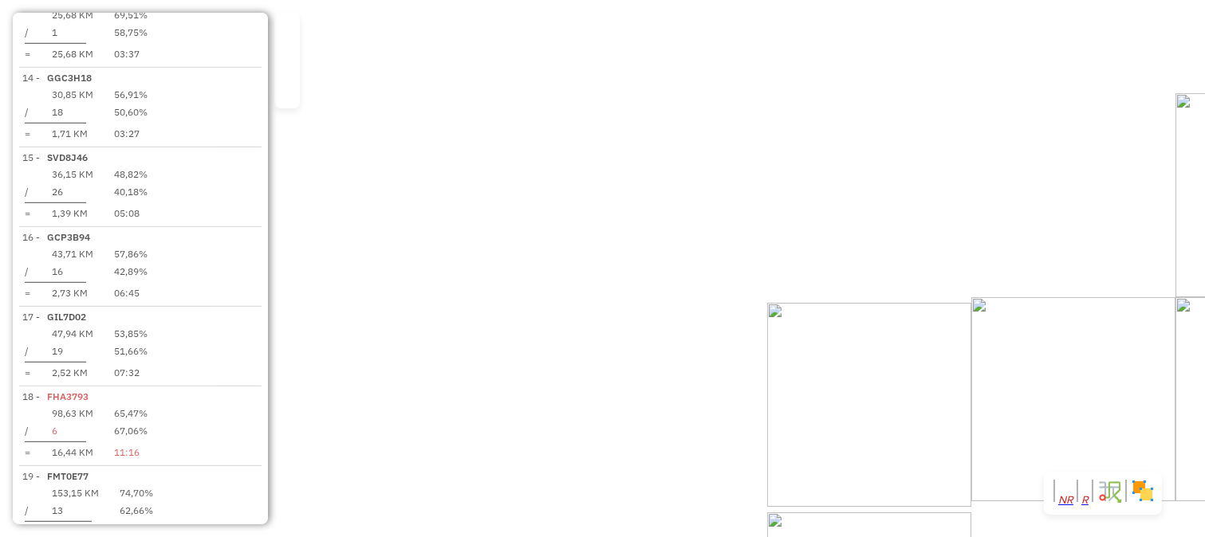
drag, startPoint x: 577, startPoint y: 324, endPoint x: 535, endPoint y: 226, distance: 106.8
click at [536, 228] on div "Janela de atendimento Grade de atendimento Capacidade Transportadoras Veículos …" at bounding box center [602, 268] width 1205 height 537
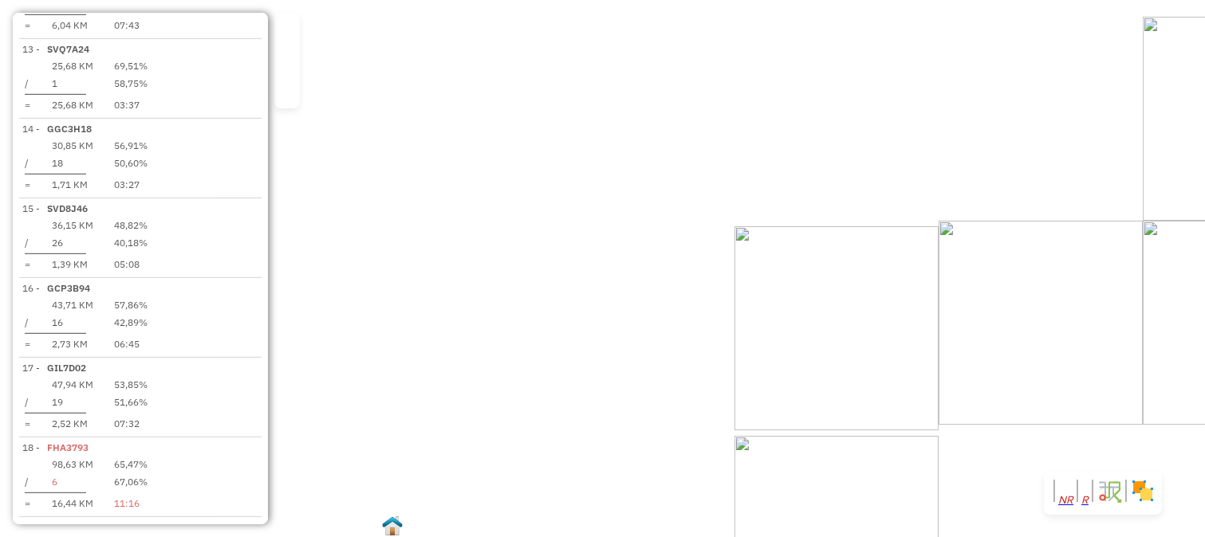
select select "**********"
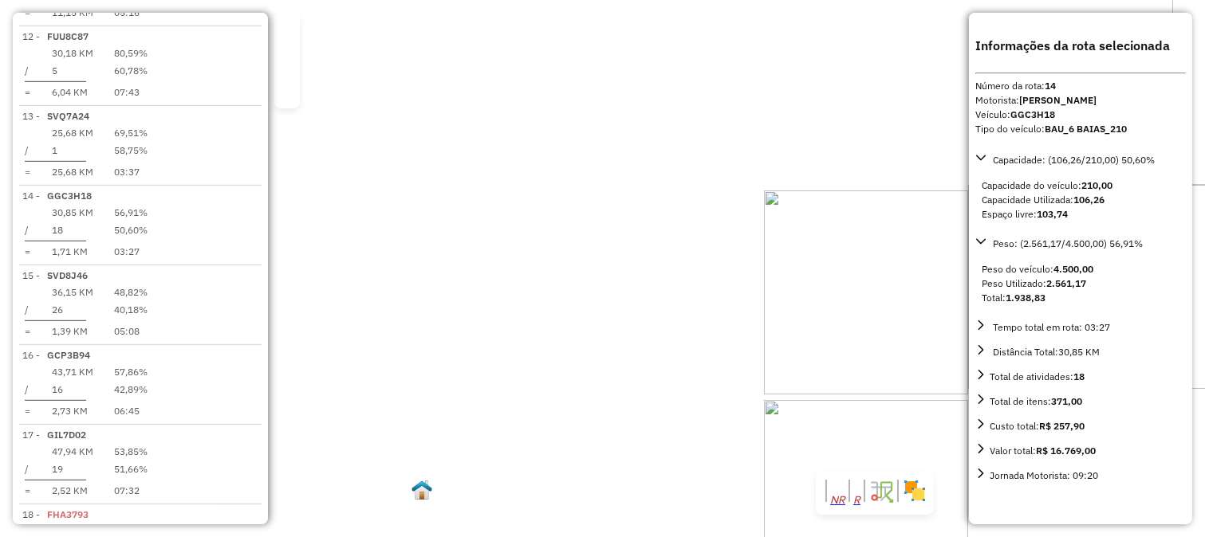
scroll to position [1636, 0]
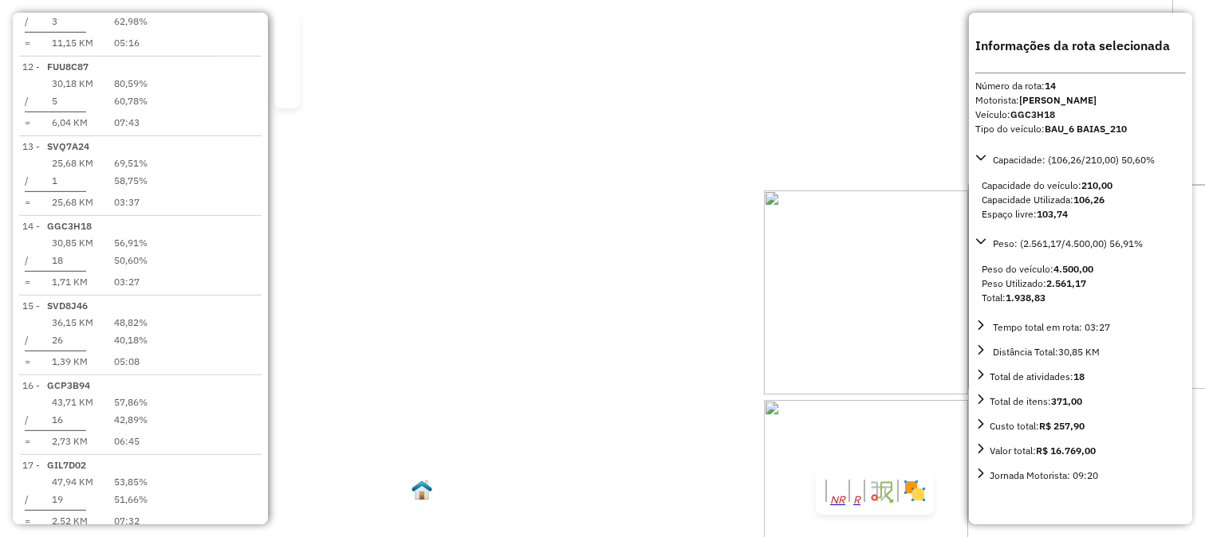
click at [557, 391] on div "12383 - A CONFEITARIA Endereço: GENERAL GLICERIO 3532 Bairro: CENTRO ([GEOGRAPH…" at bounding box center [602, 268] width 1205 height 537
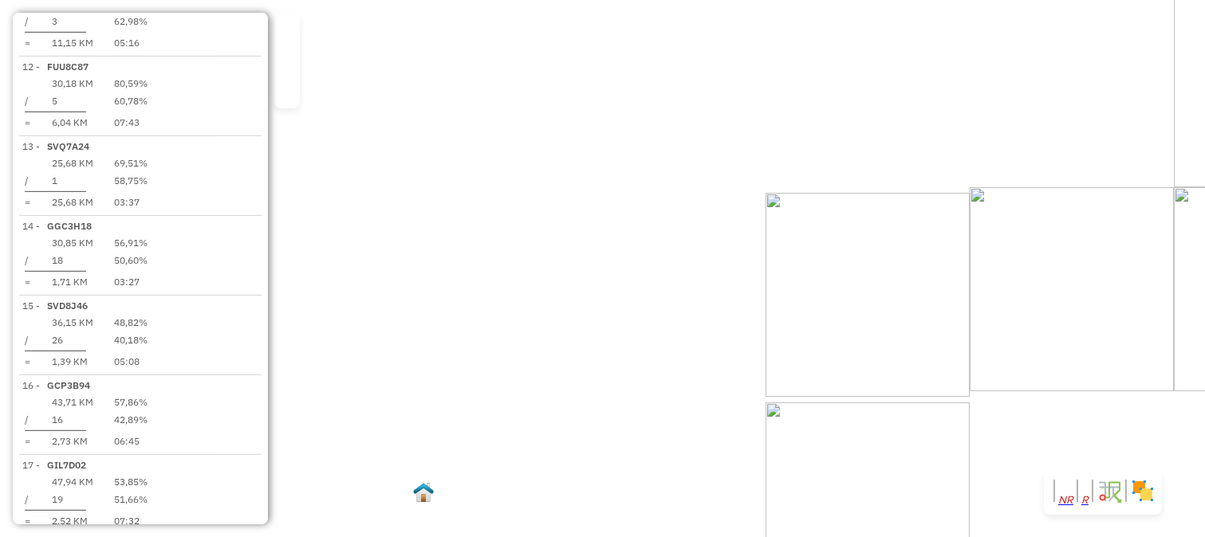
drag, startPoint x: 612, startPoint y: 412, endPoint x: 529, endPoint y: 275, distance: 160.3
click at [534, 290] on div "Janela de atendimento Grade de atendimento Capacidade Transportadoras Veículos …" at bounding box center [602, 268] width 1205 height 537
select select "**********"
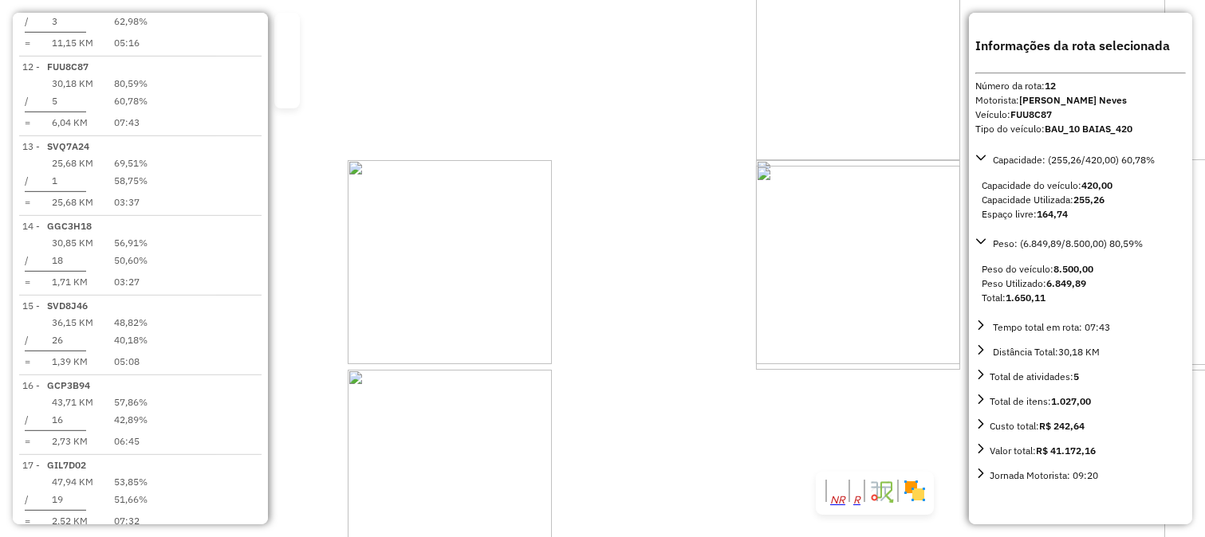
scroll to position [1486, 0]
